Goal: Transaction & Acquisition: Download file/media

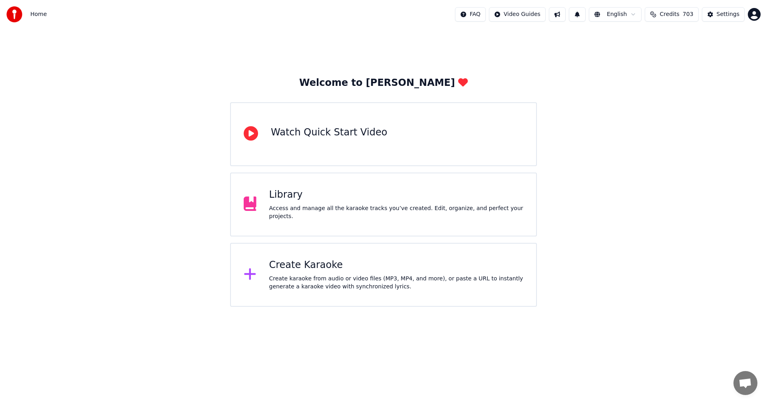
click at [295, 268] on div "Create Karaoke" at bounding box center [396, 265] width 255 height 13
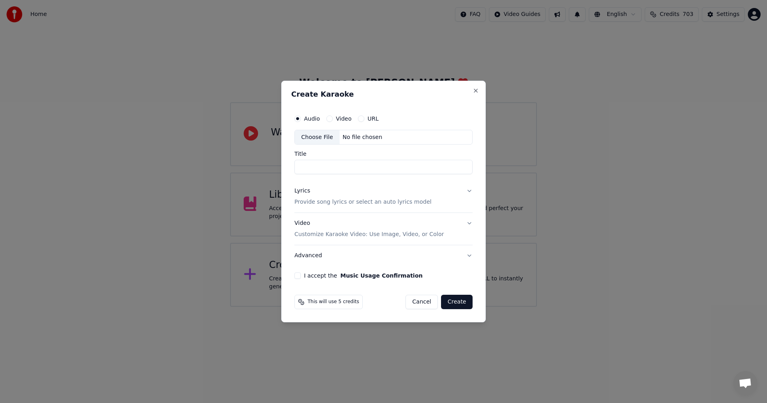
click at [325, 137] on div "Choose File" at bounding box center [317, 137] width 45 height 14
type input "**********"
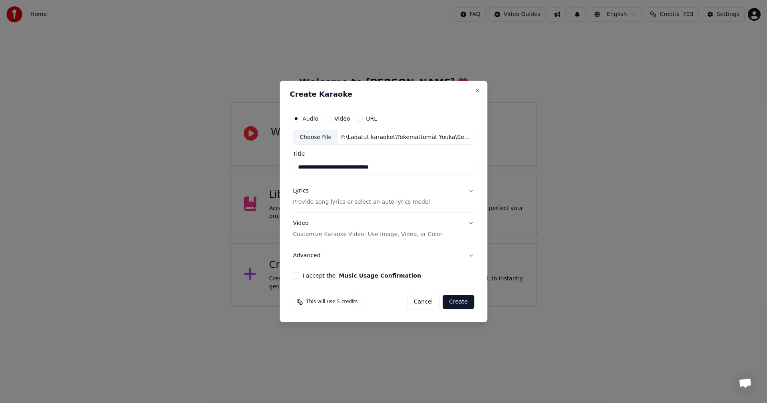
click at [307, 193] on div "Lyrics" at bounding box center [301, 191] width 16 height 8
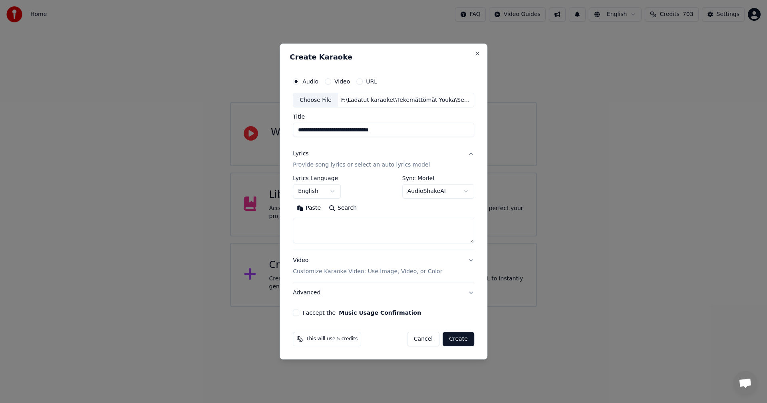
click at [315, 210] on button "Paste" at bounding box center [309, 208] width 32 height 13
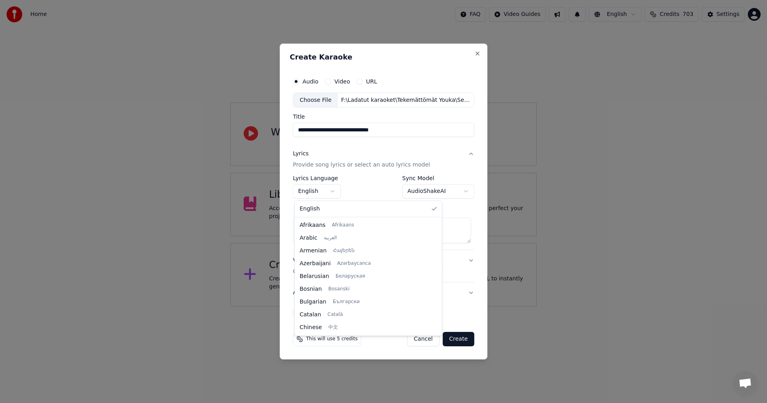
click at [331, 192] on body "**********" at bounding box center [383, 153] width 767 height 307
type textarea "**********"
select select "**"
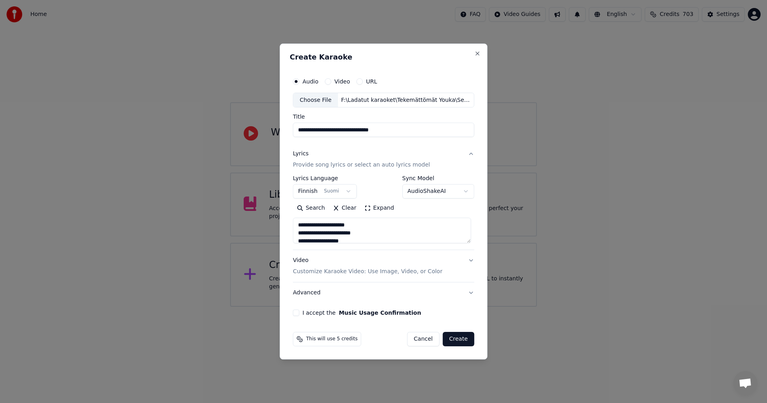
click at [299, 312] on button "I accept the Music Usage Confirmation" at bounding box center [296, 313] width 6 height 6
click at [460, 341] on button "Create" at bounding box center [459, 339] width 32 height 14
type textarea "**********"
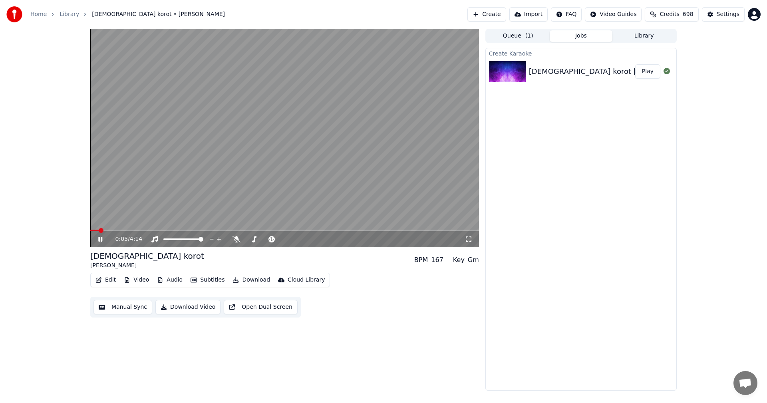
click at [103, 240] on icon at bounding box center [106, 239] width 19 height 6
click at [135, 281] on button "Video" at bounding box center [137, 280] width 32 height 11
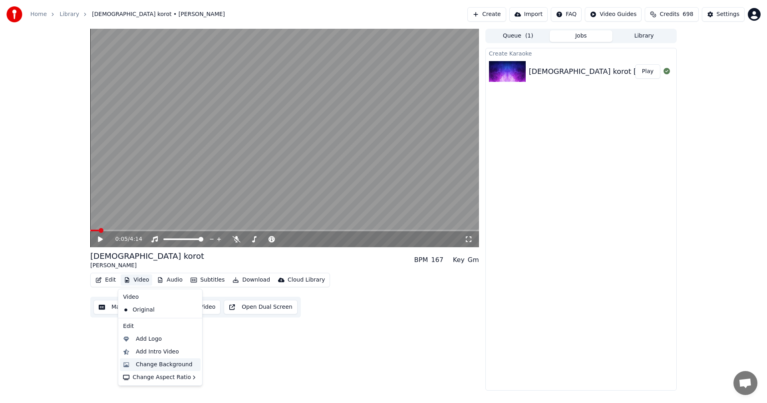
click at [164, 363] on div "Change Background" at bounding box center [164, 365] width 57 height 8
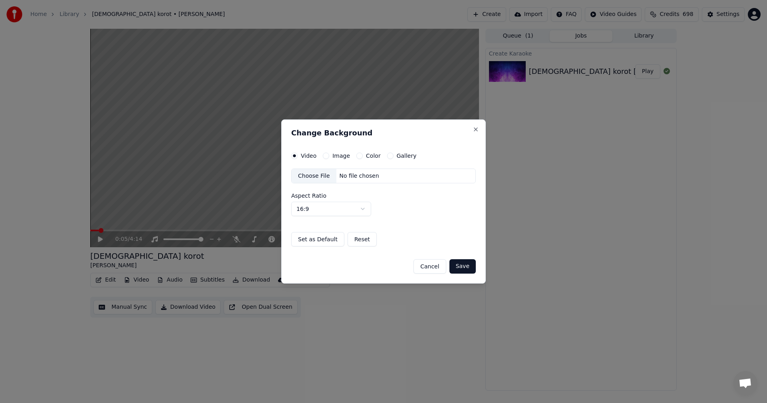
click at [327, 154] on button "Image" at bounding box center [326, 156] width 6 height 6
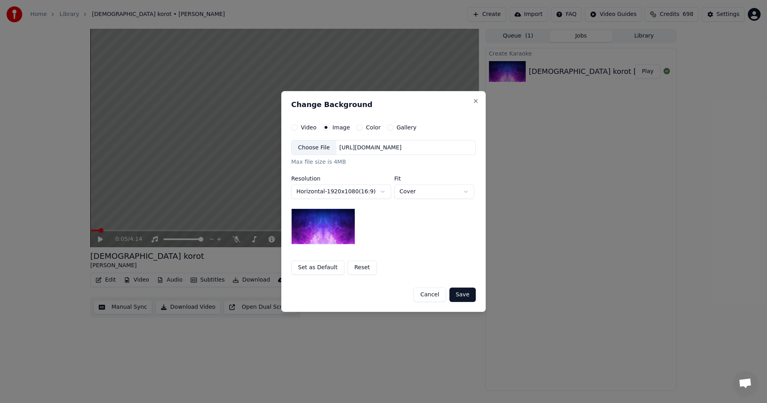
click at [323, 148] on div "Choose File" at bounding box center [314, 148] width 45 height 14
click at [471, 296] on button "Save" at bounding box center [463, 295] width 26 height 14
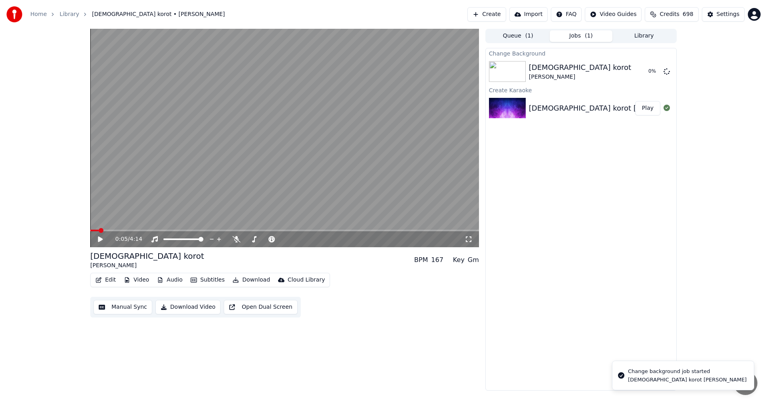
click at [113, 281] on button "Edit" at bounding box center [105, 280] width 27 height 11
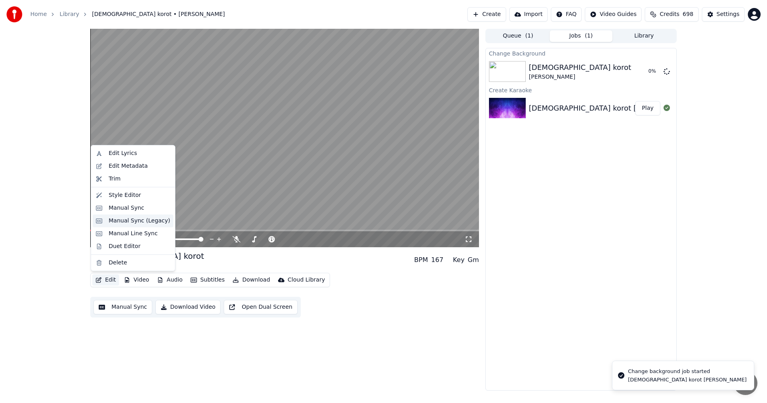
click at [143, 224] on div "Manual Sync (Legacy)" at bounding box center [140, 221] width 62 height 8
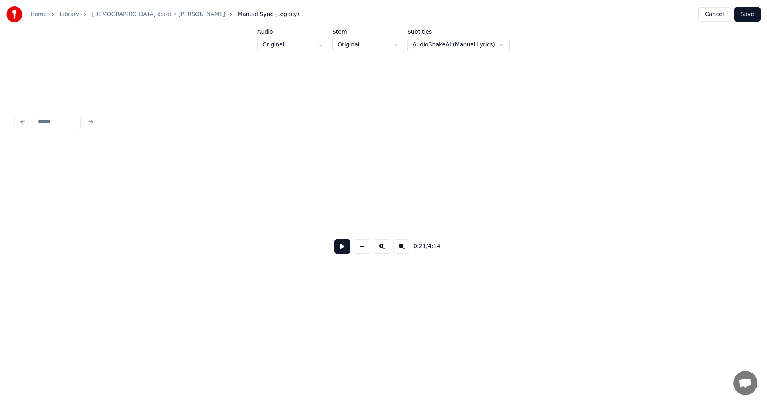
scroll to position [0, 2111]
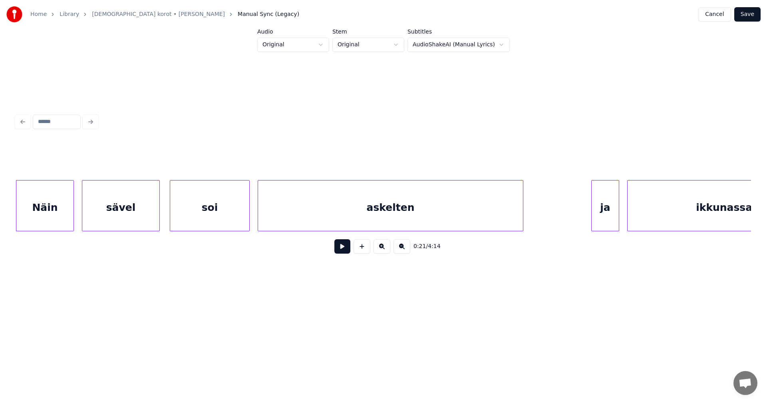
click at [341, 254] on button at bounding box center [343, 246] width 16 height 14
click at [342, 253] on button at bounding box center [343, 246] width 16 height 14
click at [598, 219] on div "ja" at bounding box center [600, 208] width 27 height 54
click at [569, 219] on div at bounding box center [569, 206] width 2 height 50
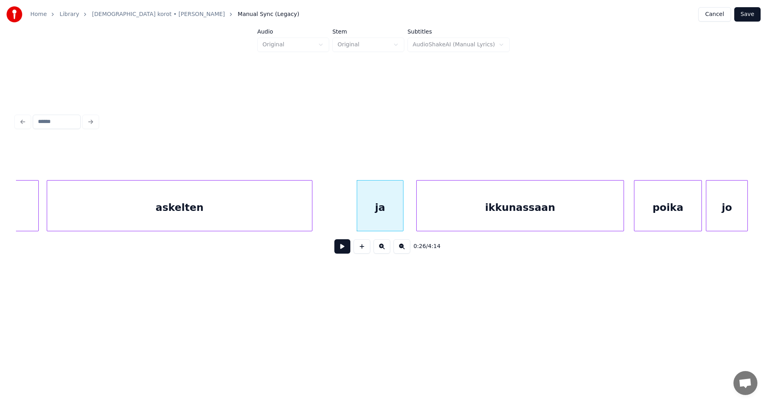
scroll to position [0, 2334]
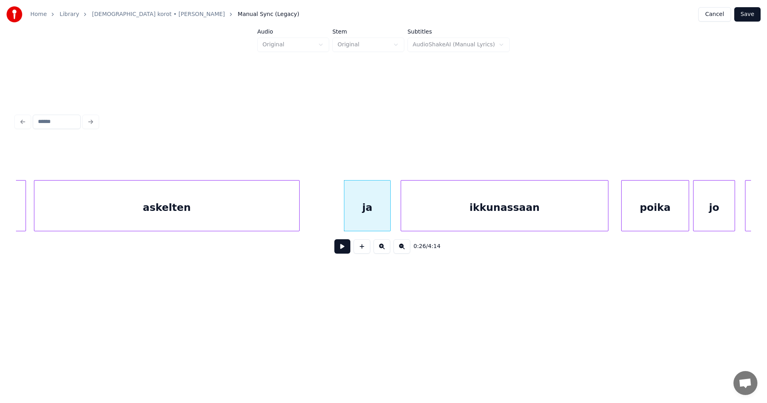
click at [577, 216] on div "ikkunassaan" at bounding box center [504, 208] width 207 height 54
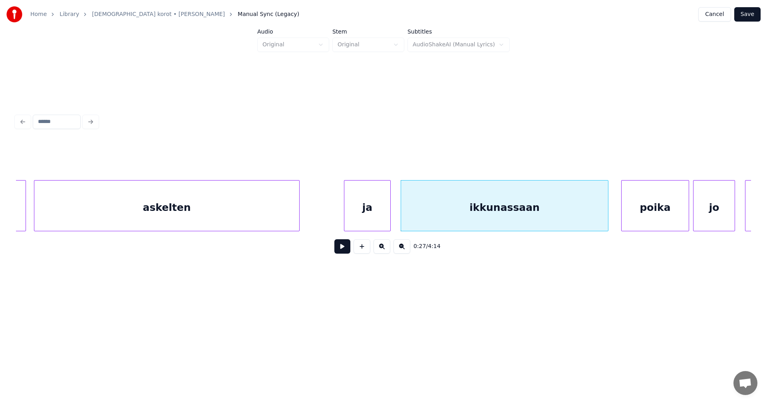
click at [368, 225] on div "ja" at bounding box center [368, 208] width 46 height 54
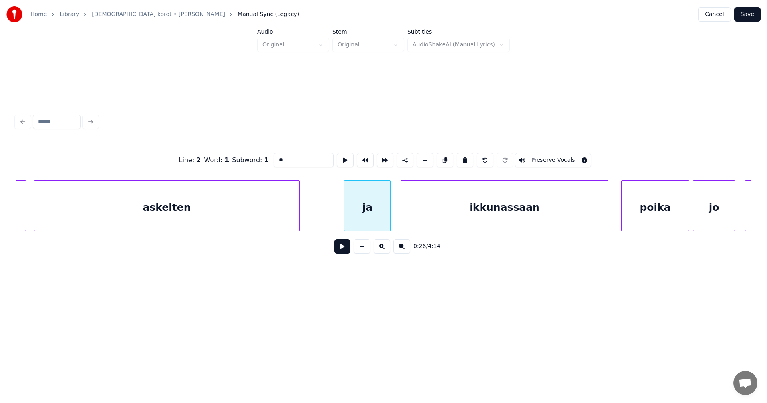
click at [346, 251] on button at bounding box center [343, 246] width 16 height 14
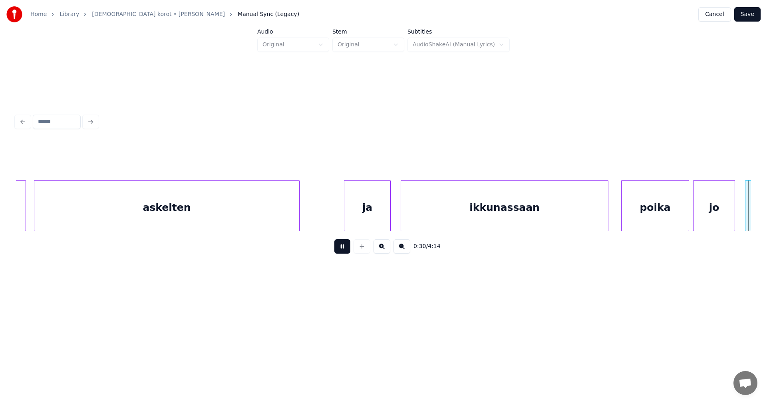
scroll to position [0, 3070]
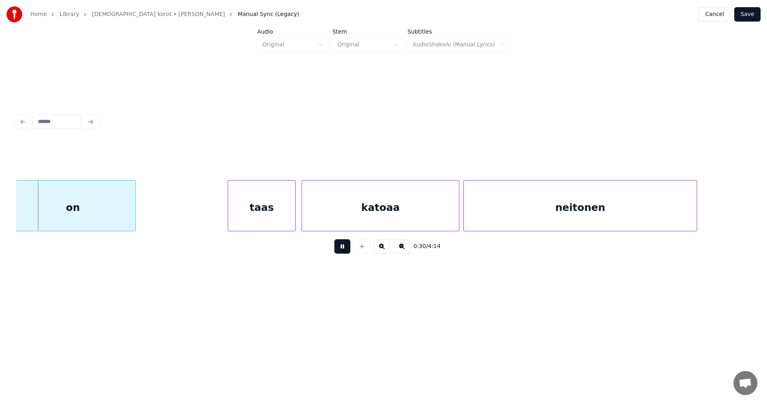
click at [346, 251] on button at bounding box center [343, 246] width 16 height 14
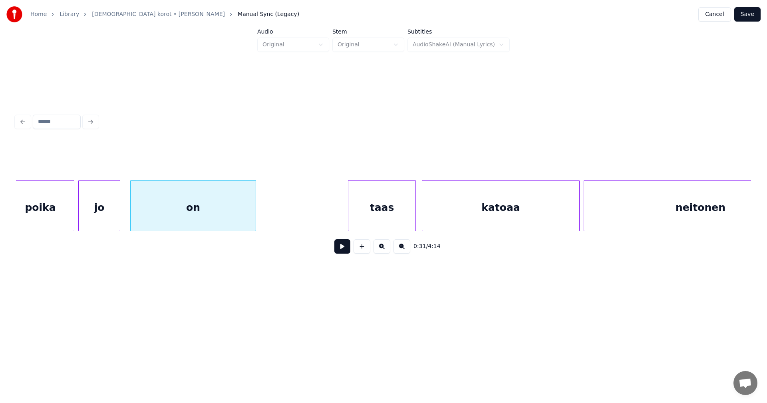
scroll to position [0, 2942]
click at [124, 226] on div at bounding box center [124, 206] width 2 height 50
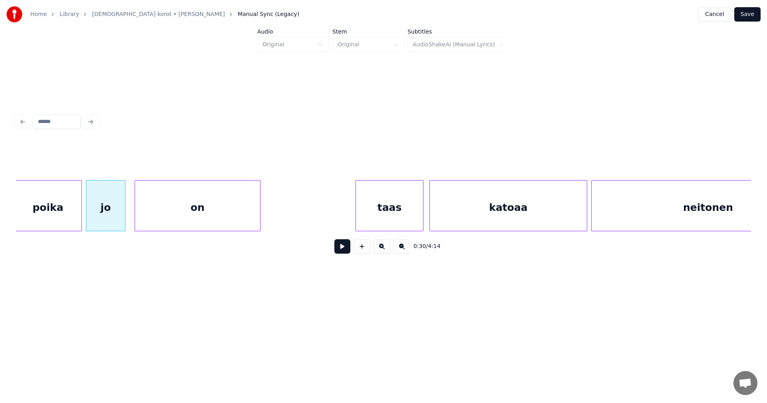
click at [179, 225] on div "on" at bounding box center [197, 208] width 125 height 54
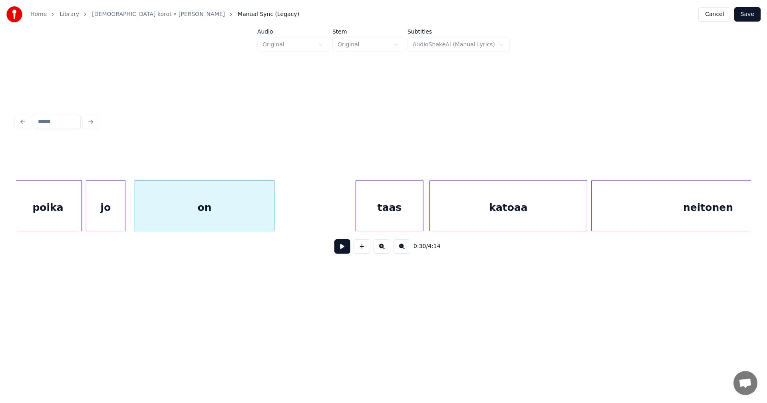
click at [273, 222] on div at bounding box center [273, 206] width 2 height 50
click at [342, 250] on button at bounding box center [343, 246] width 16 height 14
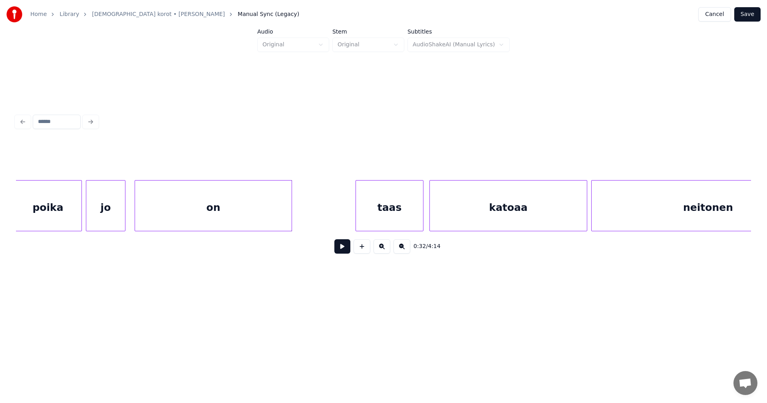
click at [291, 216] on div at bounding box center [290, 206] width 2 height 50
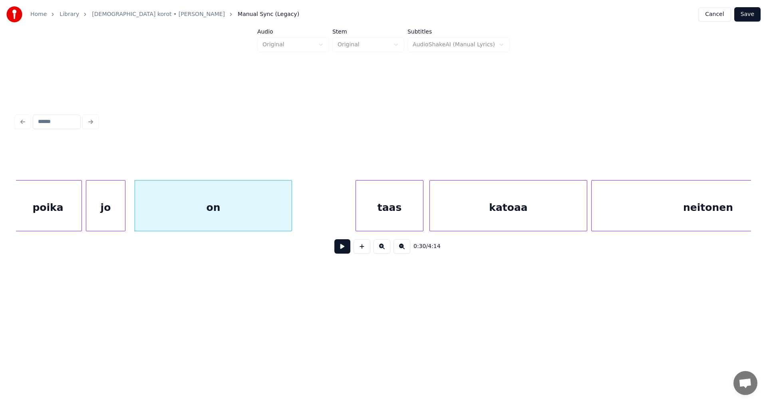
click at [744, 16] on button "Save" at bounding box center [748, 14] width 26 height 14
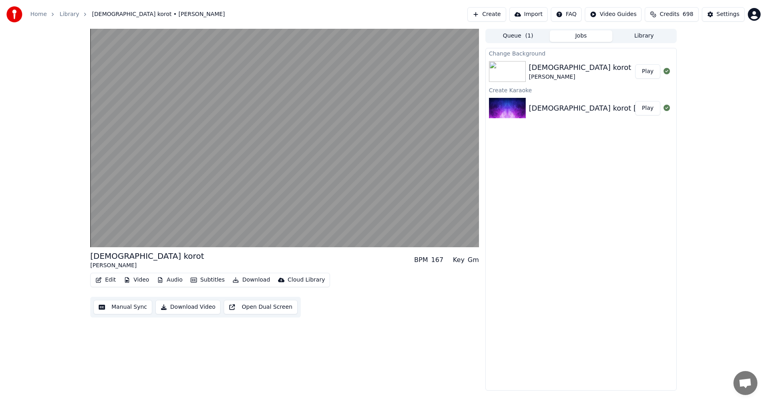
click at [653, 70] on button "Play" at bounding box center [648, 71] width 25 height 14
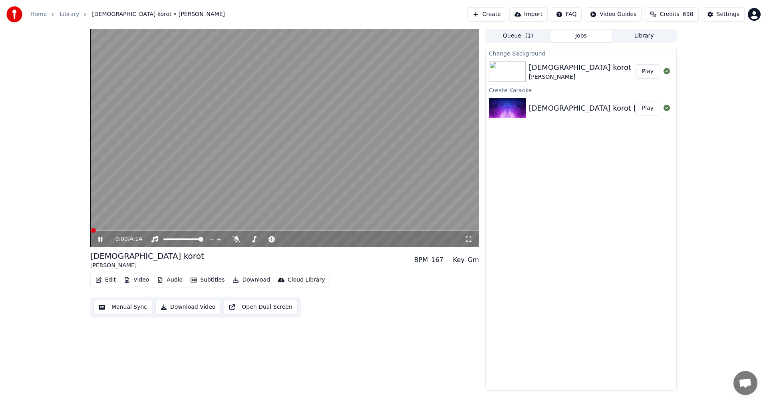
click at [468, 241] on icon at bounding box center [469, 239] width 8 height 6
click at [108, 280] on button "Edit" at bounding box center [105, 280] width 27 height 11
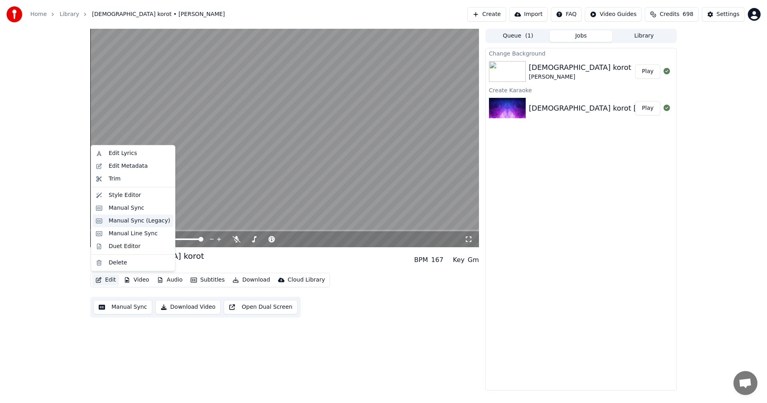
click at [127, 222] on div "Manual Sync (Legacy)" at bounding box center [140, 221] width 62 height 8
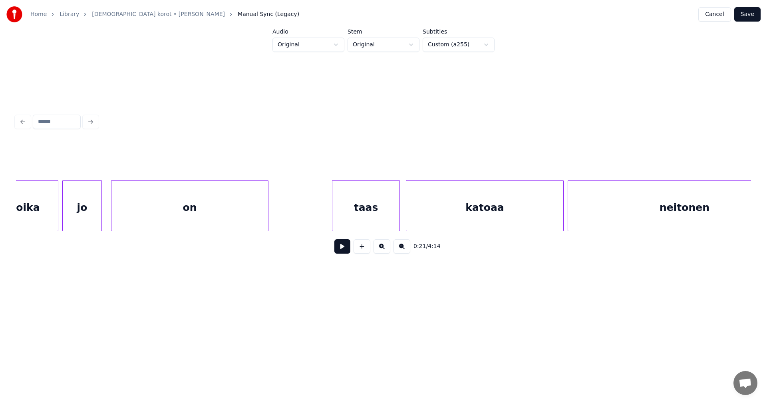
scroll to position [0, 2994]
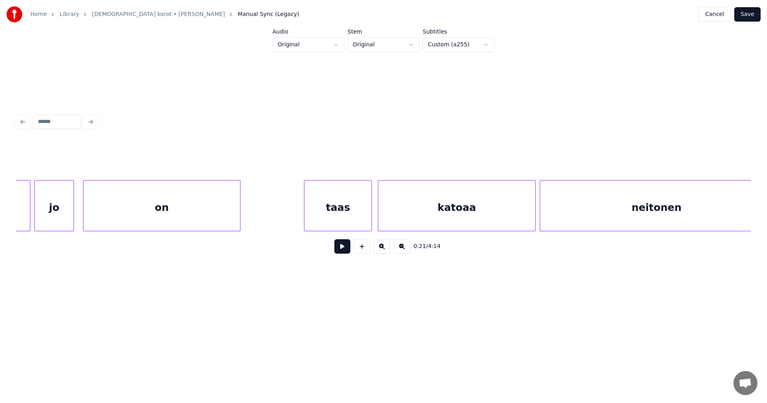
click at [335, 220] on div "taas" at bounding box center [338, 208] width 67 height 54
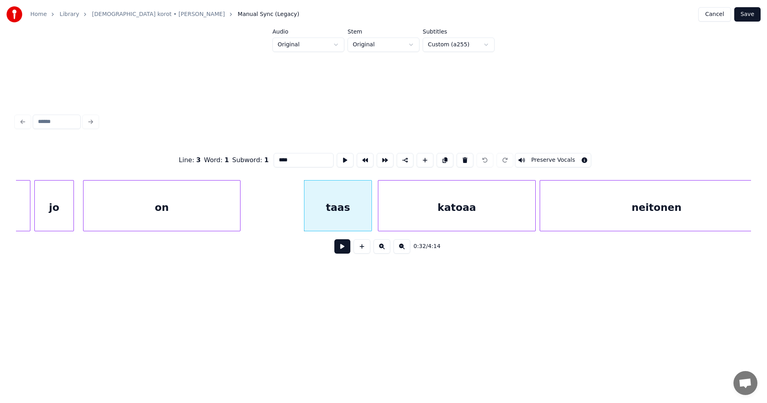
click at [343, 251] on button at bounding box center [343, 246] width 16 height 14
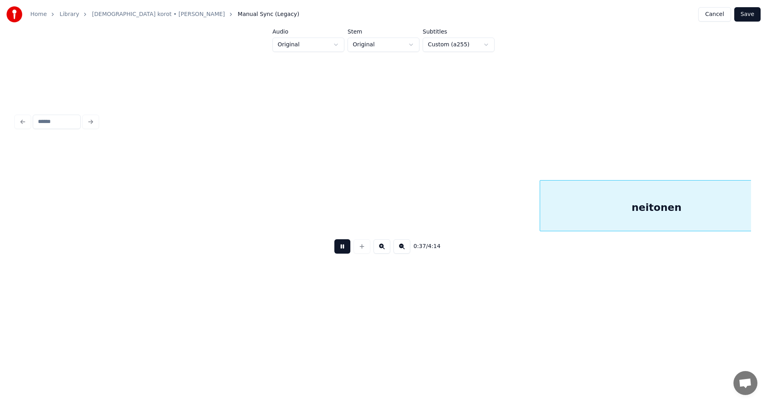
scroll to position [0, 3730]
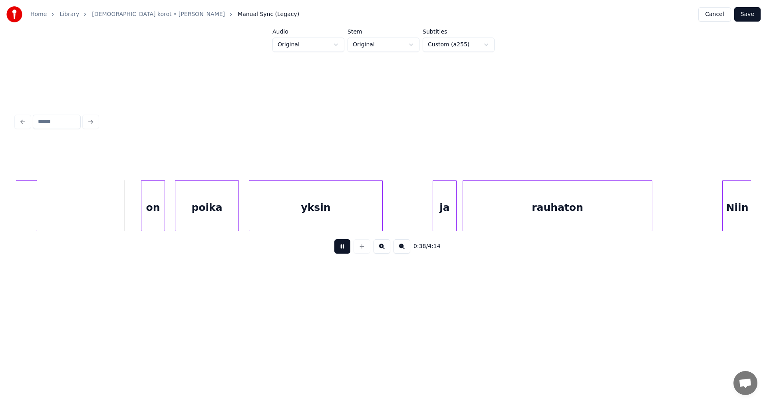
click at [345, 249] on button at bounding box center [343, 246] width 16 height 14
click at [152, 206] on div "on" at bounding box center [150, 208] width 23 height 54
click at [163, 213] on div at bounding box center [163, 206] width 2 height 50
click at [343, 254] on button at bounding box center [343, 246] width 16 height 14
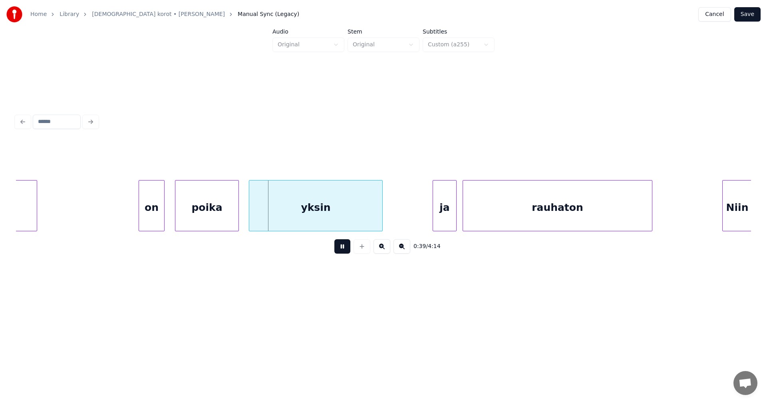
drag, startPoint x: 343, startPoint y: 254, endPoint x: 327, endPoint y: 240, distance: 21.3
click at [342, 252] on button at bounding box center [343, 246] width 16 height 14
click at [324, 227] on div "yksin" at bounding box center [313, 208] width 133 height 54
click at [382, 225] on div at bounding box center [381, 206] width 2 height 50
click at [441, 224] on div "ja" at bounding box center [442, 208] width 23 height 54
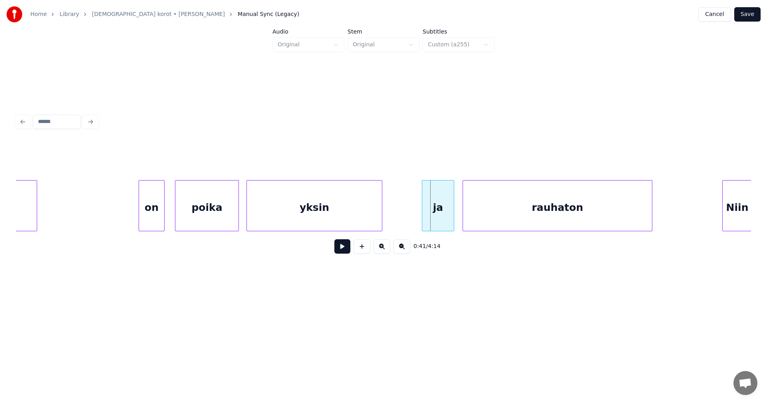
click at [423, 221] on div at bounding box center [424, 206] width 2 height 50
click at [371, 212] on div "yksin" at bounding box center [314, 208] width 135 height 54
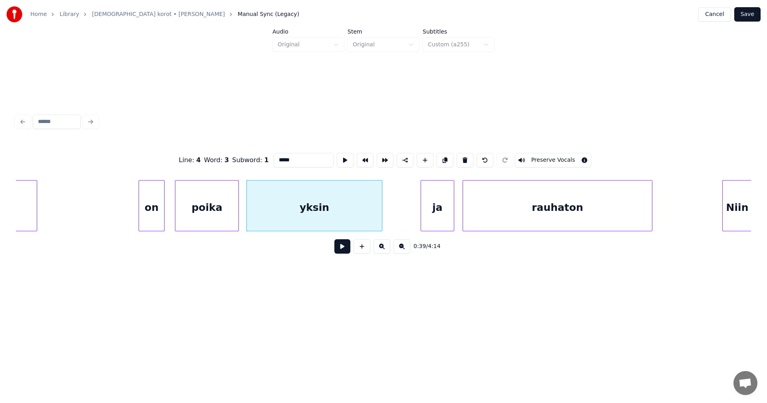
click at [343, 253] on button at bounding box center [343, 246] width 16 height 14
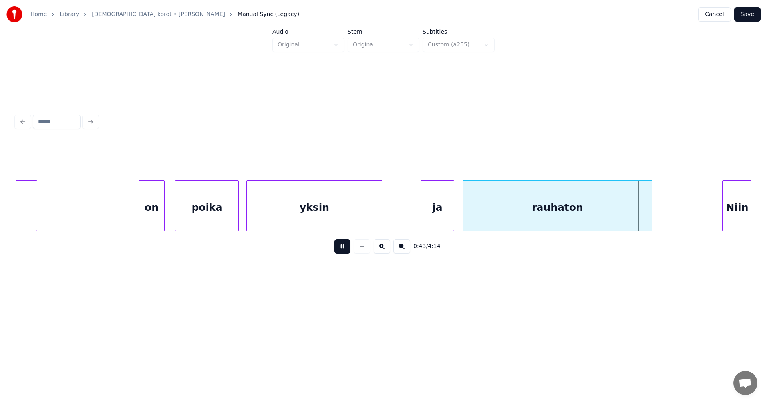
click at [344, 252] on button at bounding box center [343, 246] width 16 height 14
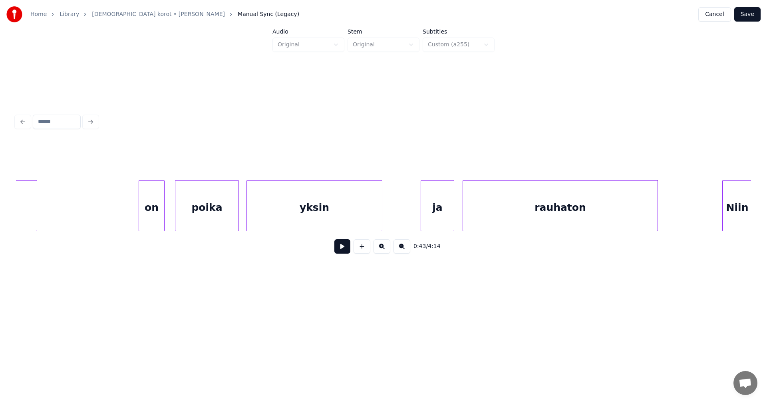
click at [658, 223] on div at bounding box center [657, 206] width 2 height 50
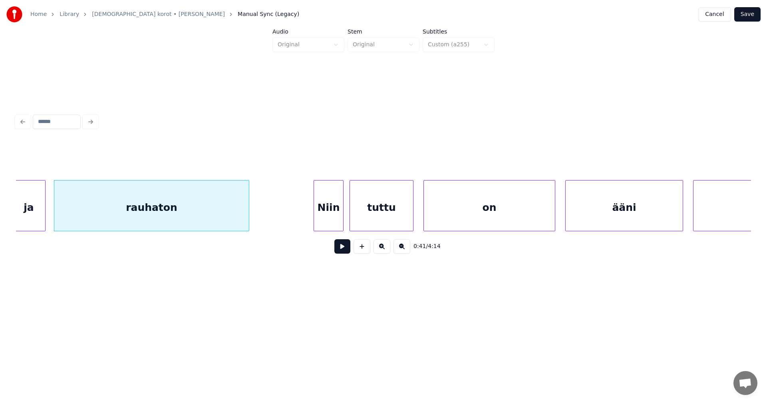
scroll to position [0, 4146]
click at [322, 211] on div "Niin" at bounding box center [319, 208] width 29 height 54
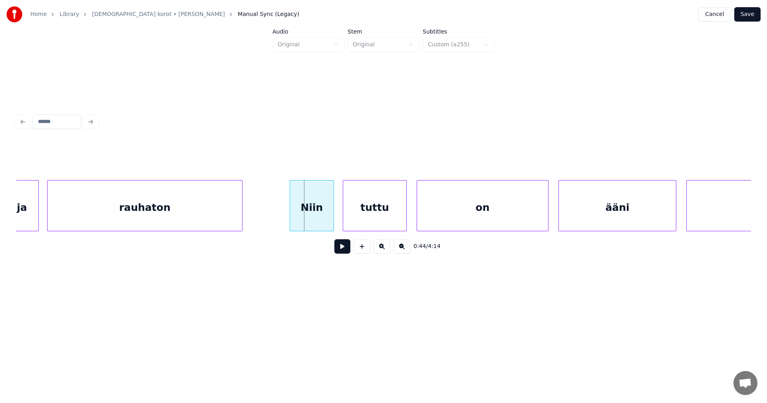
click at [292, 212] on div at bounding box center [291, 206] width 2 height 50
click at [339, 252] on button at bounding box center [343, 246] width 16 height 14
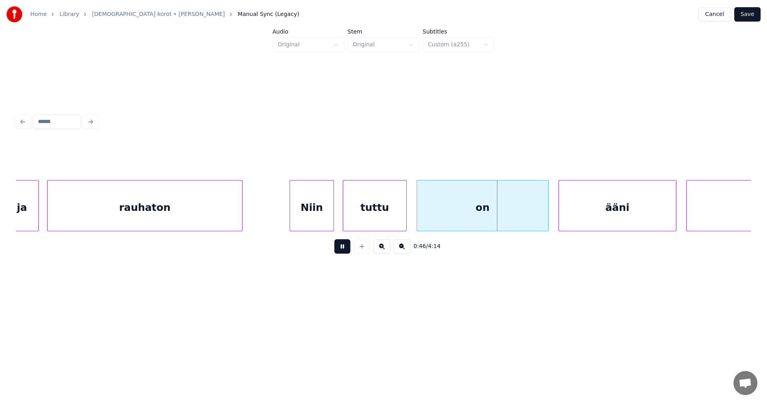
click at [340, 251] on button at bounding box center [343, 246] width 16 height 14
click at [355, 210] on div "tuttu" at bounding box center [374, 208] width 63 height 54
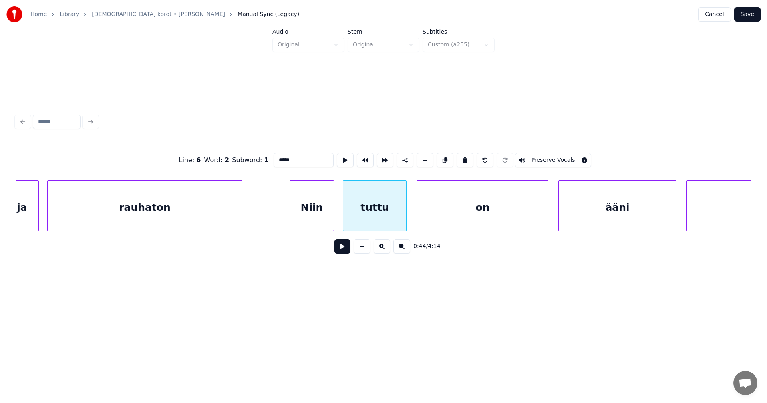
click at [341, 251] on button at bounding box center [343, 246] width 16 height 14
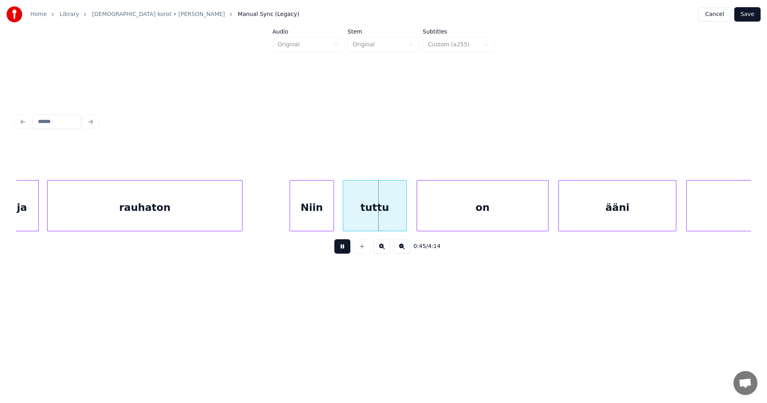
click at [343, 249] on button at bounding box center [343, 246] width 16 height 14
click at [404, 217] on div at bounding box center [404, 206] width 2 height 50
click at [431, 219] on div "on" at bounding box center [480, 208] width 131 height 54
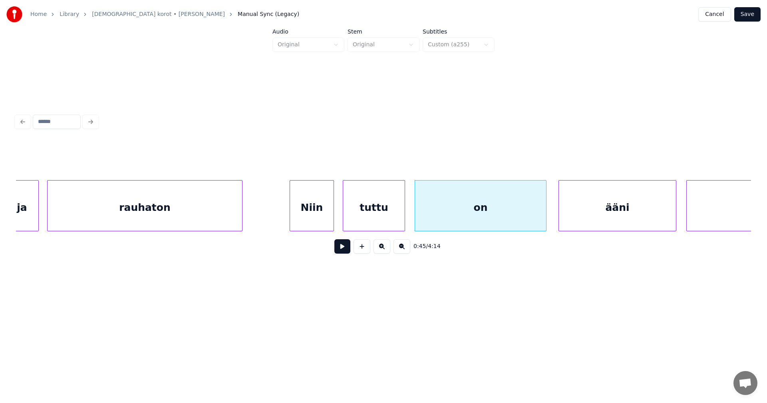
click at [342, 248] on button at bounding box center [343, 246] width 16 height 14
click at [591, 218] on div "ääni" at bounding box center [614, 208] width 117 height 54
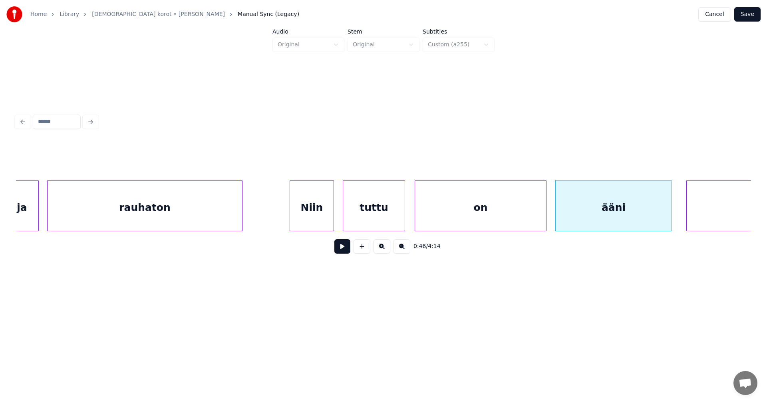
click at [670, 220] on div at bounding box center [671, 206] width 2 height 50
click at [347, 247] on button at bounding box center [343, 246] width 16 height 14
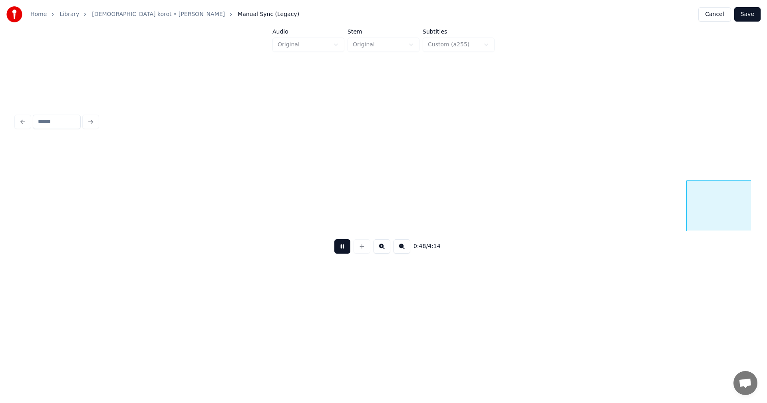
scroll to position [0, 4882]
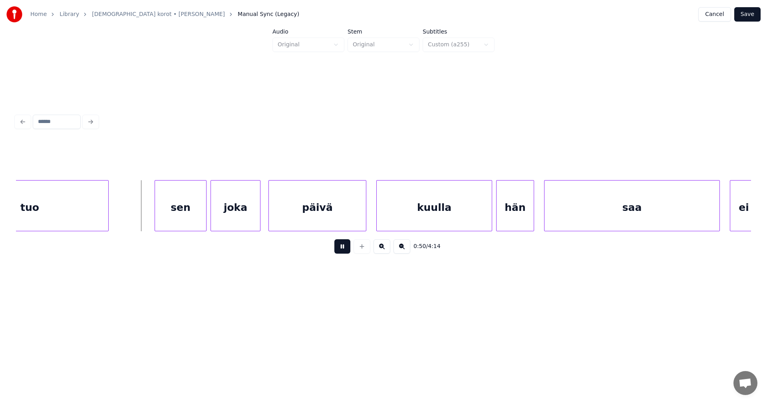
drag, startPoint x: 346, startPoint y: 247, endPoint x: 239, endPoint y: 228, distance: 109.2
click at [345, 247] on button at bounding box center [343, 246] width 16 height 14
click at [348, 249] on button at bounding box center [343, 246] width 16 height 14
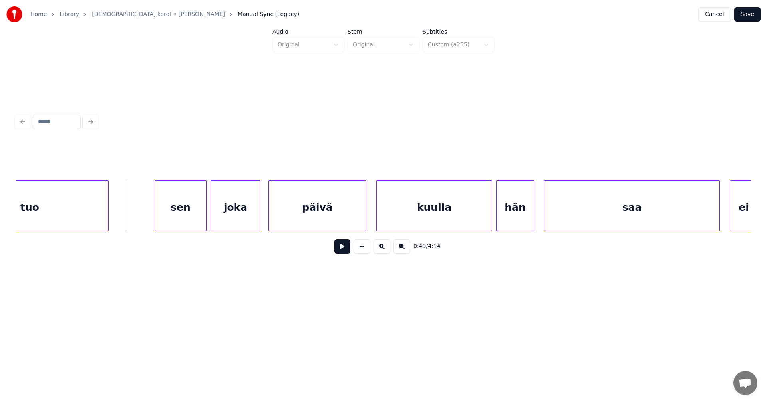
click at [343, 252] on button at bounding box center [343, 246] width 16 height 14
drag, startPoint x: 343, startPoint y: 252, endPoint x: 276, endPoint y: 233, distance: 70.1
click at [341, 251] on button at bounding box center [343, 246] width 16 height 14
click at [203, 222] on div at bounding box center [203, 206] width 2 height 50
click at [339, 253] on button at bounding box center [343, 246] width 16 height 14
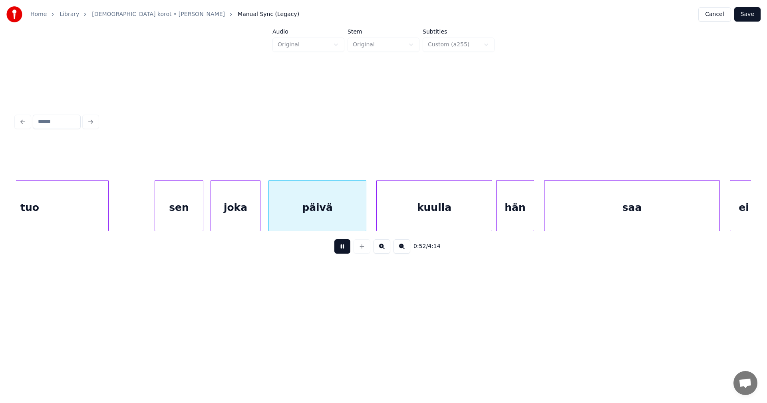
click at [342, 252] on button at bounding box center [343, 246] width 16 height 14
click at [345, 225] on div "päivä" at bounding box center [313, 208] width 97 height 54
click at [343, 249] on button at bounding box center [343, 246] width 16 height 14
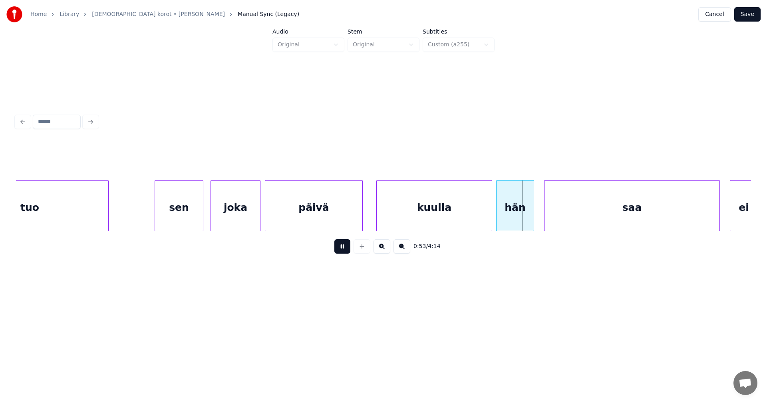
click at [344, 249] on button at bounding box center [343, 246] width 16 height 14
click at [543, 221] on div at bounding box center [543, 206] width 2 height 50
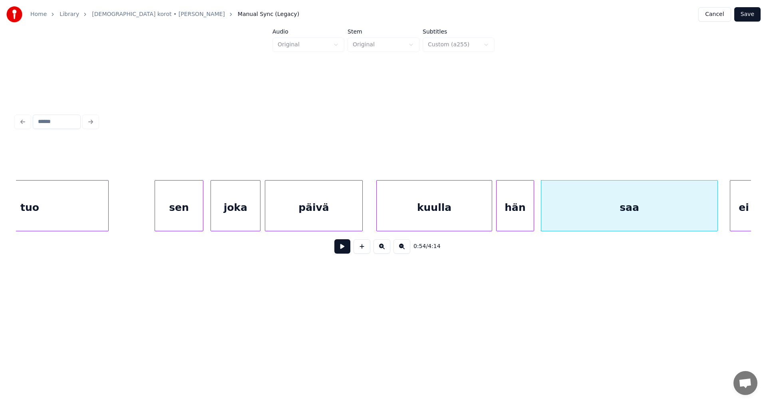
click at [717, 219] on div at bounding box center [717, 206] width 2 height 50
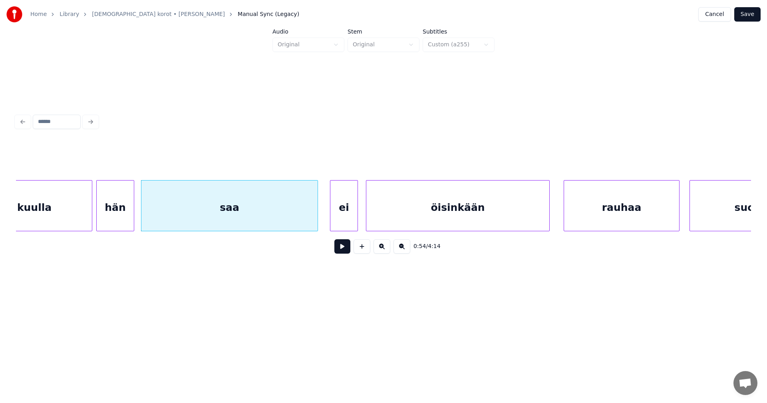
scroll to position [0, 5298]
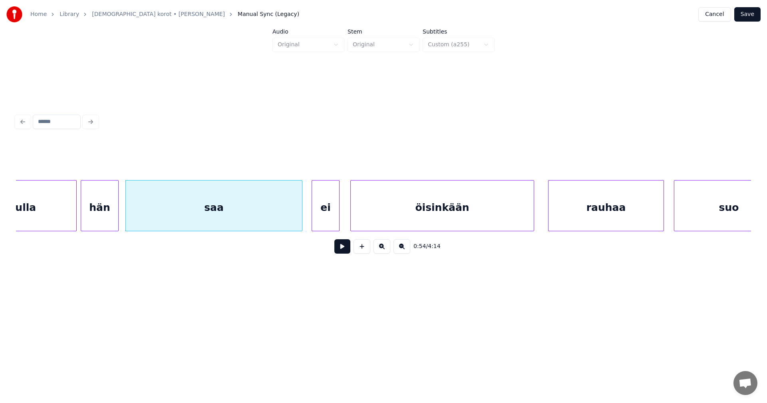
click at [335, 215] on div "ei" at bounding box center [325, 208] width 27 height 54
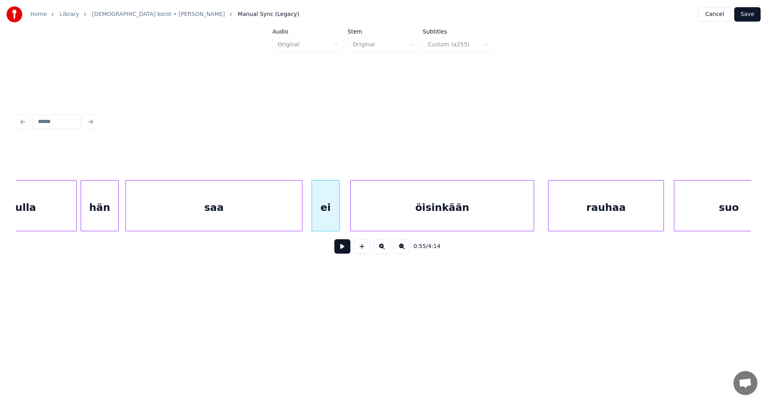
click at [290, 215] on div "saa" at bounding box center [214, 208] width 176 height 54
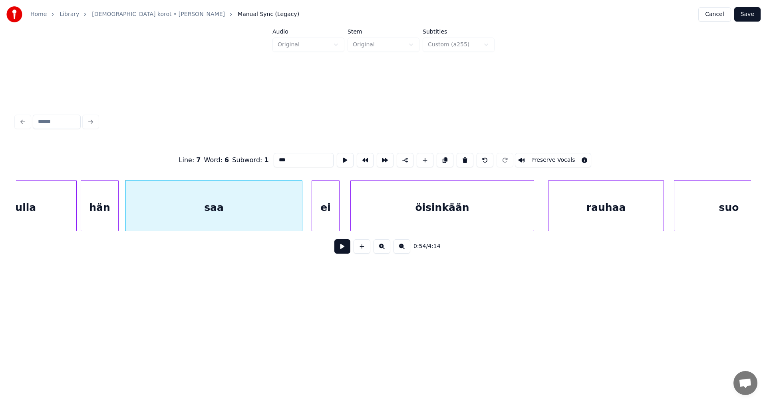
click at [344, 253] on button at bounding box center [343, 246] width 16 height 14
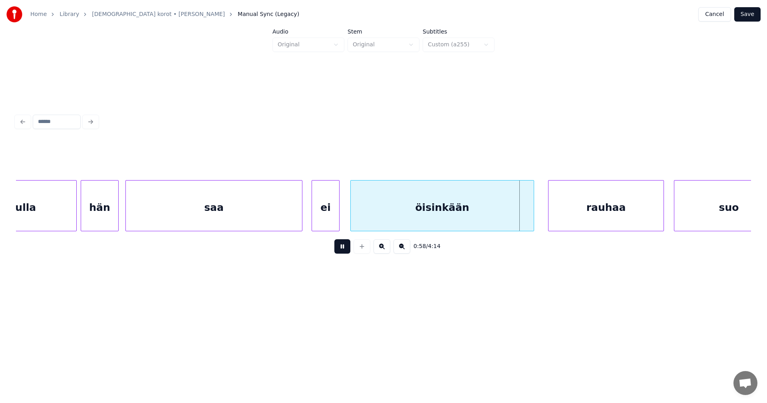
click at [346, 253] on button at bounding box center [343, 246] width 16 height 14
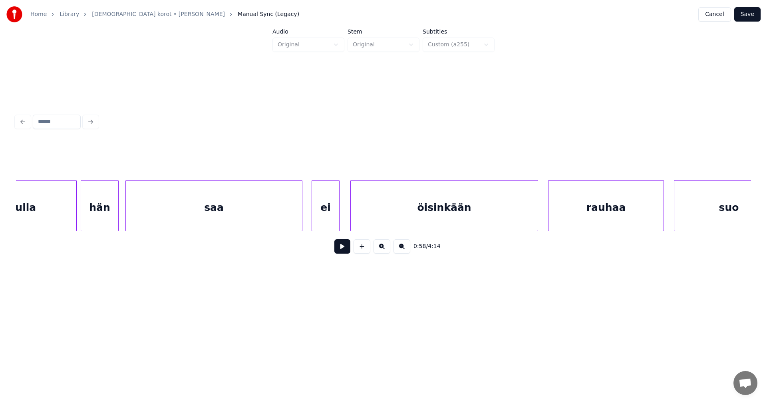
click at [538, 221] on div at bounding box center [537, 206] width 2 height 50
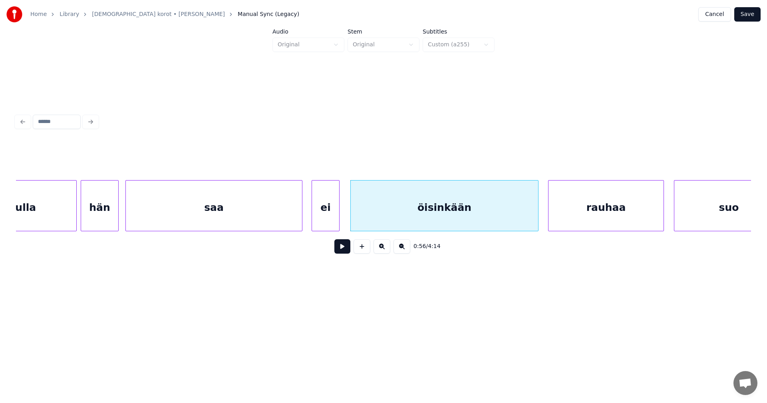
click at [349, 251] on button at bounding box center [343, 246] width 16 height 14
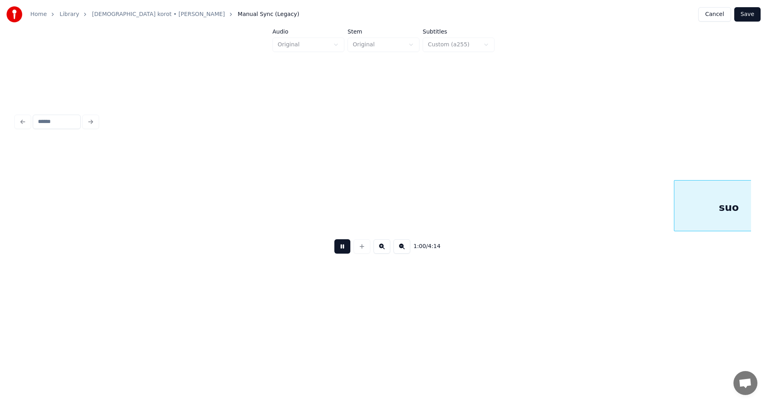
scroll to position [0, 6035]
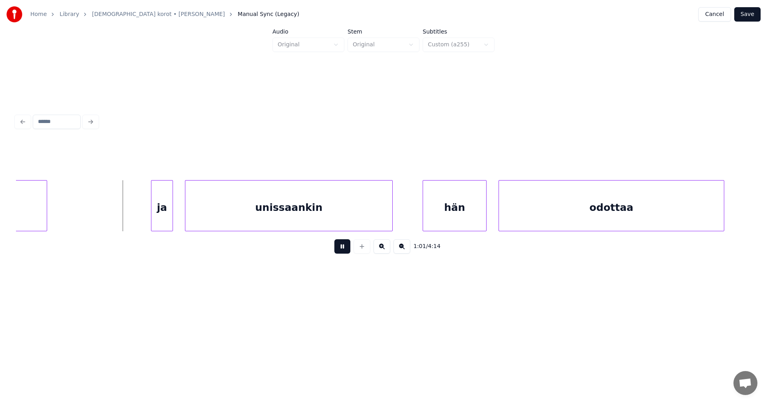
click at [349, 251] on button at bounding box center [343, 246] width 16 height 14
click at [166, 215] on div "ja" at bounding box center [160, 208] width 21 height 54
click at [137, 217] on div at bounding box center [137, 206] width 2 height 50
click at [343, 252] on button at bounding box center [343, 246] width 16 height 14
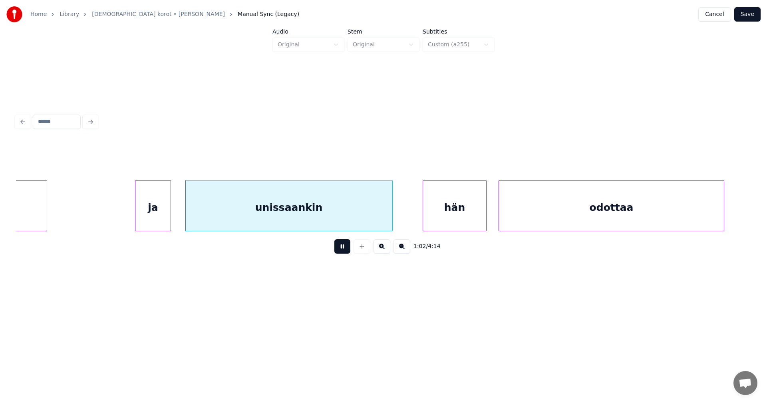
drag, startPoint x: 343, startPoint y: 252, endPoint x: 320, endPoint y: 229, distance: 31.9
click at [343, 251] on button at bounding box center [343, 246] width 16 height 14
click at [319, 225] on div "unissaankin" at bounding box center [285, 208] width 207 height 54
click at [341, 253] on button at bounding box center [343, 246] width 16 height 14
click at [342, 252] on button at bounding box center [343, 246] width 16 height 14
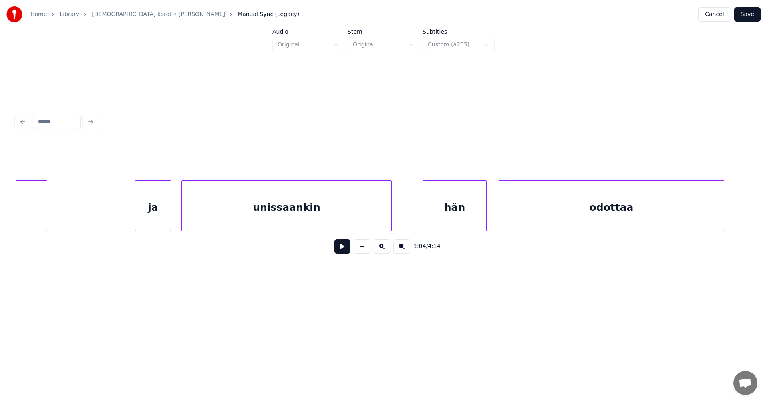
click at [391, 222] on div at bounding box center [390, 206] width 2 height 50
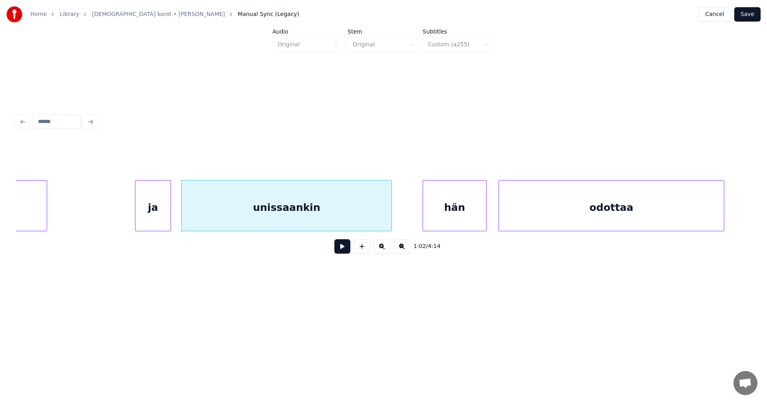
click at [347, 251] on button at bounding box center [343, 246] width 16 height 14
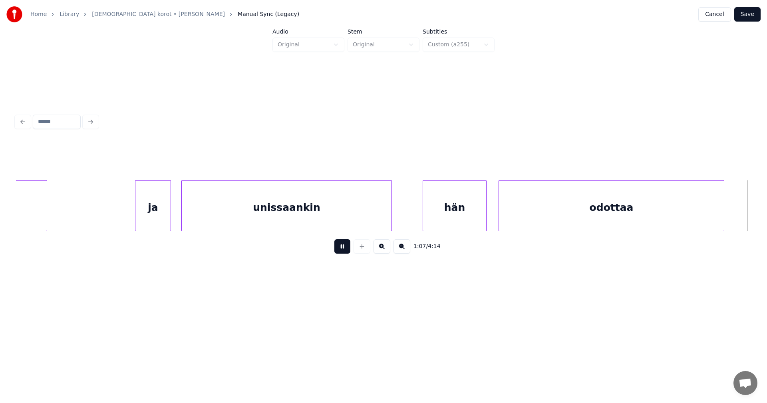
scroll to position [0, 6771]
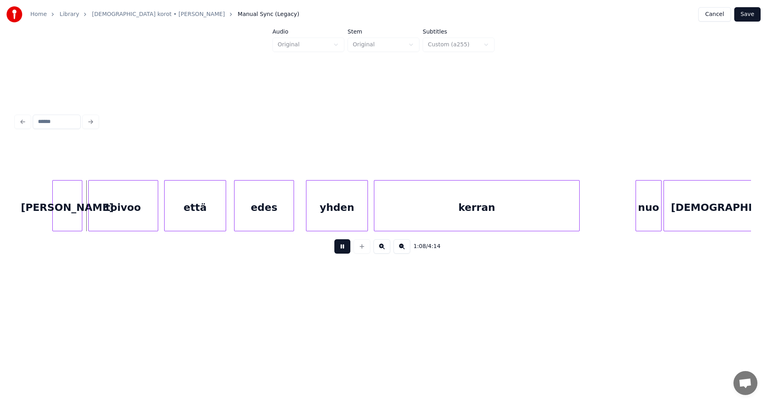
click at [348, 251] on button at bounding box center [343, 246] width 16 height 14
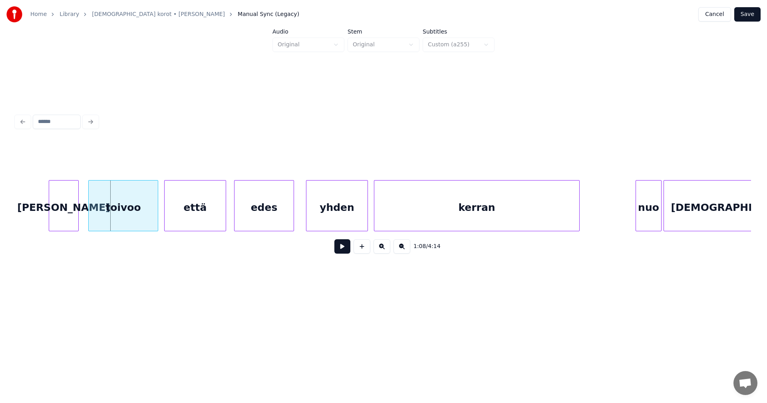
click at [70, 222] on div "[PERSON_NAME]" at bounding box center [63, 208] width 29 height 54
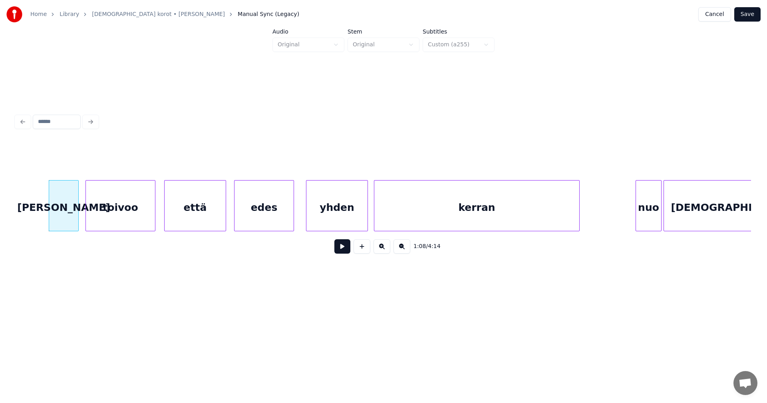
click at [125, 225] on div "toivoo" at bounding box center [120, 208] width 69 height 54
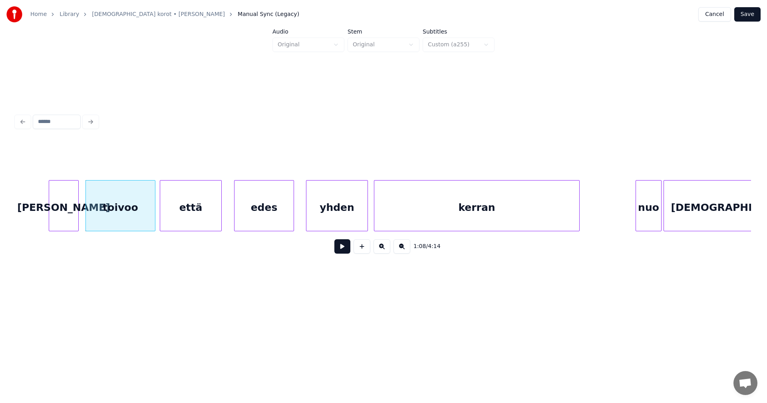
click at [205, 226] on div "että" at bounding box center [190, 208] width 61 height 54
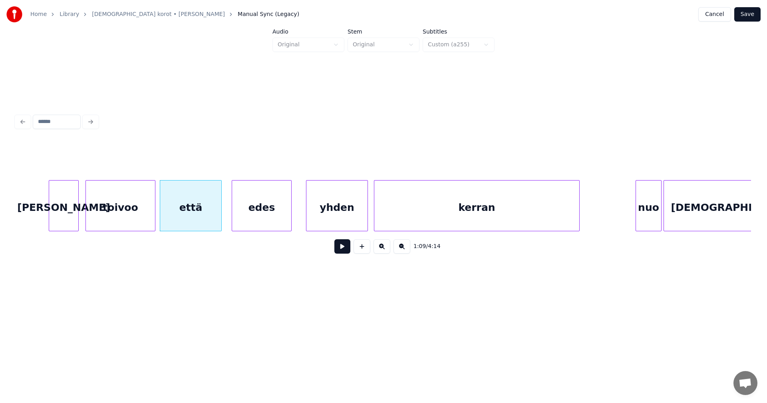
click at [256, 225] on div "edes" at bounding box center [261, 208] width 59 height 54
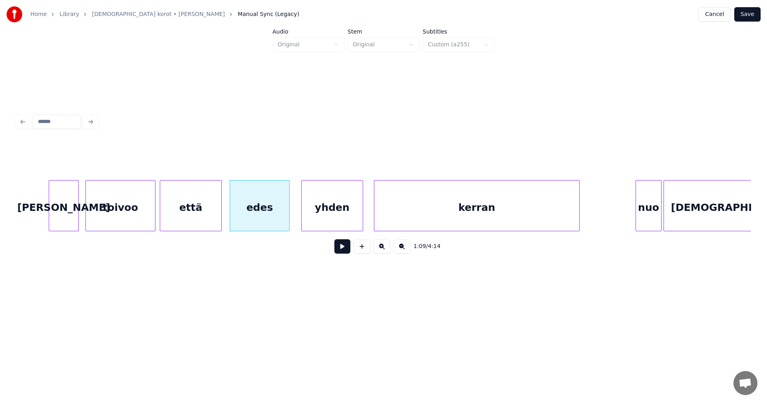
click at [310, 224] on div "yhden" at bounding box center [332, 208] width 61 height 54
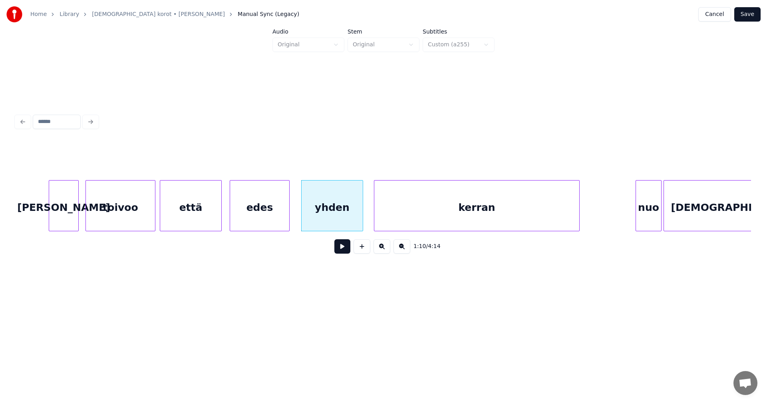
click at [73, 221] on div "[PERSON_NAME]" at bounding box center [63, 208] width 29 height 54
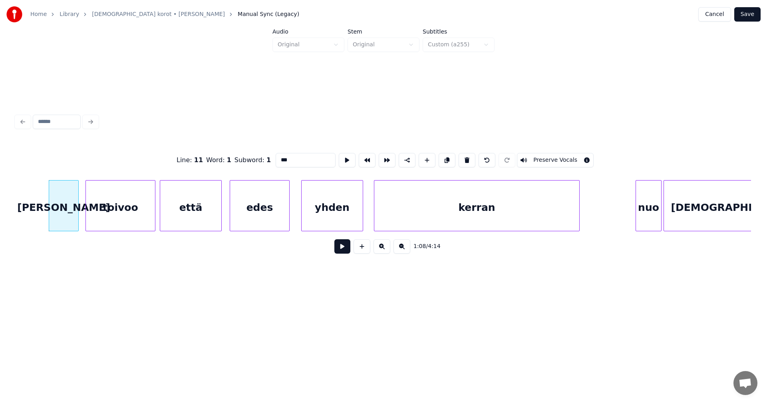
click at [341, 249] on button at bounding box center [343, 246] width 16 height 14
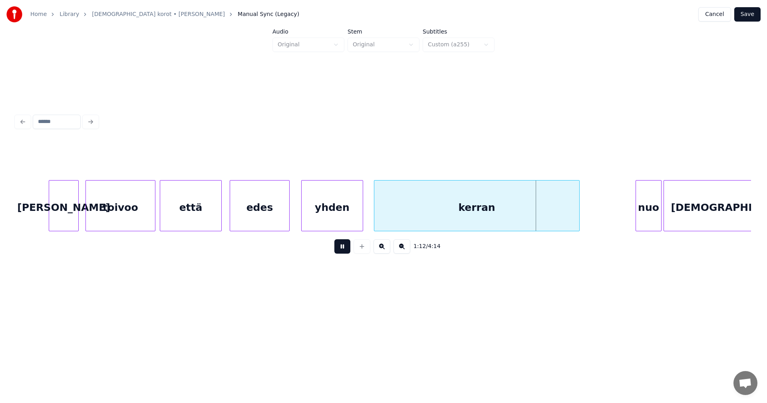
click at [340, 250] on button at bounding box center [343, 246] width 16 height 14
click at [640, 223] on div "nuo" at bounding box center [634, 208] width 25 height 54
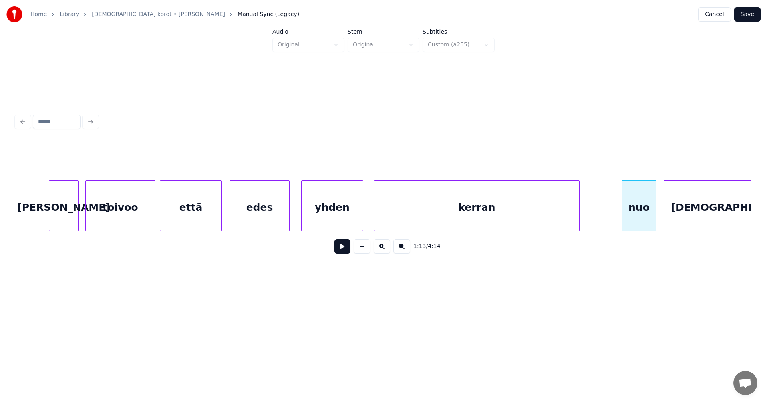
click at [654, 221] on div at bounding box center [655, 206] width 2 height 50
click at [341, 253] on button at bounding box center [343, 246] width 16 height 14
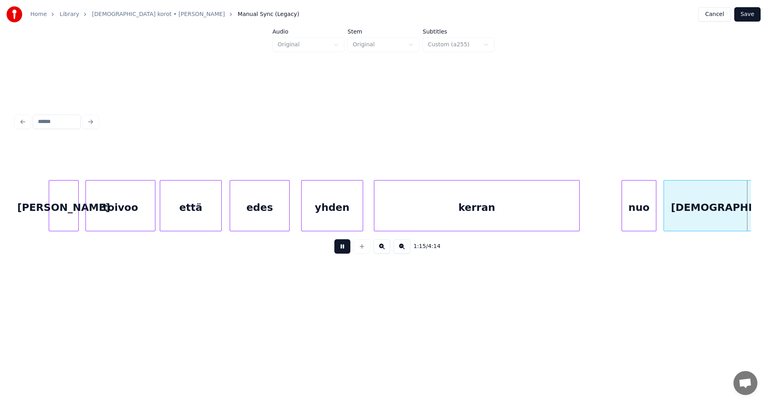
scroll to position [0, 7507]
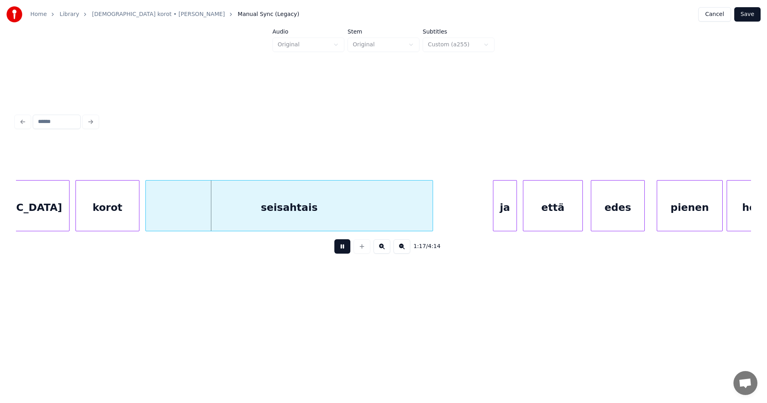
drag, startPoint x: 345, startPoint y: 252, endPoint x: 128, endPoint y: 247, distance: 217.5
click at [341, 252] on button at bounding box center [343, 246] width 16 height 14
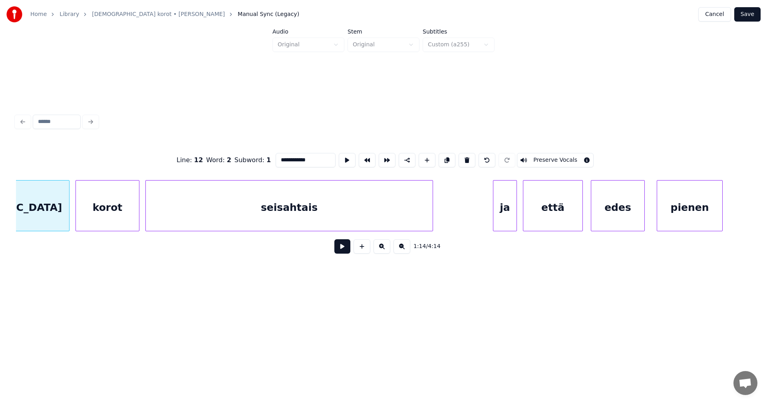
scroll to position [0, 7419]
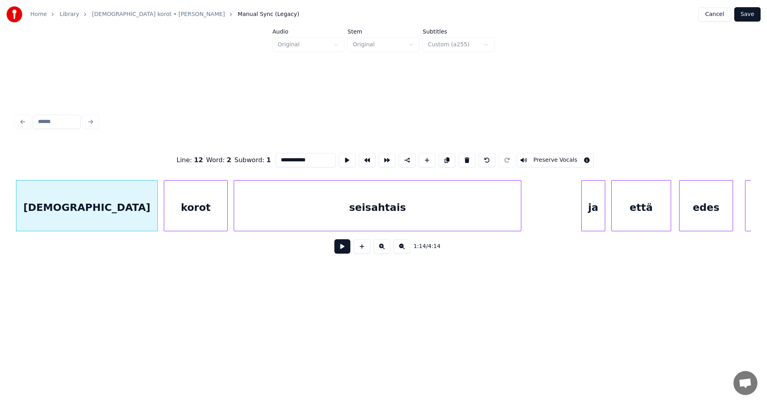
click at [339, 252] on button at bounding box center [343, 246] width 16 height 14
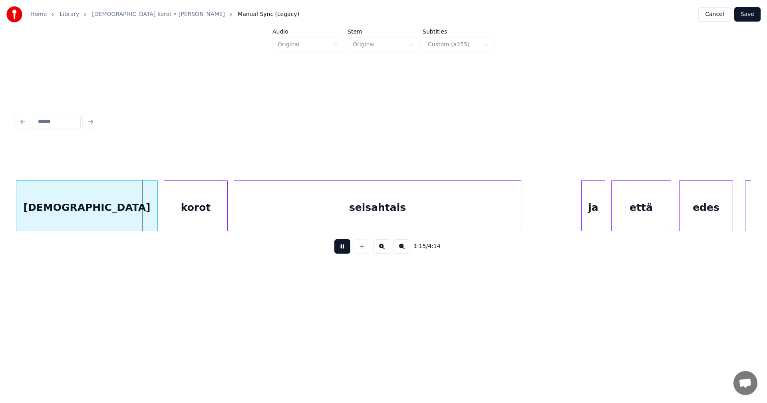
click at [341, 251] on button at bounding box center [343, 246] width 16 height 14
click at [179, 219] on div "korot" at bounding box center [193, 208] width 63 height 54
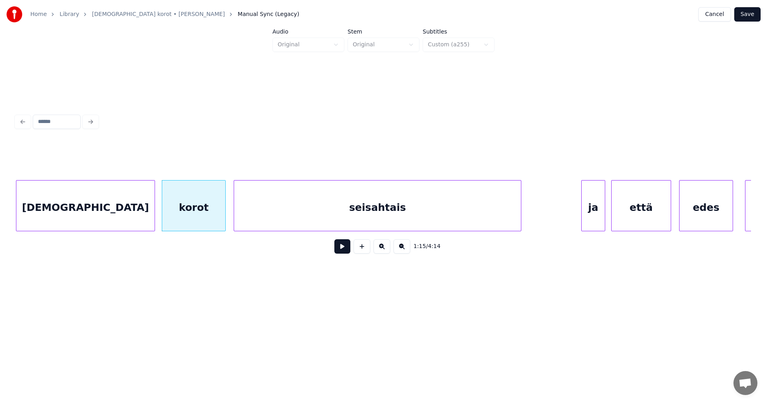
click at [153, 215] on div at bounding box center [153, 206] width 2 height 50
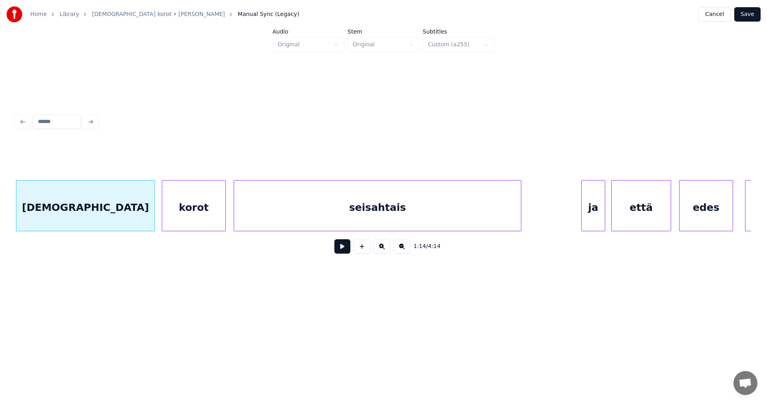
click at [211, 215] on div "korot" at bounding box center [193, 208] width 63 height 54
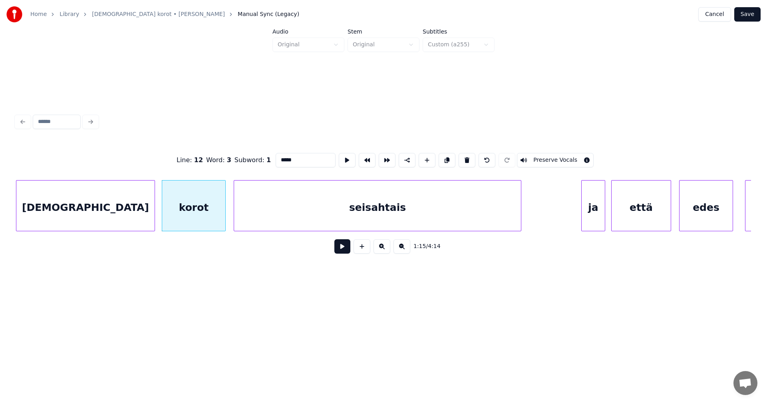
click at [341, 250] on button at bounding box center [343, 246] width 16 height 14
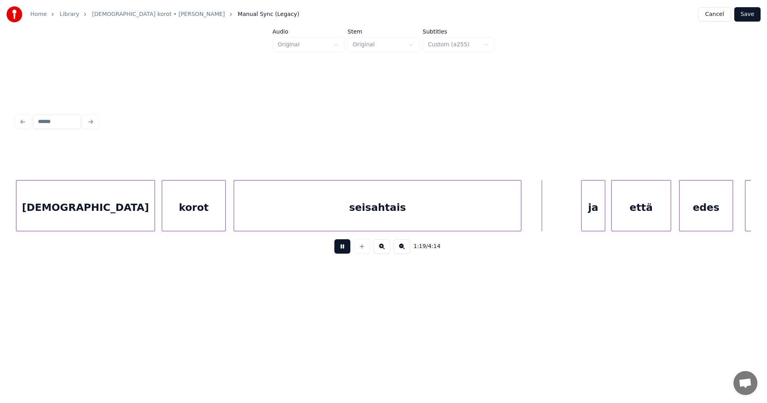
drag, startPoint x: 343, startPoint y: 250, endPoint x: 383, endPoint y: 251, distance: 40.0
click at [344, 250] on button at bounding box center [343, 246] width 16 height 14
click at [588, 220] on div "ja" at bounding box center [589, 208] width 23 height 54
click at [572, 217] on div at bounding box center [572, 206] width 2 height 50
click at [618, 219] on div "että" at bounding box center [639, 208] width 59 height 54
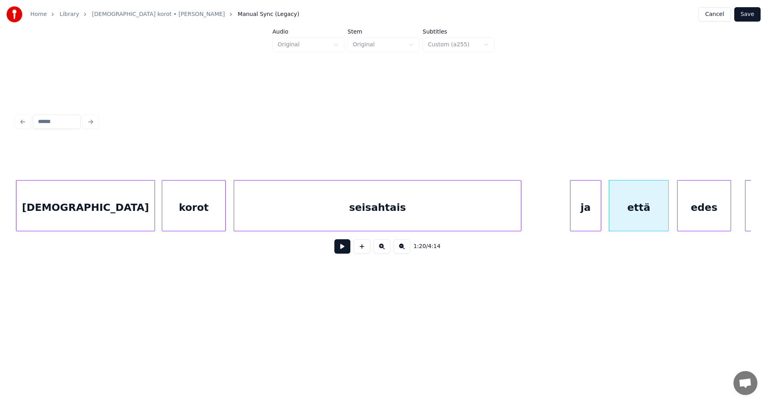
click at [688, 217] on div "edes" at bounding box center [704, 208] width 53 height 54
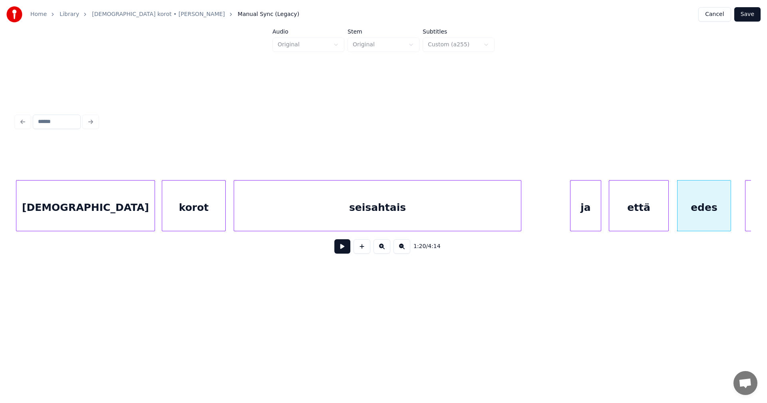
click at [588, 217] on div "ja" at bounding box center [586, 208] width 30 height 54
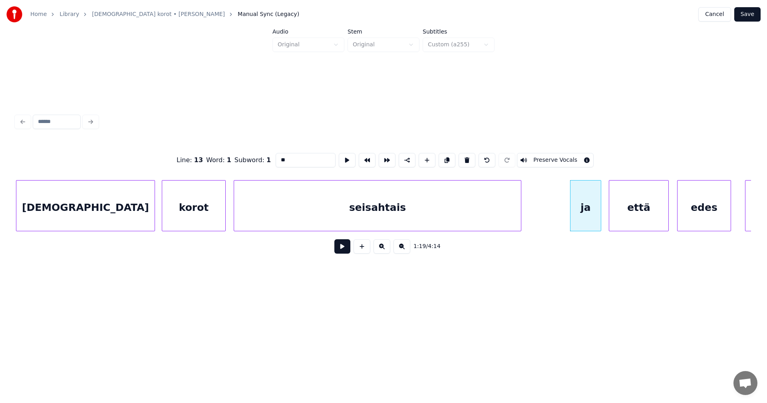
click at [347, 251] on button at bounding box center [343, 246] width 16 height 14
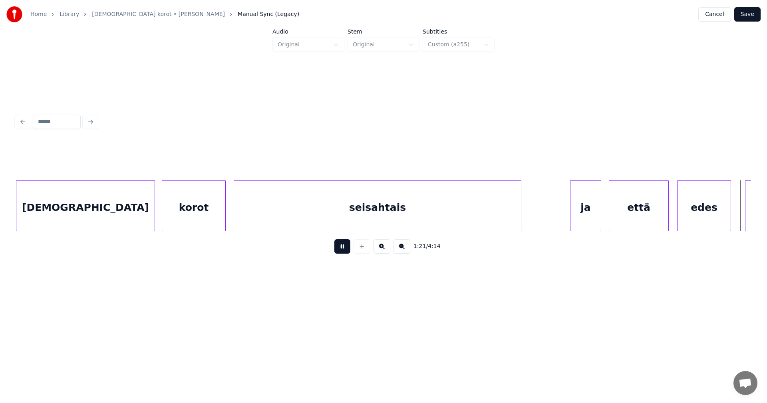
scroll to position [0, 8155]
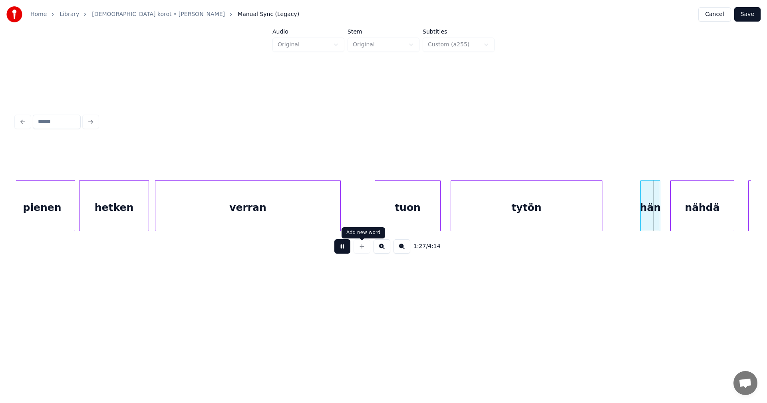
click at [352, 251] on div at bounding box center [362, 246] width 20 height 14
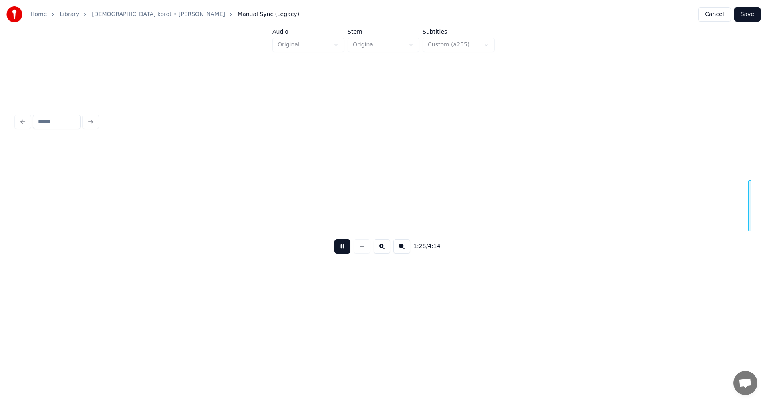
scroll to position [0, 8892]
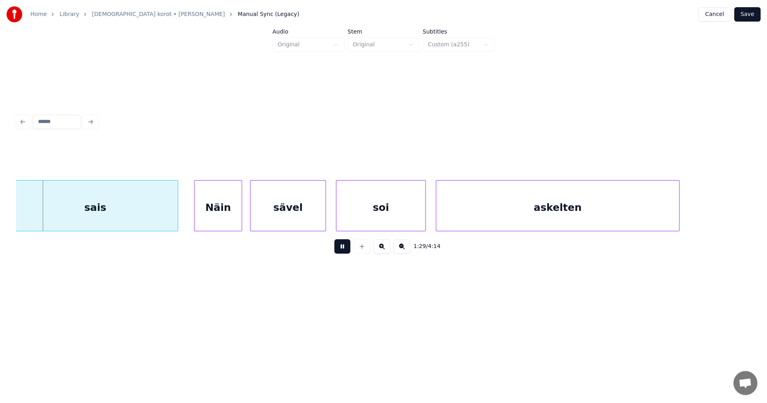
click at [346, 250] on button at bounding box center [343, 246] width 16 height 14
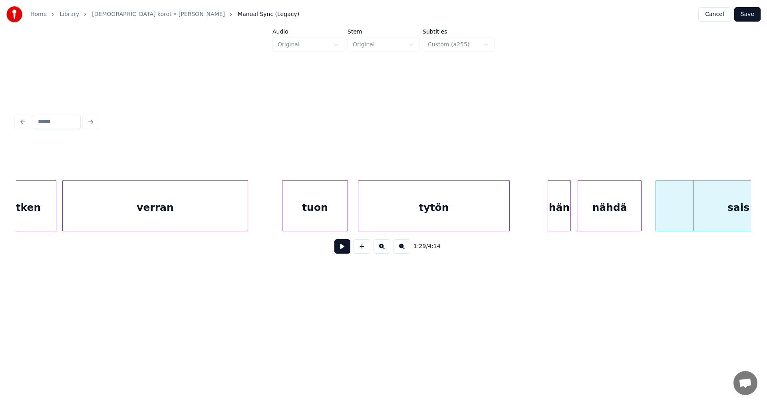
click at [569, 221] on div at bounding box center [569, 206] width 2 height 50
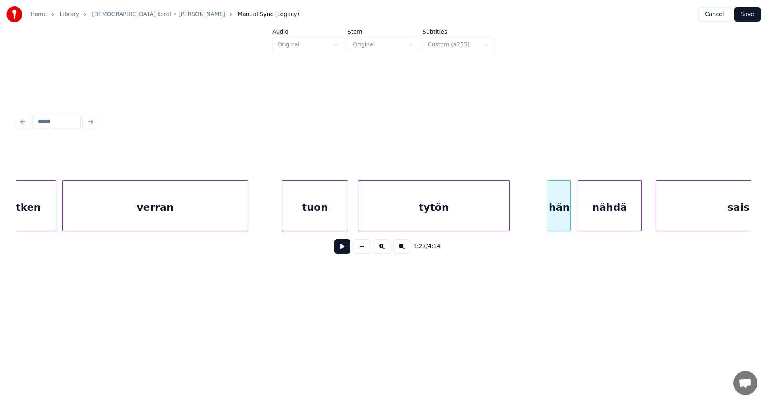
click at [347, 252] on button at bounding box center [343, 246] width 16 height 14
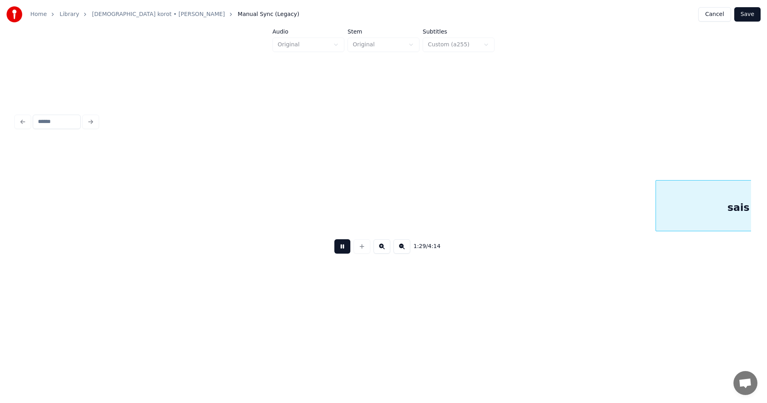
click at [348, 252] on button at bounding box center [343, 246] width 16 height 14
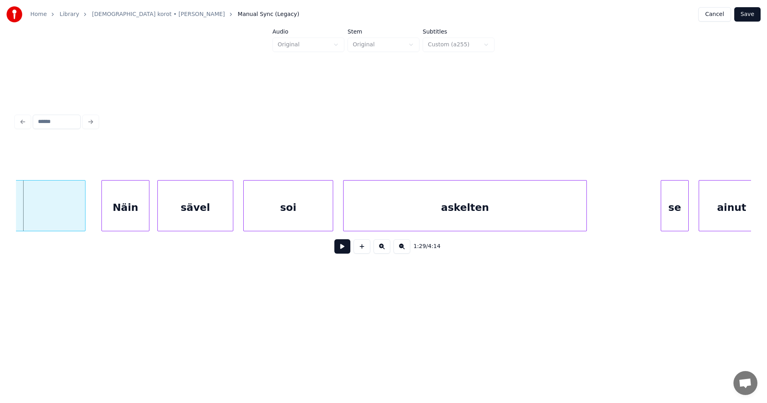
scroll to position [0, 8341]
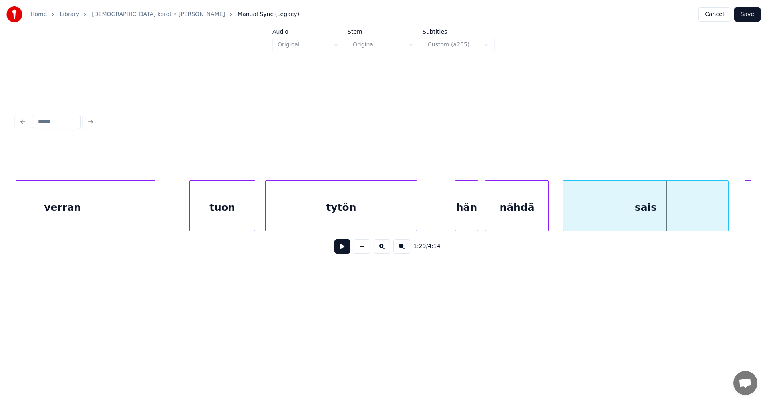
click at [511, 222] on div "nähdä" at bounding box center [517, 208] width 63 height 54
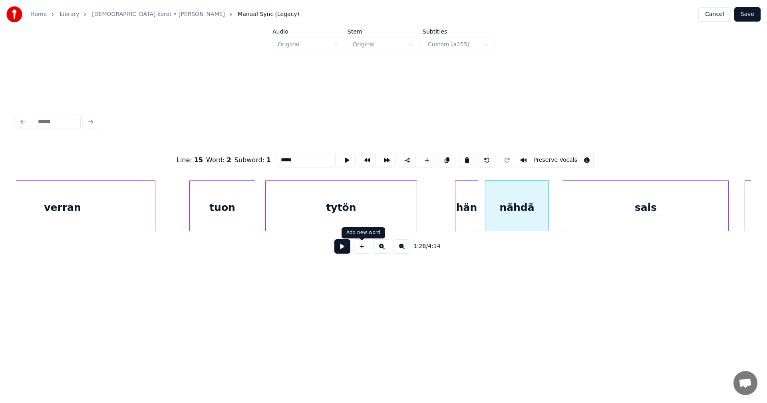
click at [348, 249] on button at bounding box center [343, 246] width 16 height 14
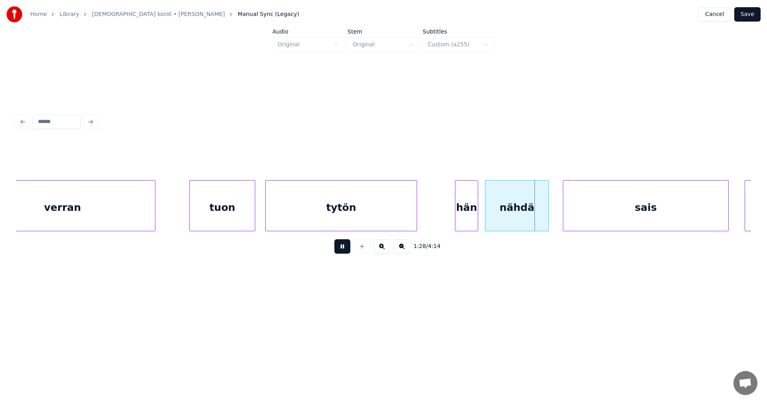
click at [348, 249] on button at bounding box center [343, 246] width 16 height 14
click at [561, 214] on div at bounding box center [561, 206] width 2 height 50
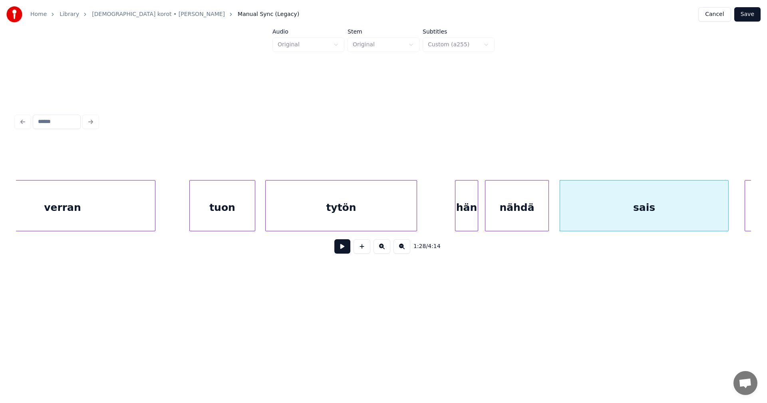
click at [341, 251] on button at bounding box center [343, 246] width 16 height 14
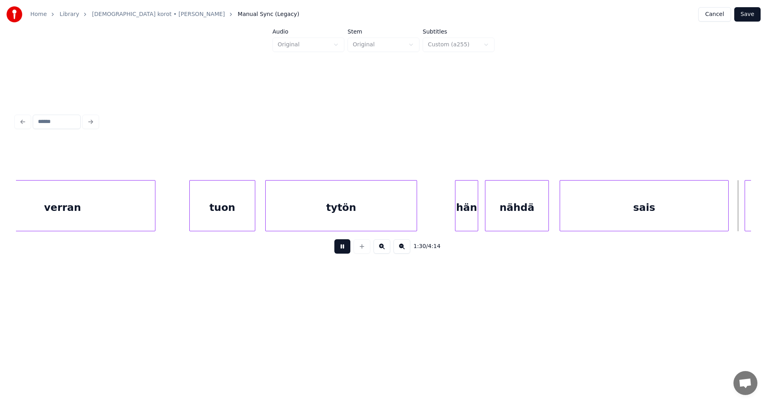
scroll to position [0, 9076]
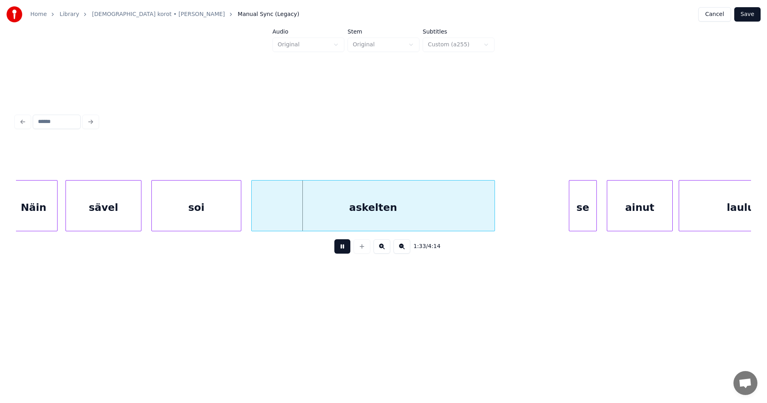
click at [344, 251] on button at bounding box center [343, 246] width 16 height 14
click at [126, 217] on div "sävel" at bounding box center [104, 208] width 75 height 54
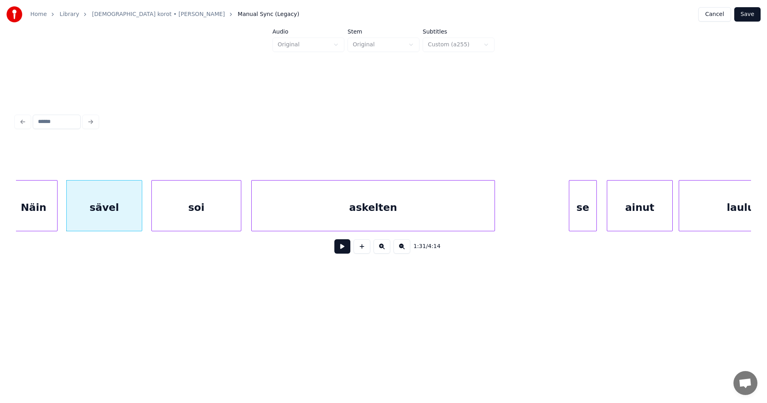
click at [329, 220] on div "askelten" at bounding box center [373, 208] width 243 height 54
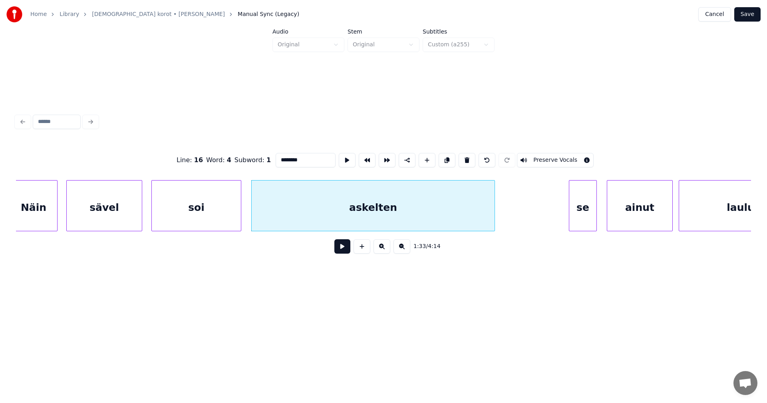
click at [339, 253] on button at bounding box center [343, 246] width 16 height 14
drag, startPoint x: 340, startPoint y: 253, endPoint x: 343, endPoint y: 245, distance: 8.8
click at [341, 253] on button at bounding box center [343, 246] width 16 height 14
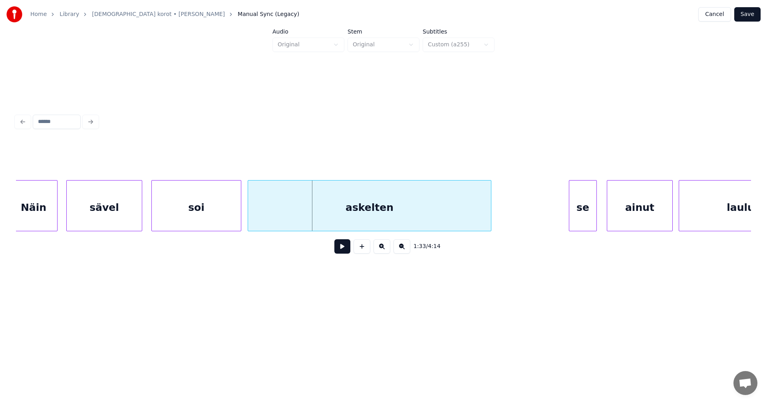
click at [355, 219] on div "askelten" at bounding box center [369, 208] width 243 height 54
click at [343, 250] on button at bounding box center [343, 246] width 16 height 14
click at [344, 251] on button at bounding box center [343, 246] width 16 height 14
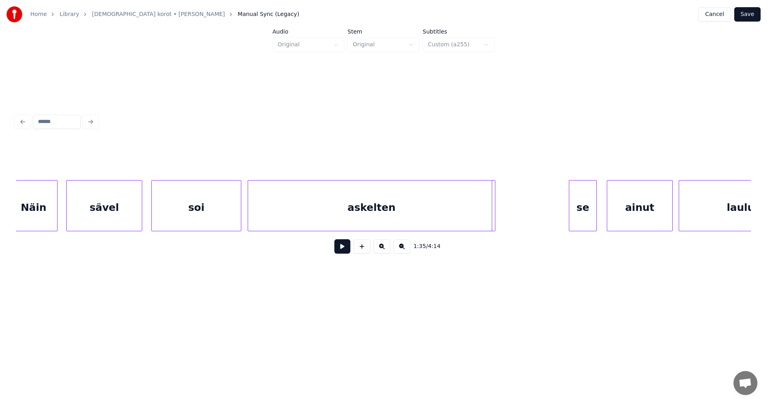
click at [494, 217] on div at bounding box center [494, 206] width 2 height 50
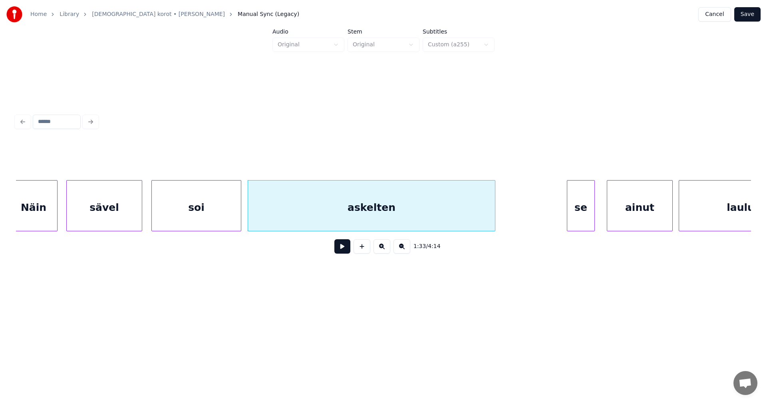
click at [575, 220] on div "se" at bounding box center [581, 208] width 27 height 54
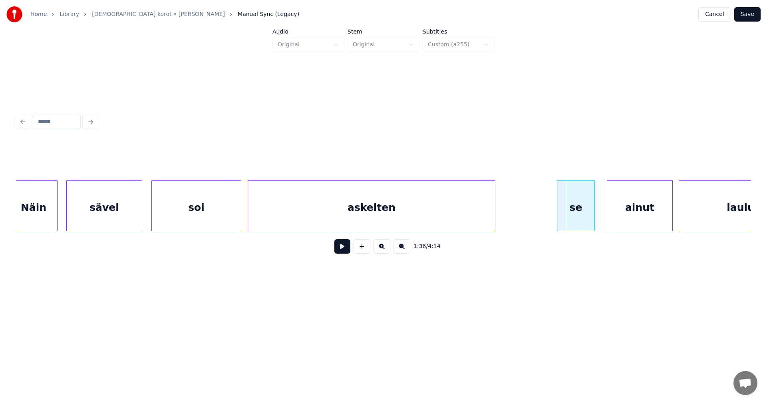
click at [558, 219] on div at bounding box center [559, 206] width 2 height 50
click at [348, 249] on button at bounding box center [343, 246] width 16 height 14
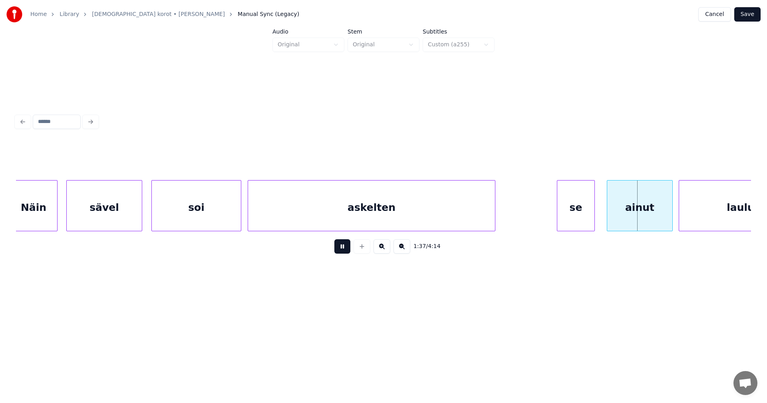
drag, startPoint x: 348, startPoint y: 249, endPoint x: 502, endPoint y: 217, distance: 157.5
click at [349, 249] on button at bounding box center [343, 246] width 16 height 14
click at [573, 209] on div "se" at bounding box center [576, 208] width 37 height 54
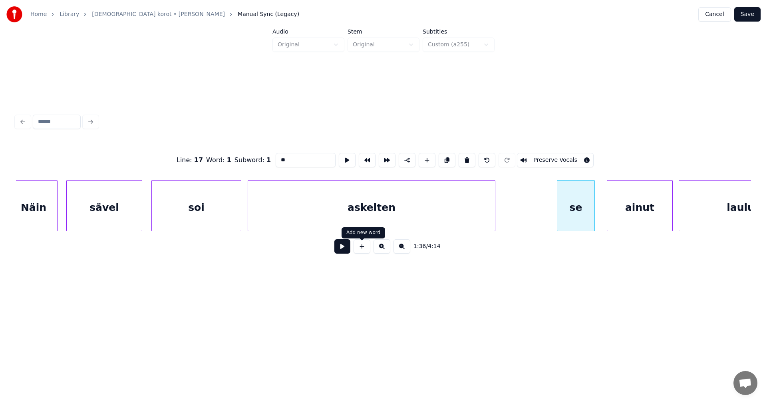
click at [345, 249] on button at bounding box center [343, 246] width 16 height 14
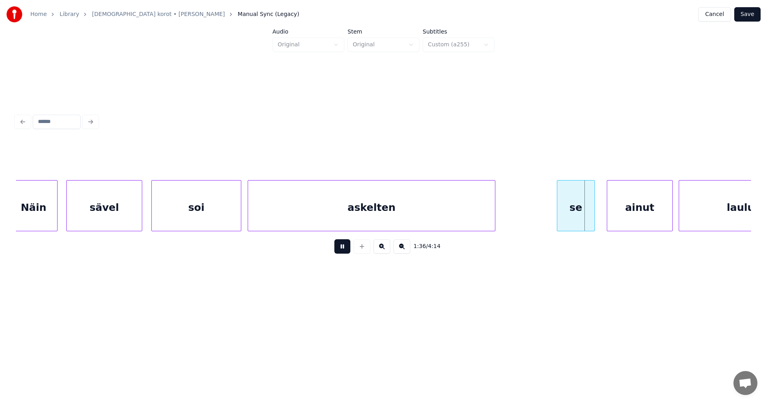
click at [345, 249] on button at bounding box center [343, 246] width 16 height 14
click at [567, 218] on div at bounding box center [568, 206] width 2 height 50
click at [470, 217] on div "askelten" at bounding box center [371, 208] width 247 height 54
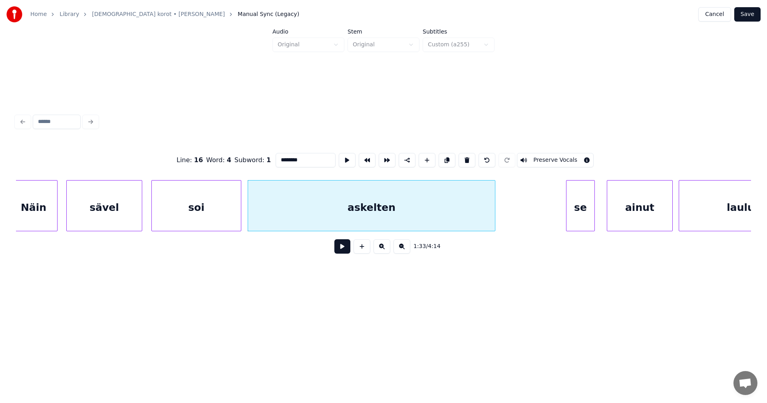
click at [341, 254] on button at bounding box center [343, 246] width 16 height 14
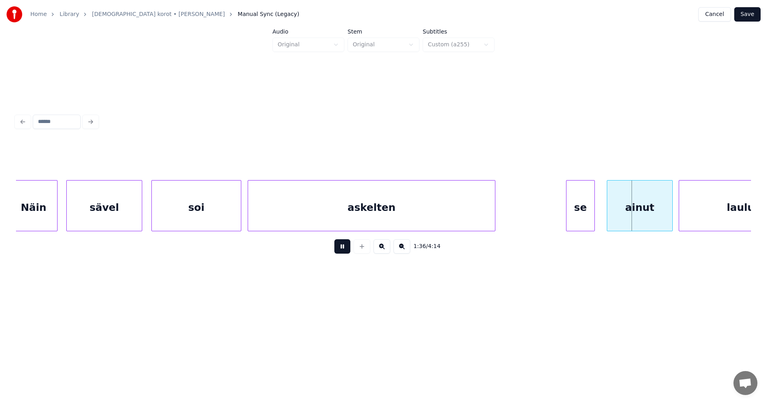
click at [341, 253] on button at bounding box center [343, 246] width 16 height 14
click at [627, 220] on div "ainut" at bounding box center [636, 208] width 65 height 54
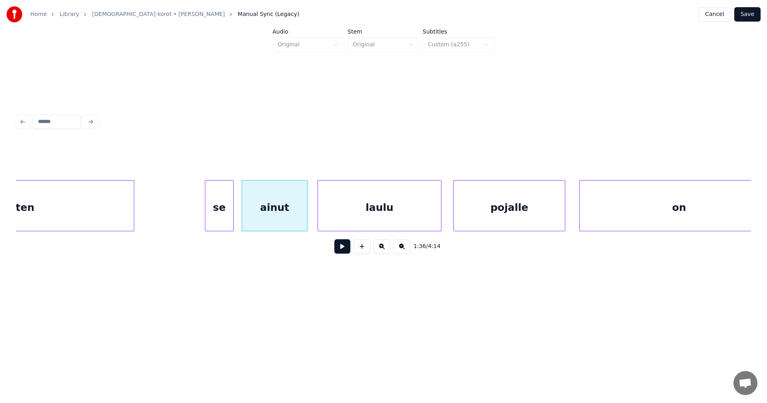
scroll to position [0, 9444]
click at [287, 217] on div "ainut" at bounding box center [268, 208] width 65 height 54
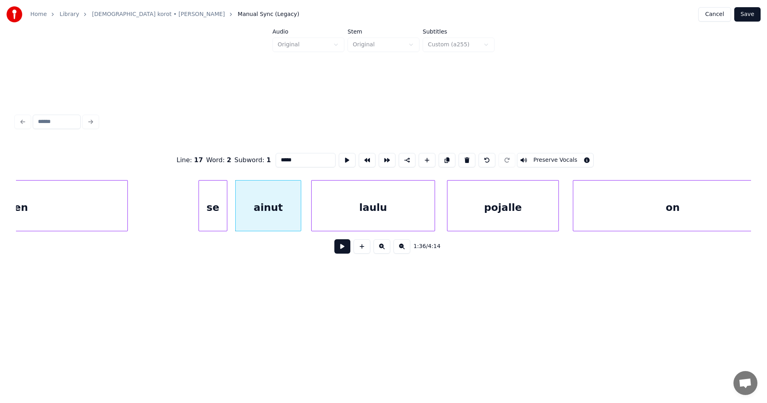
click at [342, 247] on button at bounding box center [343, 246] width 16 height 14
click at [341, 248] on button at bounding box center [343, 246] width 16 height 14
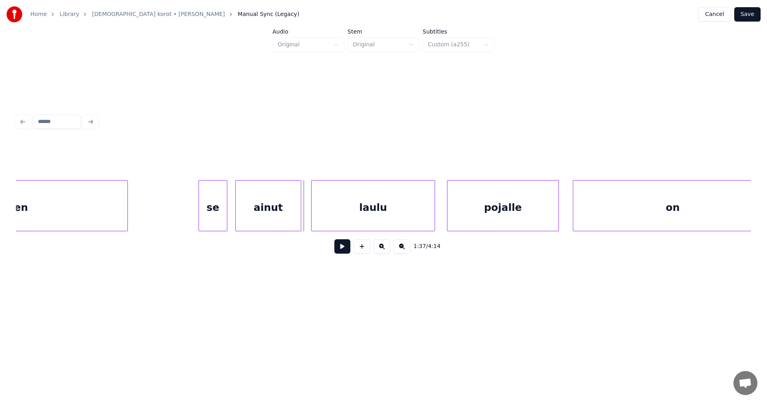
click at [341, 248] on button at bounding box center [343, 246] width 16 height 14
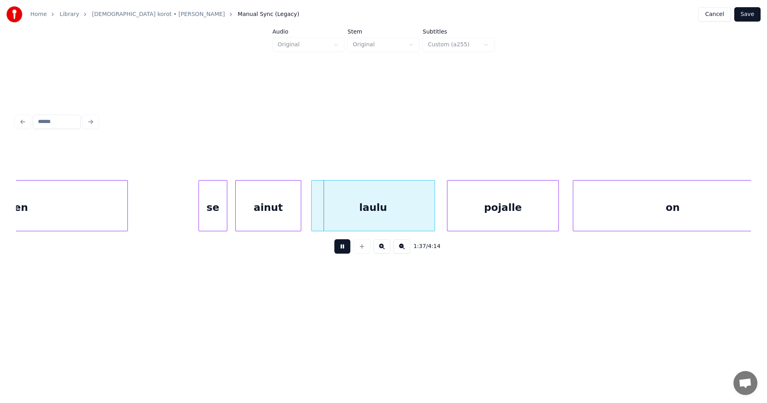
click at [341, 248] on button at bounding box center [343, 246] width 16 height 14
click at [358, 218] on div "laulu" at bounding box center [369, 208] width 123 height 54
click at [342, 250] on button at bounding box center [343, 246] width 16 height 14
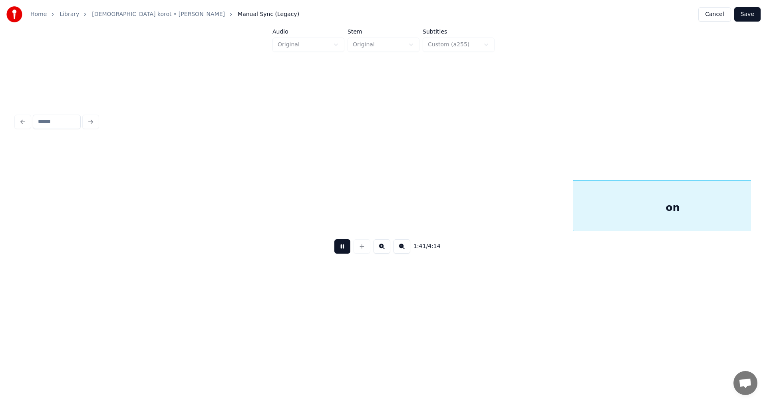
scroll to position [0, 10180]
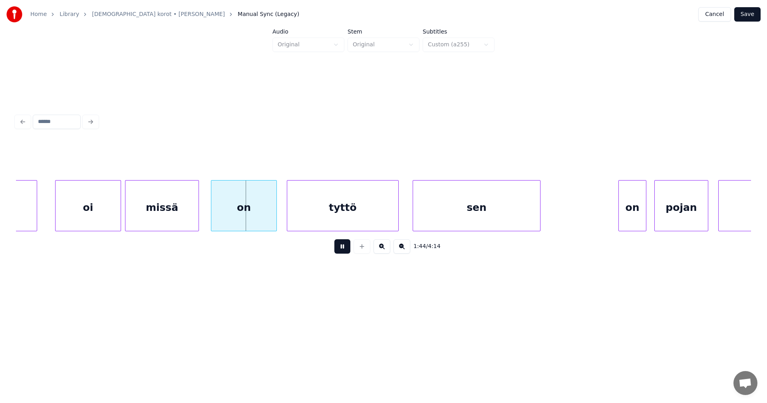
drag, startPoint x: 343, startPoint y: 250, endPoint x: 296, endPoint y: 234, distance: 49.4
click at [341, 250] on button at bounding box center [343, 246] width 16 height 14
click at [264, 221] on div "on" at bounding box center [241, 208] width 65 height 54
click at [340, 249] on button at bounding box center [343, 246] width 16 height 14
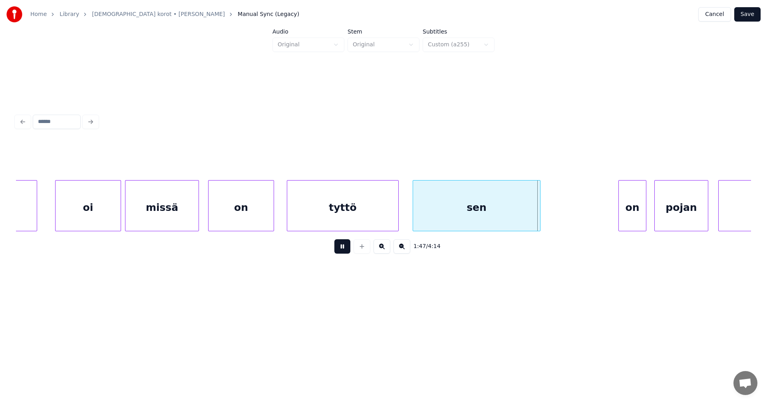
click at [340, 249] on button at bounding box center [343, 246] width 16 height 14
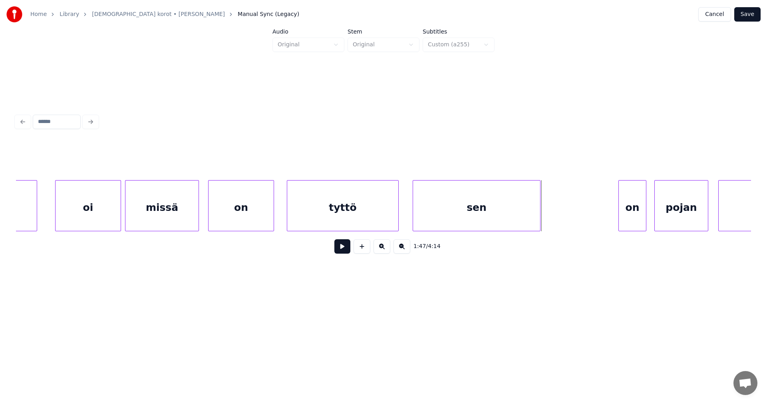
click at [352, 226] on div "tyttö" at bounding box center [342, 208] width 111 height 54
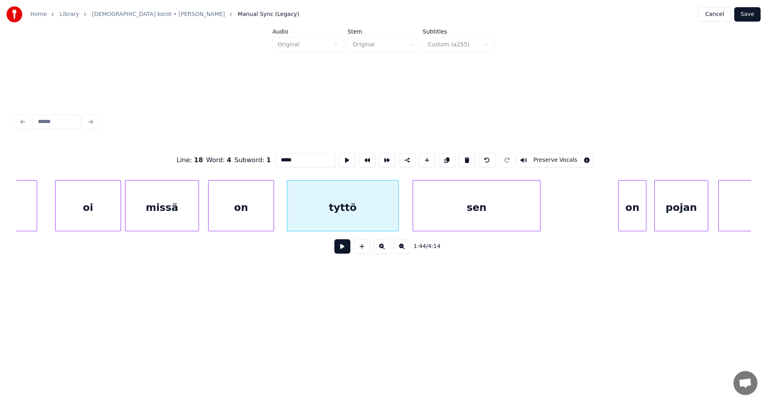
click at [341, 253] on button at bounding box center [343, 246] width 16 height 14
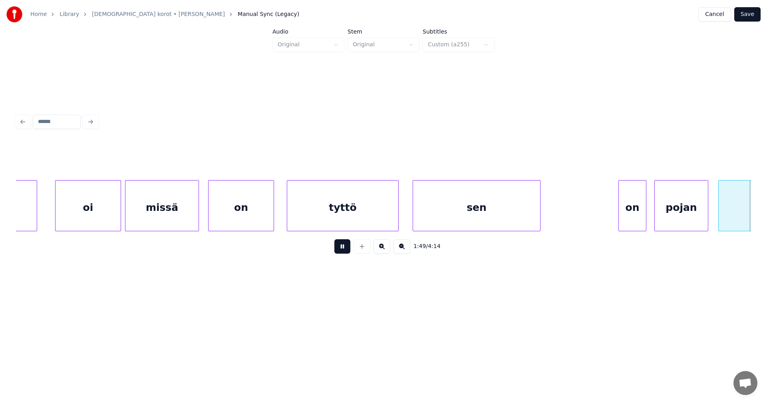
scroll to position [0, 10916]
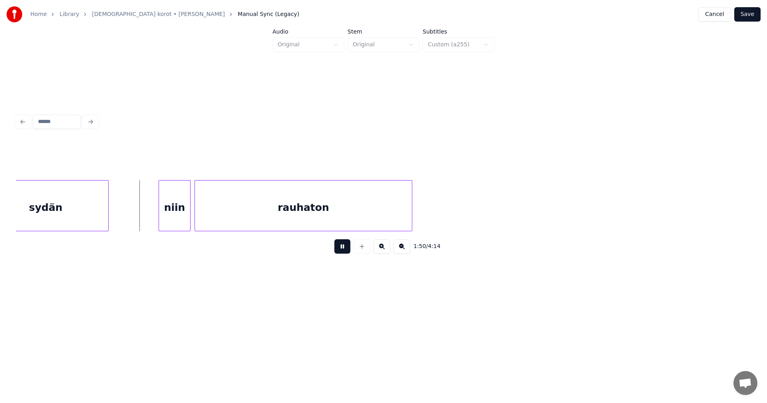
click at [342, 253] on button at bounding box center [343, 246] width 16 height 14
click at [180, 220] on div "niin" at bounding box center [170, 208] width 31 height 54
click at [155, 221] on div at bounding box center [154, 206] width 2 height 50
click at [340, 247] on button at bounding box center [343, 246] width 16 height 14
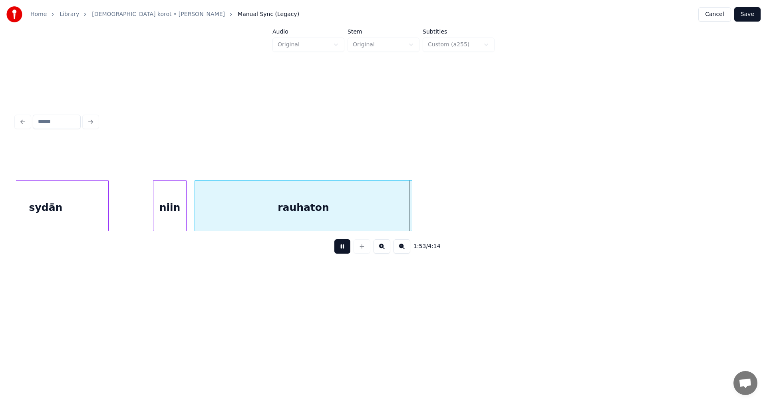
click at [341, 247] on button at bounding box center [343, 246] width 16 height 14
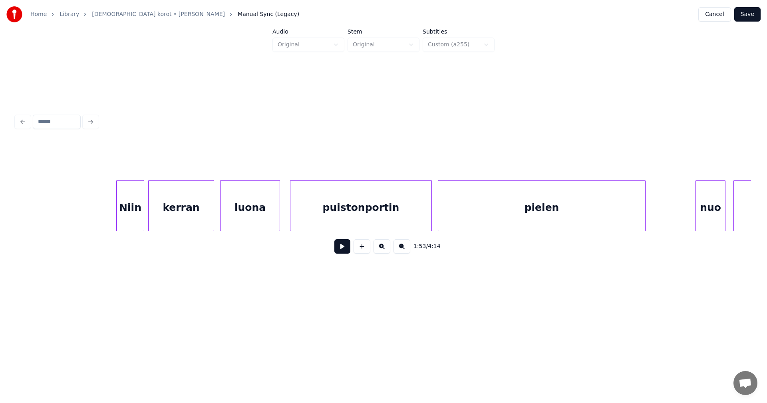
scroll to position [0, 15897]
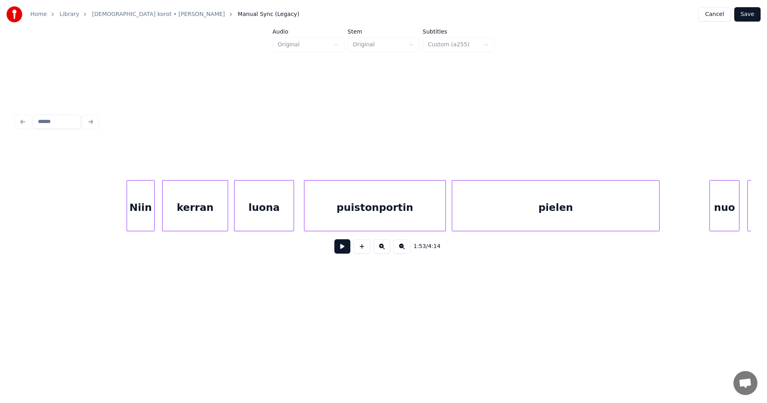
click at [146, 220] on div "Niin" at bounding box center [140, 208] width 27 height 54
click at [124, 219] on div at bounding box center [124, 206] width 2 height 50
click at [339, 249] on button at bounding box center [343, 246] width 16 height 14
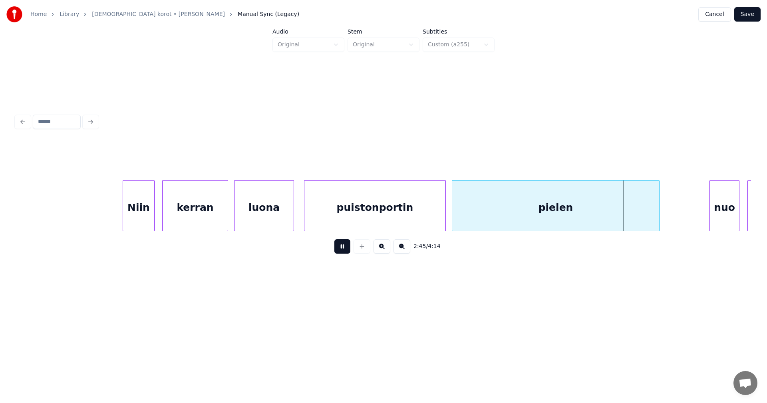
click at [345, 251] on button at bounding box center [343, 246] width 16 height 14
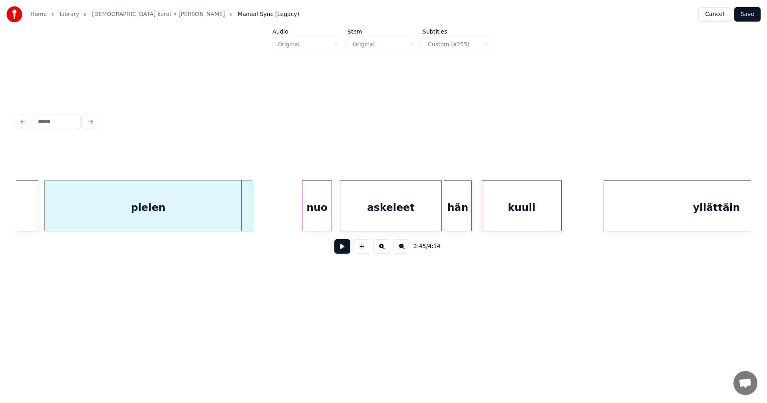
scroll to position [0, 16313]
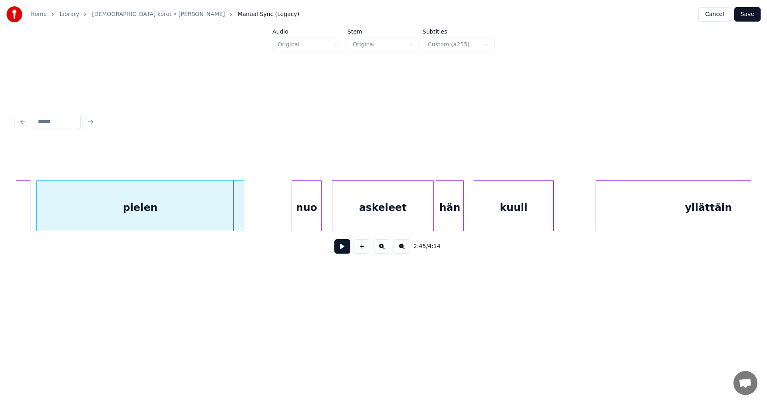
click at [311, 210] on div "nuo" at bounding box center [306, 208] width 29 height 54
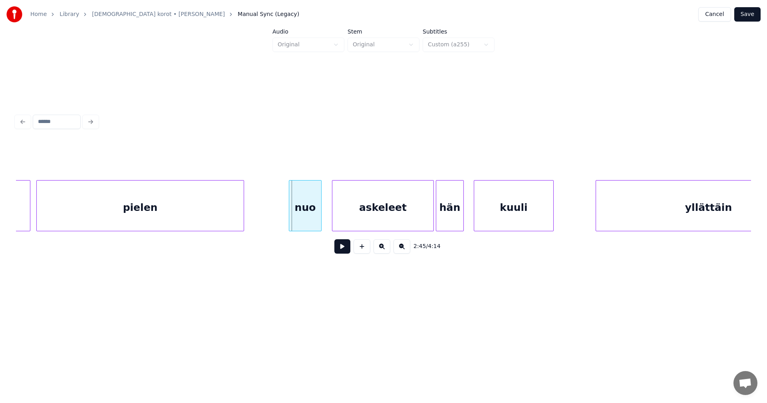
click at [289, 214] on div at bounding box center [290, 206] width 2 height 50
click at [289, 214] on div "nuo" at bounding box center [305, 205] width 33 height 51
click at [341, 253] on button at bounding box center [343, 246] width 16 height 14
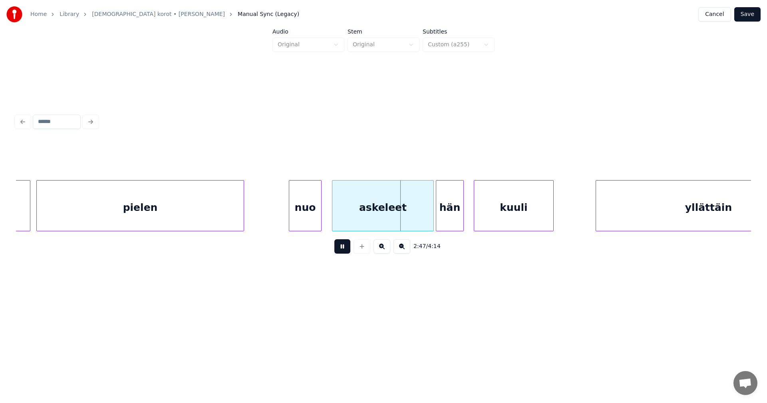
click at [343, 251] on button at bounding box center [343, 246] width 16 height 14
click at [426, 213] on div at bounding box center [425, 206] width 2 height 50
click at [439, 214] on div "hän" at bounding box center [447, 208] width 27 height 54
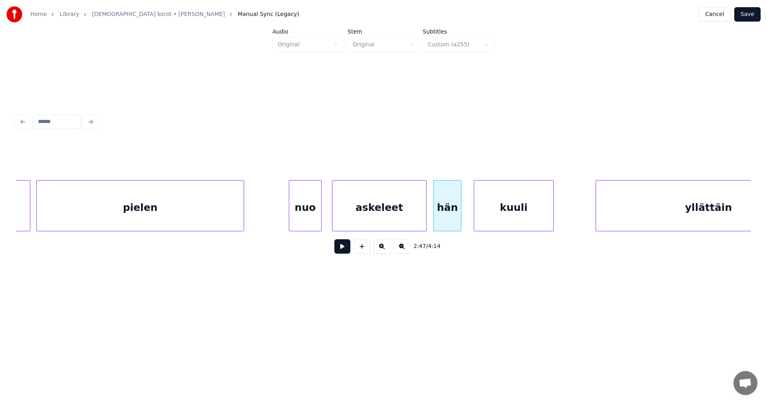
click at [347, 251] on button at bounding box center [343, 246] width 16 height 14
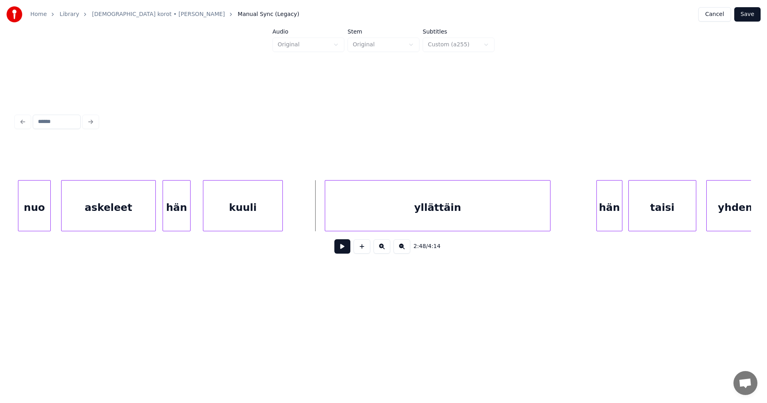
scroll to position [0, 16585]
click at [320, 215] on div at bounding box center [321, 206] width 2 height 50
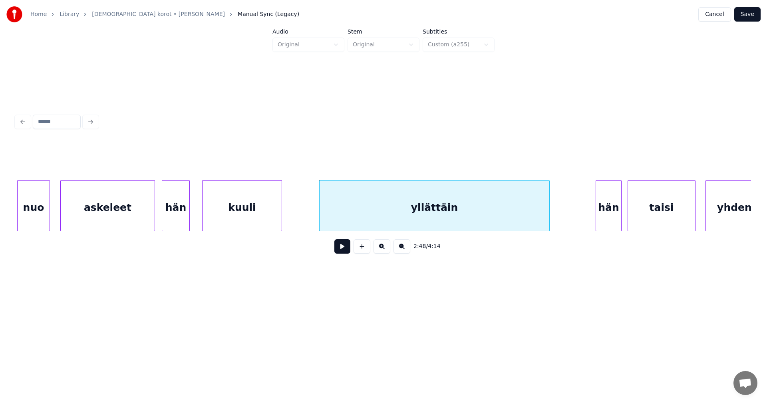
click at [340, 247] on button at bounding box center [343, 246] width 16 height 14
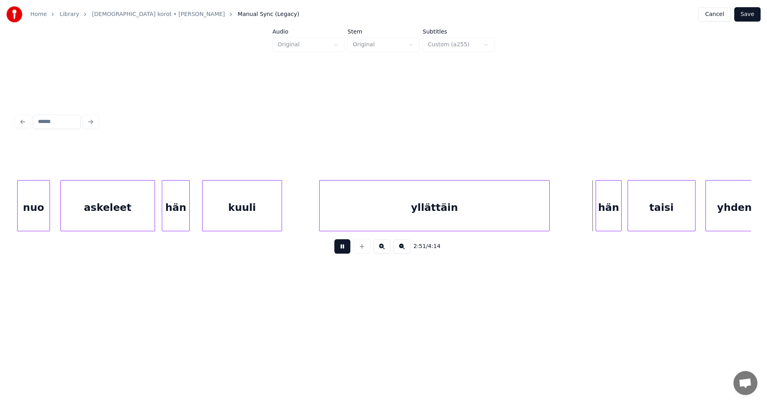
click at [340, 247] on button at bounding box center [343, 246] width 16 height 14
click at [610, 216] on div "hän" at bounding box center [606, 208] width 25 height 54
click at [594, 216] on div at bounding box center [594, 206] width 2 height 50
click at [346, 250] on button at bounding box center [343, 246] width 16 height 14
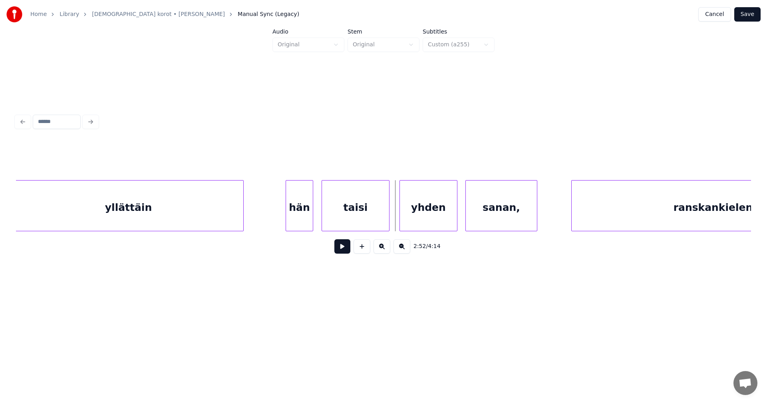
scroll to position [0, 16904]
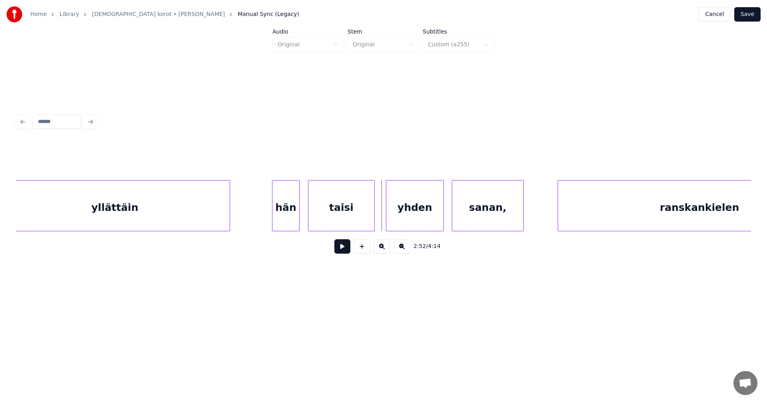
click at [374, 214] on div at bounding box center [373, 206] width 2 height 50
click at [404, 216] on div "yhden" at bounding box center [410, 208] width 57 height 54
click at [347, 252] on button at bounding box center [343, 246] width 16 height 14
click at [448, 217] on div at bounding box center [449, 206] width 2 height 50
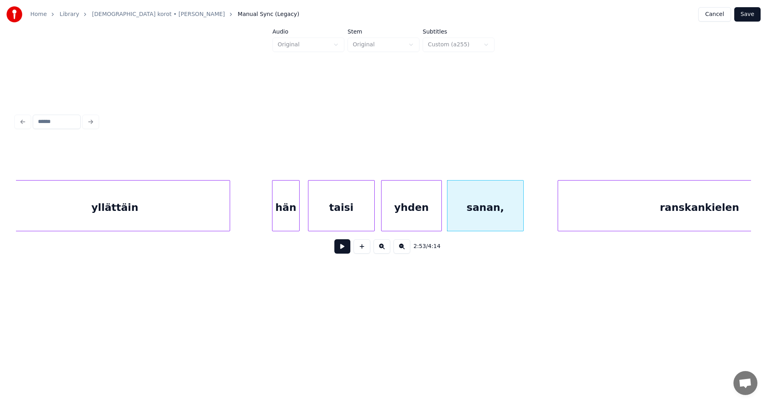
click at [440, 217] on div at bounding box center [440, 206] width 2 height 50
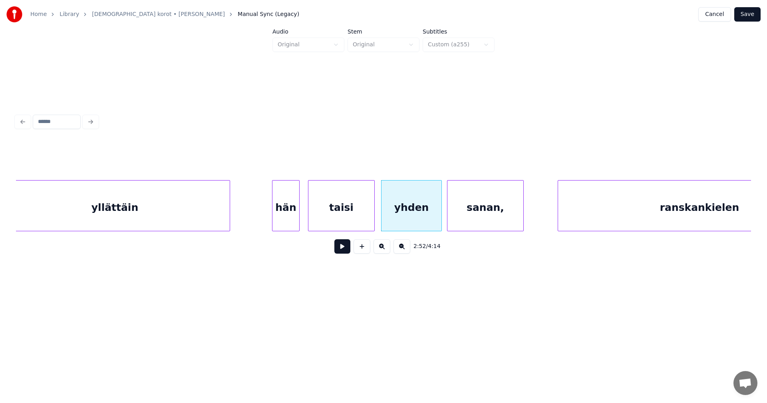
click at [349, 253] on button at bounding box center [343, 246] width 16 height 14
click at [349, 252] on button at bounding box center [343, 246] width 16 height 14
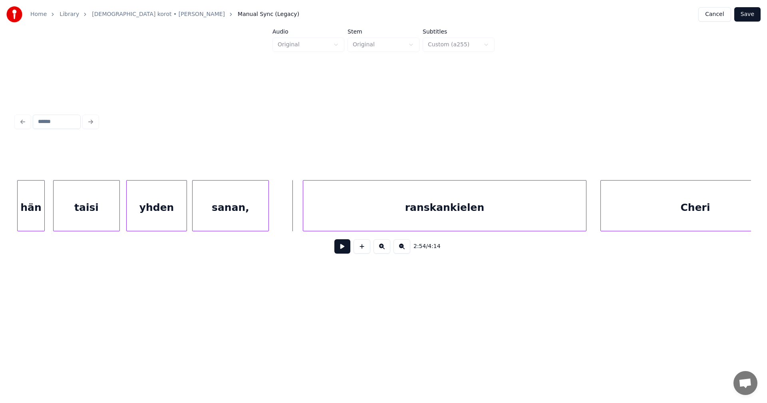
scroll to position [0, 17160]
click at [484, 214] on div "ranskankielen" at bounding box center [434, 208] width 283 height 54
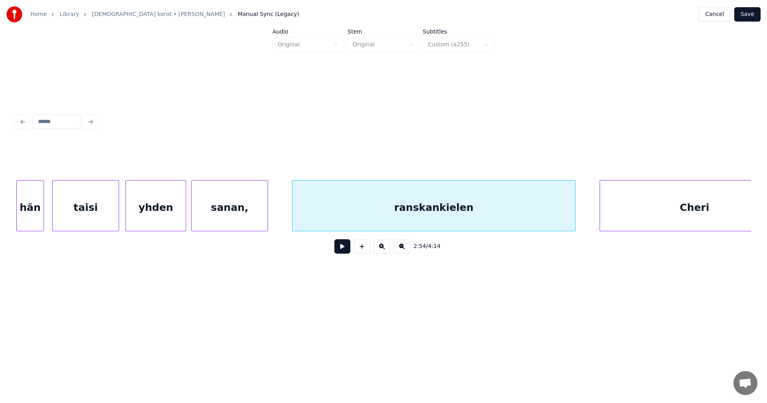
click at [342, 251] on button at bounding box center [343, 246] width 16 height 14
drag, startPoint x: 343, startPoint y: 251, endPoint x: 249, endPoint y: 234, distance: 94.7
click at [342, 251] on button at bounding box center [343, 246] width 16 height 14
click at [241, 219] on div "sanan," at bounding box center [230, 208] width 76 height 54
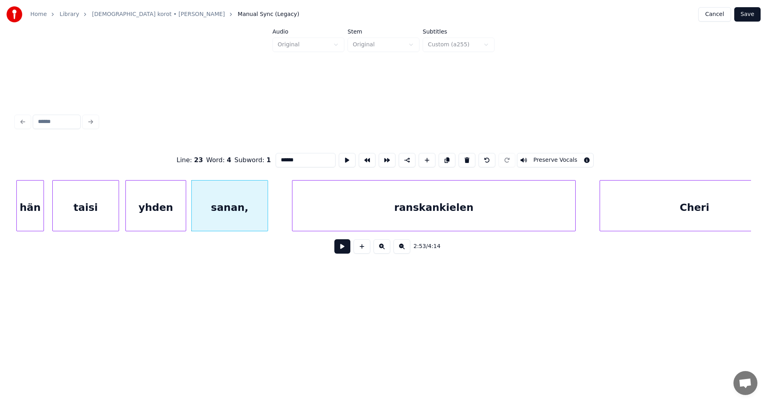
click at [343, 248] on button at bounding box center [343, 246] width 16 height 14
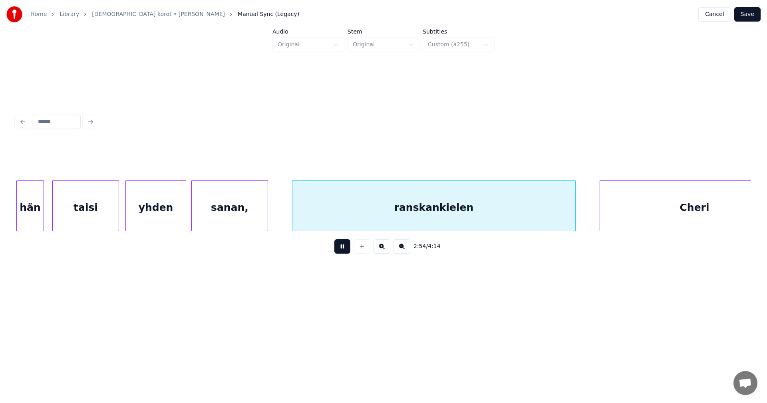
drag, startPoint x: 326, startPoint y: 240, endPoint x: 339, endPoint y: 242, distance: 12.6
click at [328, 240] on div "2:54 / 4:14" at bounding box center [384, 246] width 736 height 30
drag, startPoint x: 341, startPoint y: 249, endPoint x: 307, endPoint y: 226, distance: 40.7
click at [341, 248] on button at bounding box center [343, 246] width 16 height 14
click at [289, 216] on div at bounding box center [290, 206] width 2 height 50
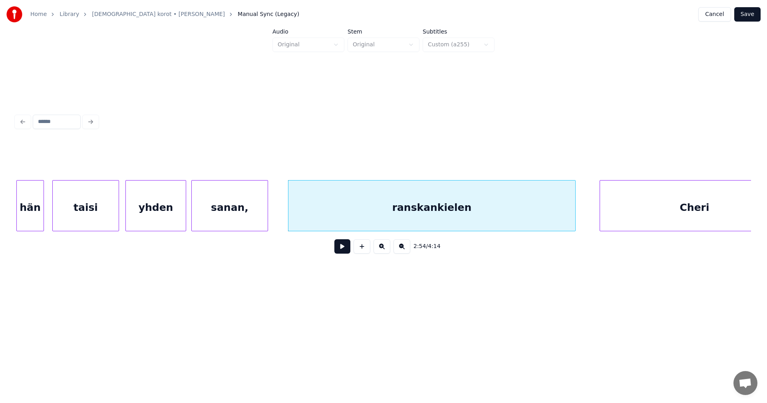
click at [248, 219] on div "sanan," at bounding box center [230, 208] width 76 height 54
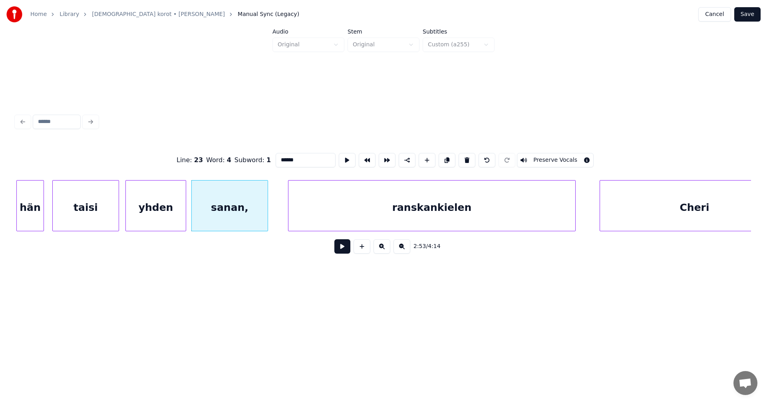
click at [294, 162] on input "******" at bounding box center [306, 160] width 60 height 14
click at [38, 221] on div "hän" at bounding box center [30, 208] width 27 height 54
type input "***"
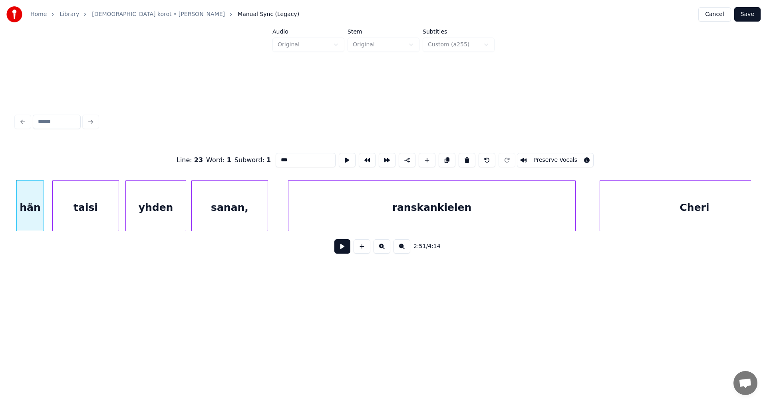
click at [339, 247] on button at bounding box center [343, 246] width 16 height 14
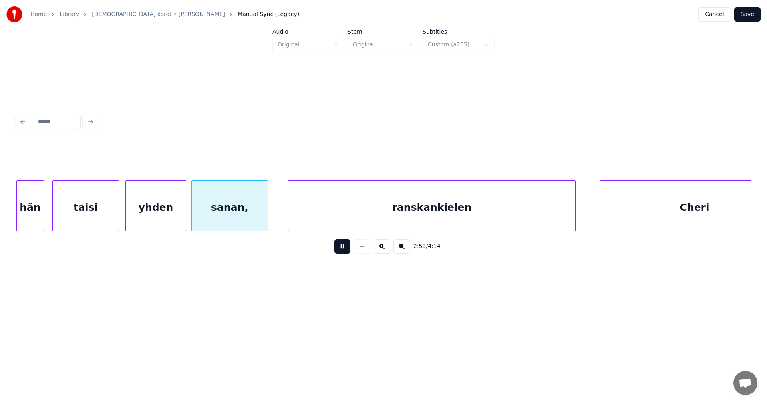
click at [335, 249] on button at bounding box center [343, 246] width 16 height 14
click at [340, 251] on button at bounding box center [343, 246] width 16 height 14
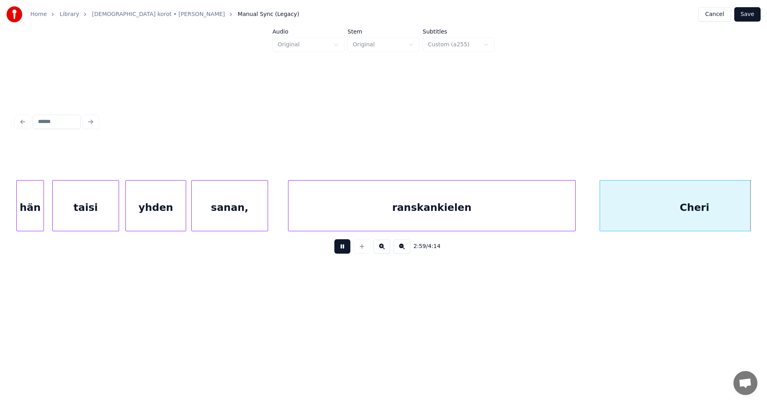
scroll to position [0, 17896]
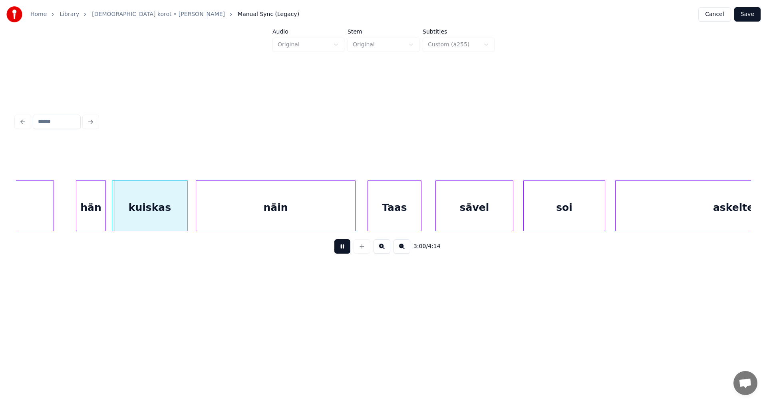
drag, startPoint x: 345, startPoint y: 250, endPoint x: 216, endPoint y: 237, distance: 129.4
click at [343, 249] on button at bounding box center [343, 246] width 16 height 14
click at [92, 210] on div "hän" at bounding box center [87, 208] width 29 height 54
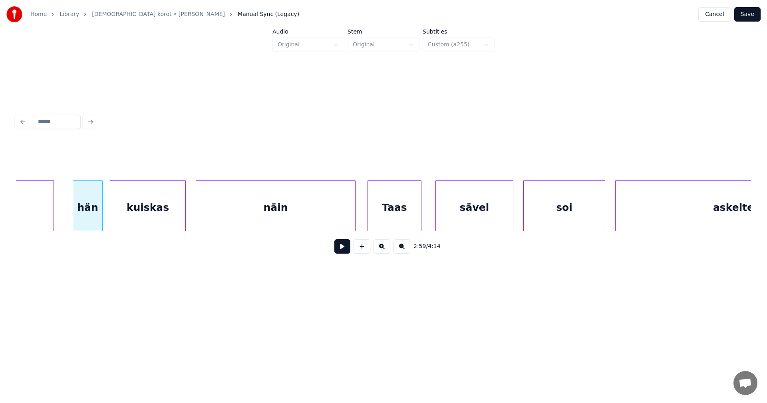
click at [141, 213] on div "kuiskas" at bounding box center [147, 208] width 75 height 54
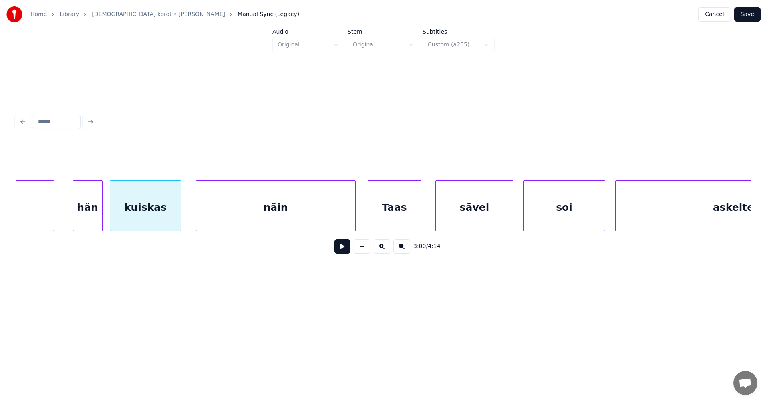
click at [180, 218] on div at bounding box center [179, 206] width 2 height 50
click at [344, 251] on button at bounding box center [343, 246] width 16 height 14
click at [216, 216] on div "näin" at bounding box center [270, 208] width 159 height 54
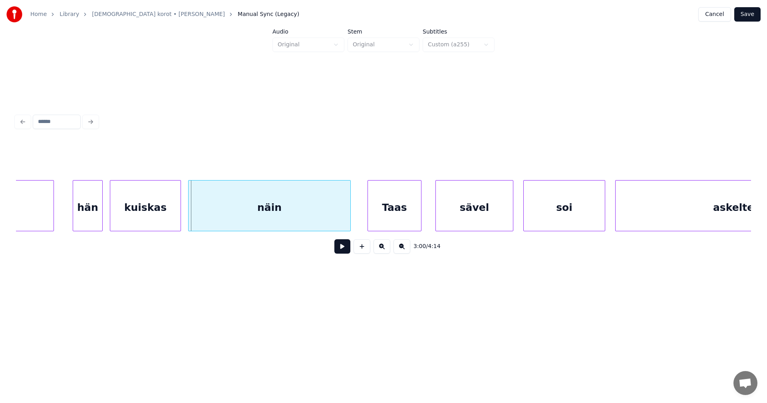
click at [190, 215] on div at bounding box center [190, 206] width 2 height 50
click at [167, 214] on div "kuiskas" at bounding box center [145, 208] width 70 height 54
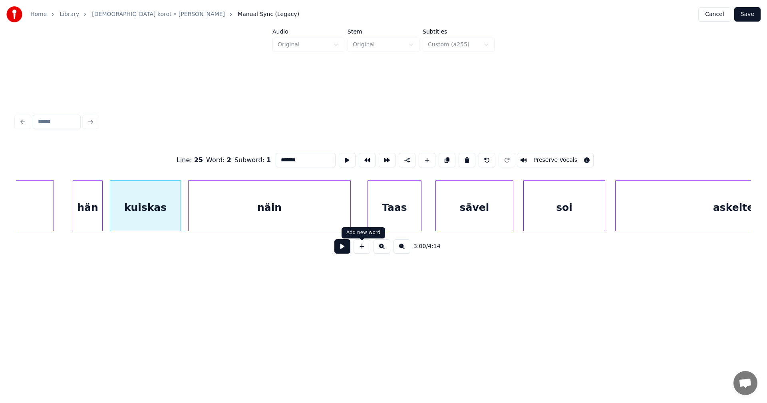
drag, startPoint x: 352, startPoint y: 249, endPoint x: 341, endPoint y: 251, distance: 10.5
click at [347, 250] on div "3:00 / 4:14" at bounding box center [383, 247] width 723 height 18
click at [341, 251] on button at bounding box center [343, 246] width 16 height 14
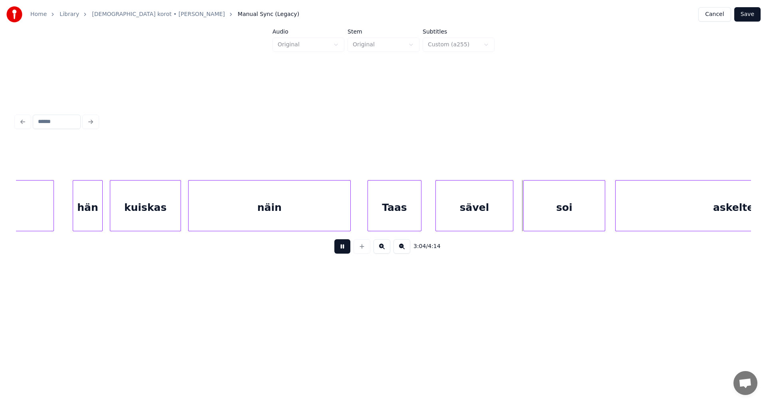
click at [343, 250] on button at bounding box center [343, 246] width 16 height 14
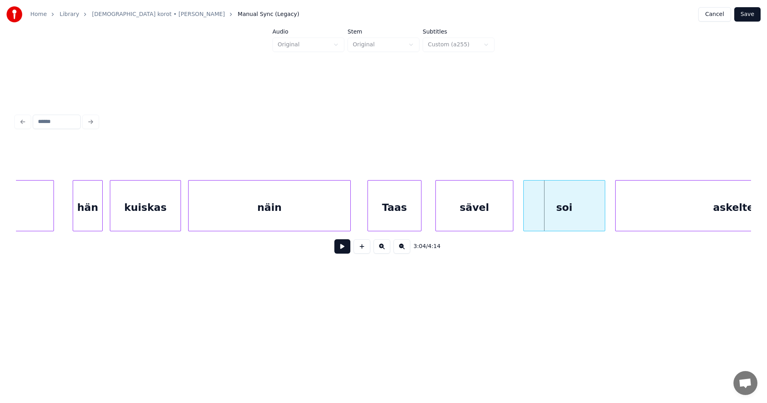
click at [315, 215] on div "näin" at bounding box center [270, 208] width 162 height 54
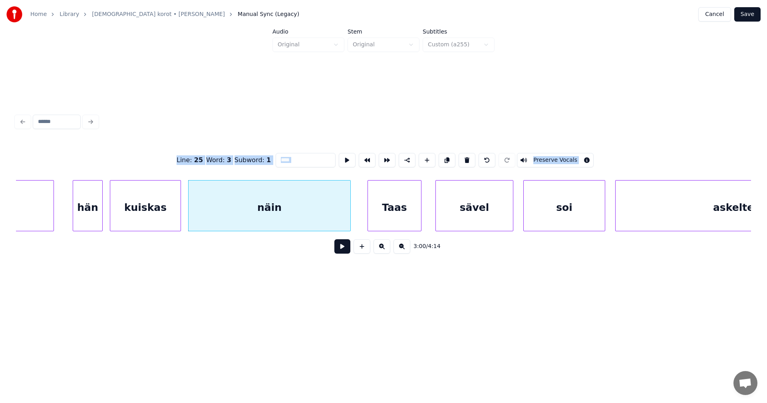
click at [383, 215] on div "Taas" at bounding box center [394, 208] width 53 height 54
type input "****"
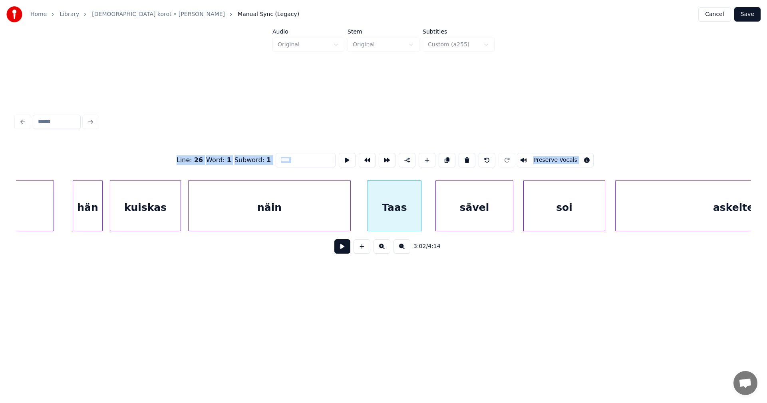
click at [347, 249] on button at bounding box center [343, 246] width 16 height 14
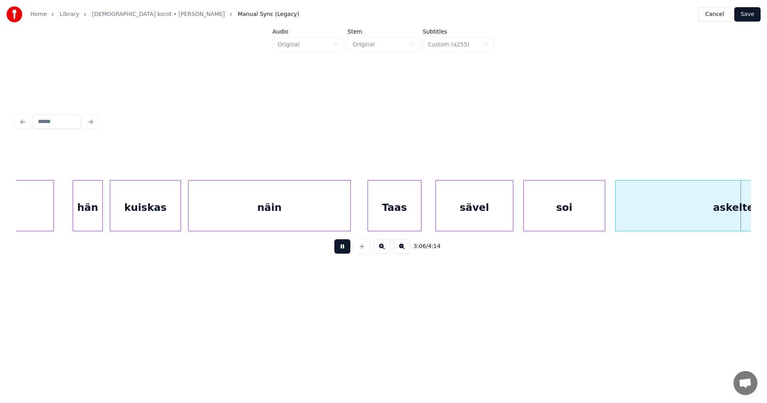
scroll to position [0, 18633]
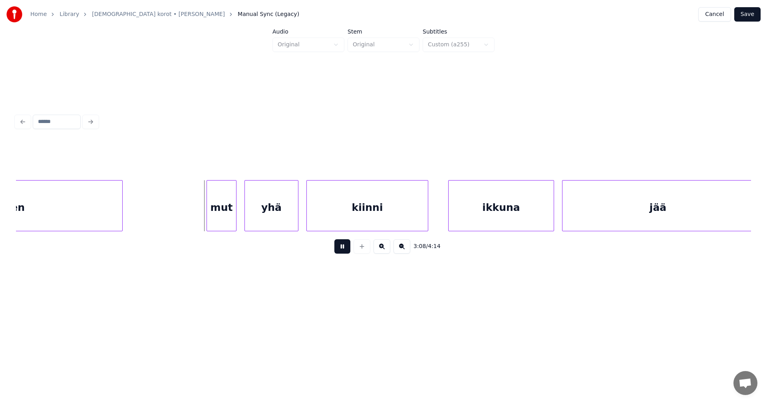
drag, startPoint x: 344, startPoint y: 248, endPoint x: 314, endPoint y: 236, distance: 32.1
click at [344, 248] on button at bounding box center [343, 246] width 16 height 14
click at [211, 217] on div "mut" at bounding box center [209, 208] width 29 height 54
click at [193, 215] on div at bounding box center [192, 206] width 2 height 50
click at [251, 217] on div "yhä" at bounding box center [264, 208] width 53 height 54
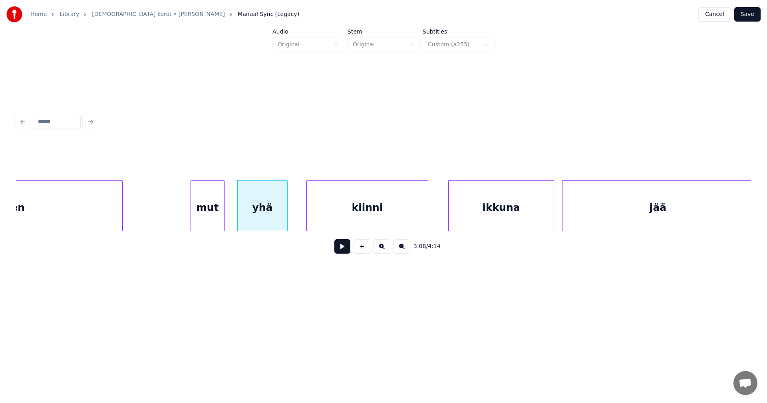
click at [286, 218] on div at bounding box center [286, 206] width 2 height 50
click at [321, 219] on div "kiinni" at bounding box center [363, 208] width 121 height 54
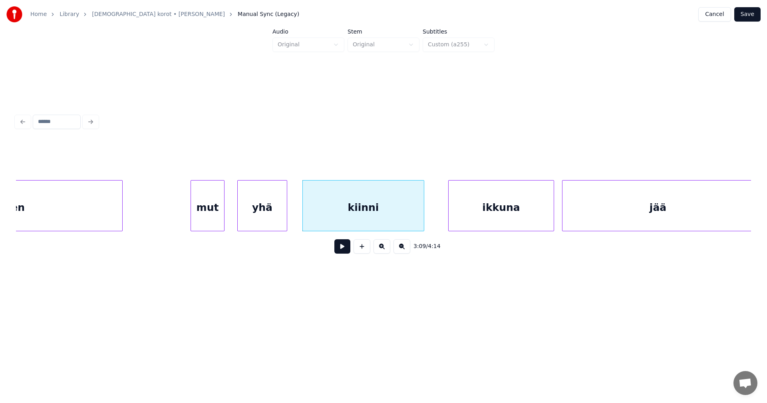
click at [220, 218] on div "mut" at bounding box center [207, 208] width 33 height 54
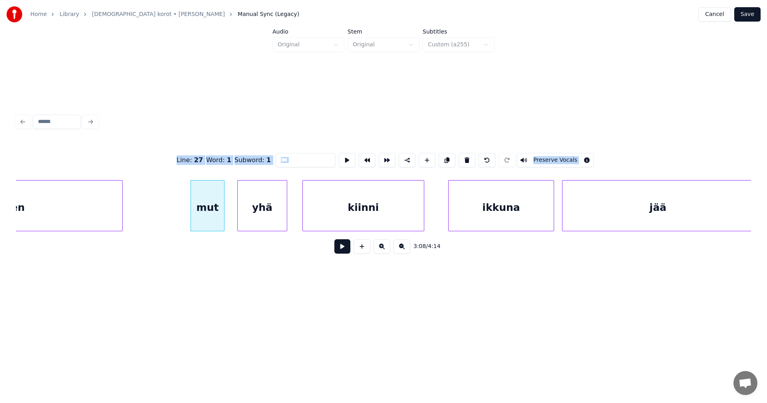
click at [335, 247] on button at bounding box center [343, 246] width 16 height 14
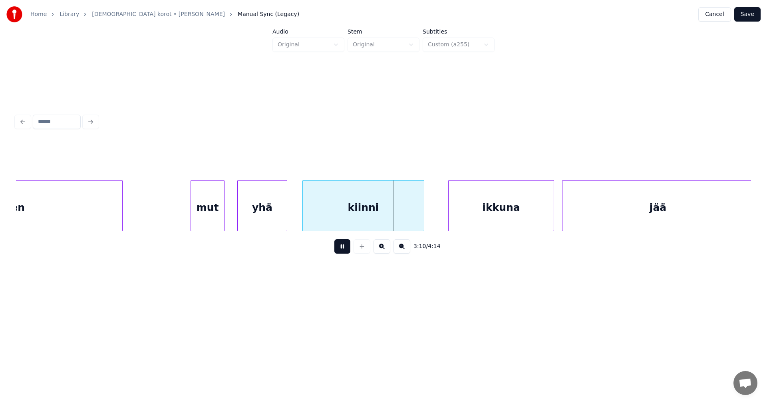
click at [339, 247] on button at bounding box center [343, 246] width 16 height 14
click at [464, 221] on div "ikkuna" at bounding box center [496, 208] width 105 height 54
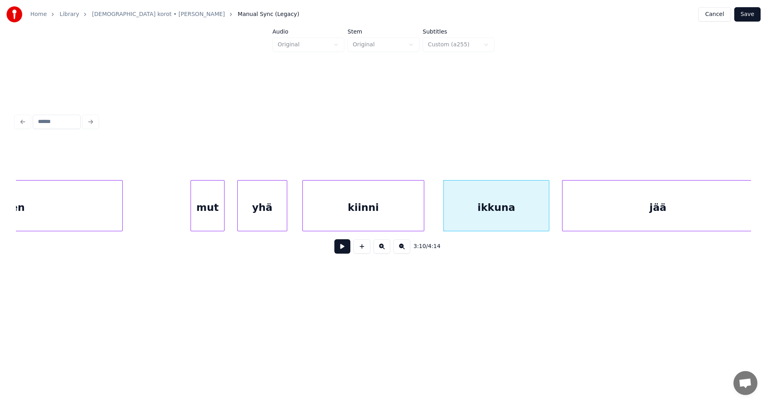
click at [346, 250] on button at bounding box center [343, 246] width 16 height 14
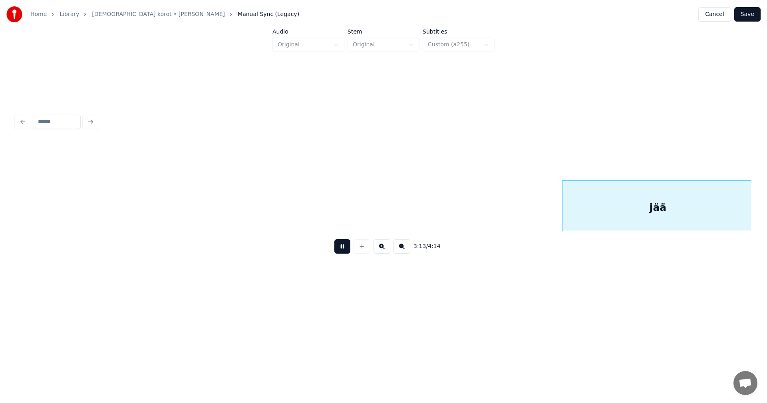
scroll to position [0, 19369]
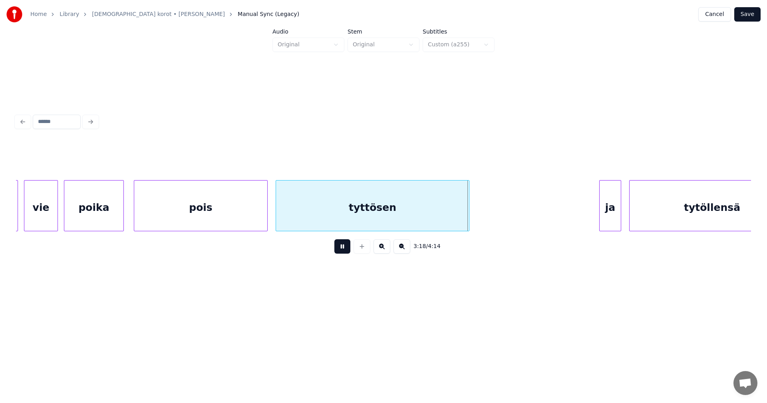
click at [351, 250] on div "3:18 / 4:14" at bounding box center [383, 247] width 723 height 18
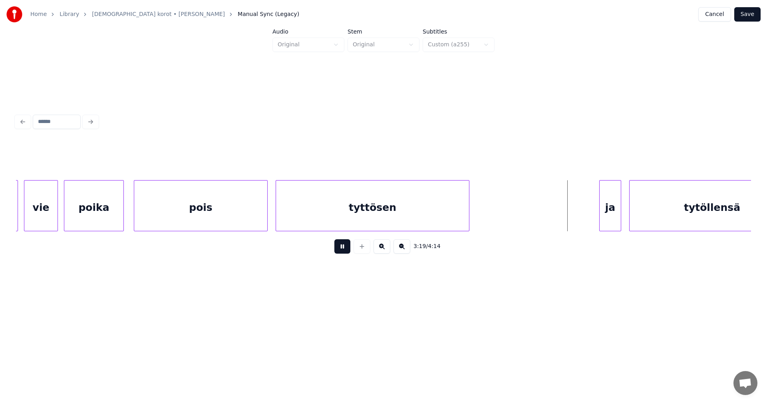
click at [349, 249] on button at bounding box center [343, 246] width 16 height 14
click at [480, 220] on div at bounding box center [479, 206] width 2 height 50
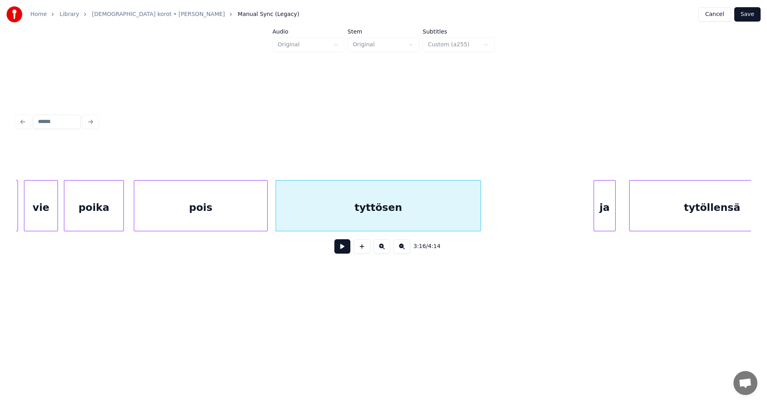
click at [600, 213] on div "ja" at bounding box center [604, 208] width 21 height 54
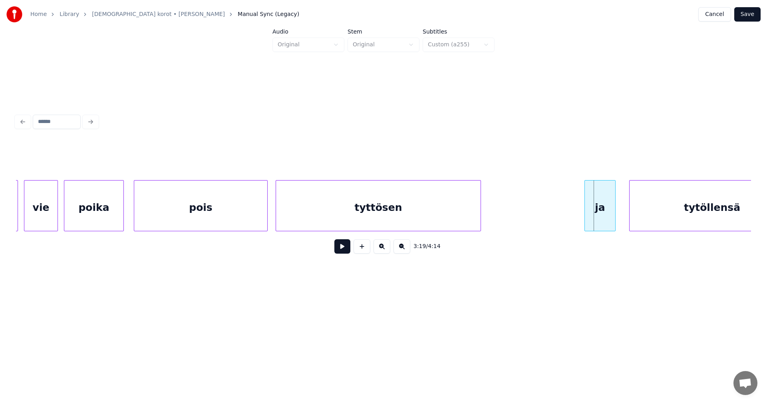
click at [585, 213] on div at bounding box center [586, 206] width 2 height 50
click at [337, 252] on button at bounding box center [343, 246] width 16 height 14
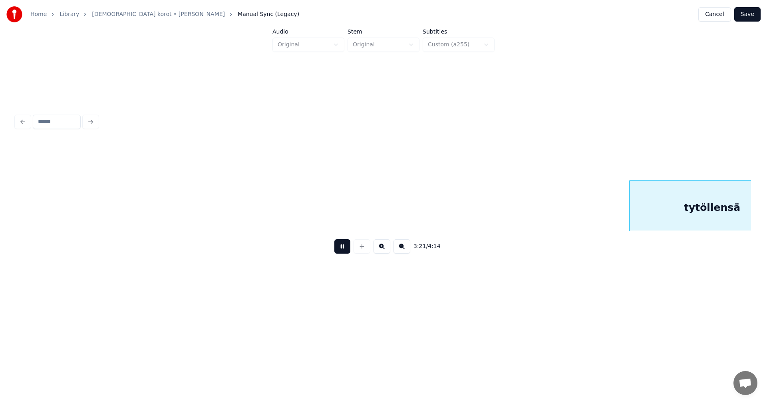
scroll to position [0, 20105]
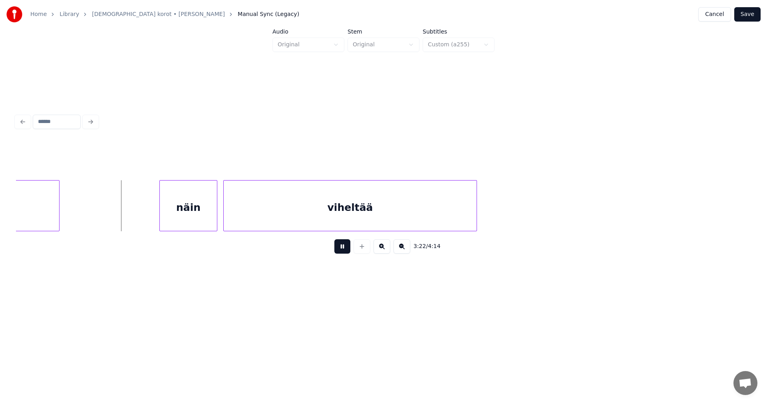
click at [343, 251] on button at bounding box center [343, 246] width 16 height 14
click at [205, 218] on div "näin" at bounding box center [185, 208] width 57 height 54
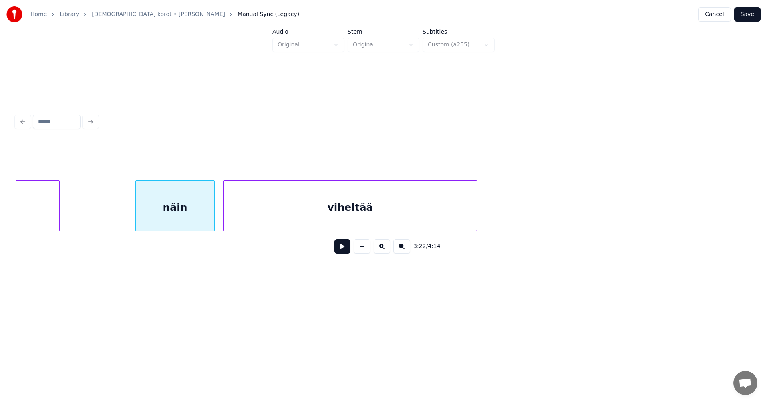
click at [136, 215] on div at bounding box center [137, 206] width 2 height 50
click at [337, 252] on button at bounding box center [343, 246] width 16 height 14
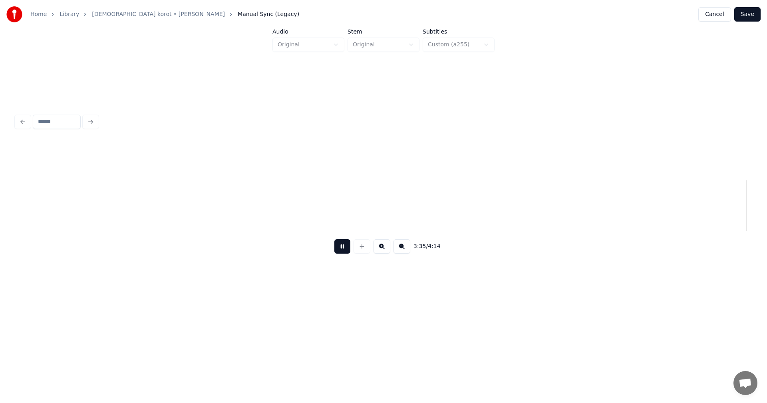
scroll to position [0, 21578]
click at [343, 252] on button at bounding box center [343, 246] width 16 height 14
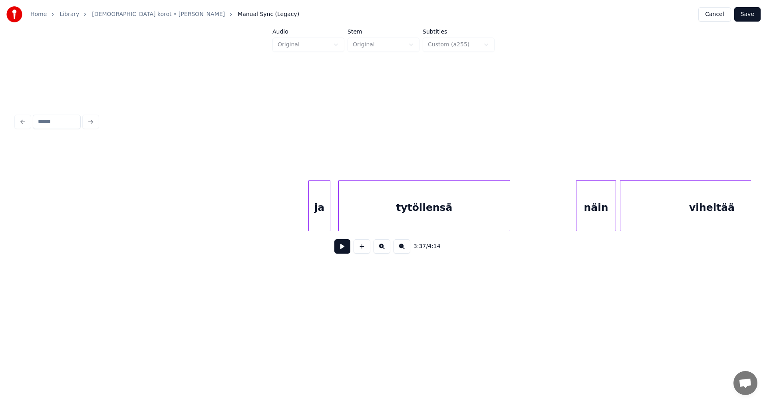
scroll to position [0, 21914]
click at [320, 219] on div "ja" at bounding box center [315, 208] width 21 height 54
click at [293, 217] on div at bounding box center [293, 206] width 2 height 50
click at [317, 224] on div "ja" at bounding box center [308, 208] width 35 height 54
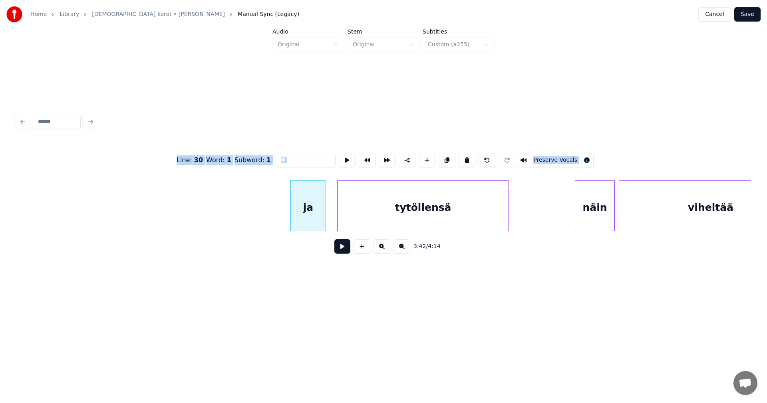
click at [344, 249] on button at bounding box center [343, 246] width 16 height 14
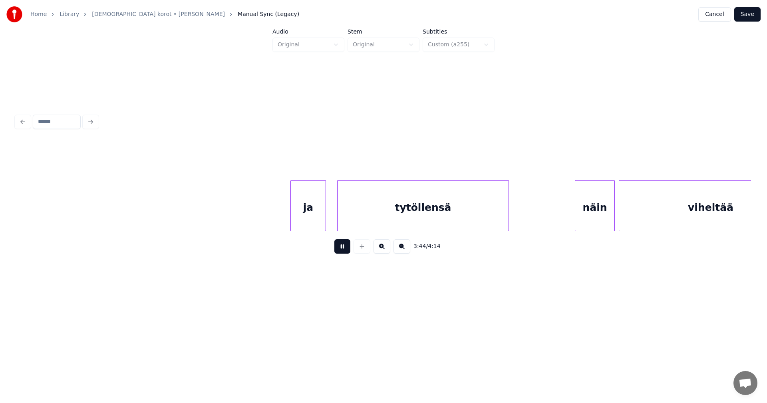
click at [341, 248] on button at bounding box center [343, 246] width 16 height 14
click at [587, 215] on div "näin" at bounding box center [591, 208] width 39 height 54
click at [568, 216] on div at bounding box center [569, 206] width 2 height 50
click at [346, 252] on button at bounding box center [343, 246] width 16 height 14
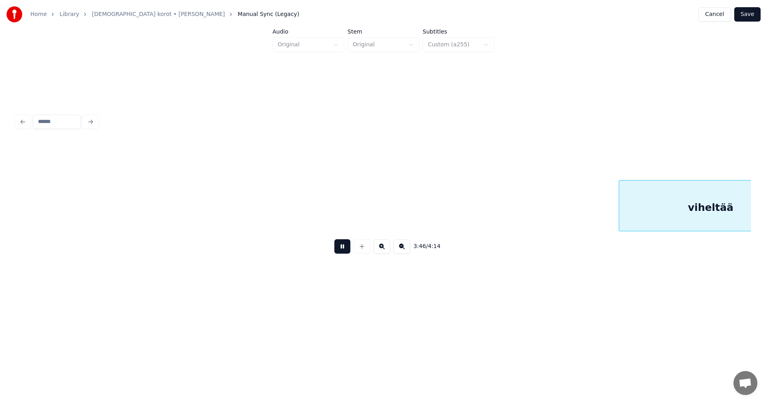
scroll to position [0, 22650]
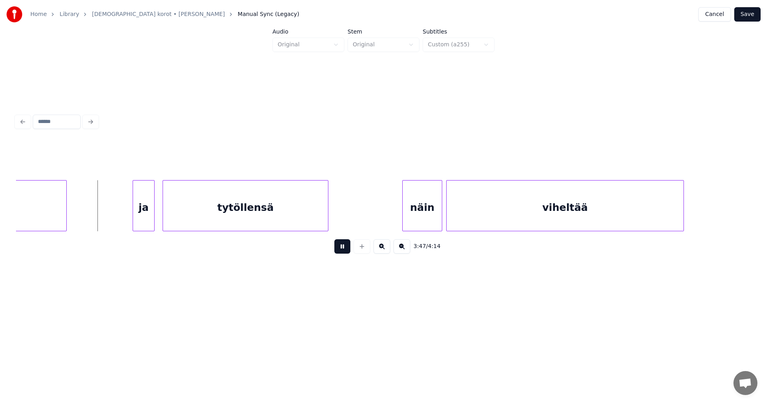
click at [346, 251] on button at bounding box center [343, 246] width 16 height 14
click at [133, 221] on div "ja" at bounding box center [138, 208] width 21 height 54
click at [117, 218] on div at bounding box center [117, 206] width 2 height 50
click at [339, 252] on button at bounding box center [343, 246] width 16 height 14
click at [340, 252] on button at bounding box center [343, 246] width 16 height 14
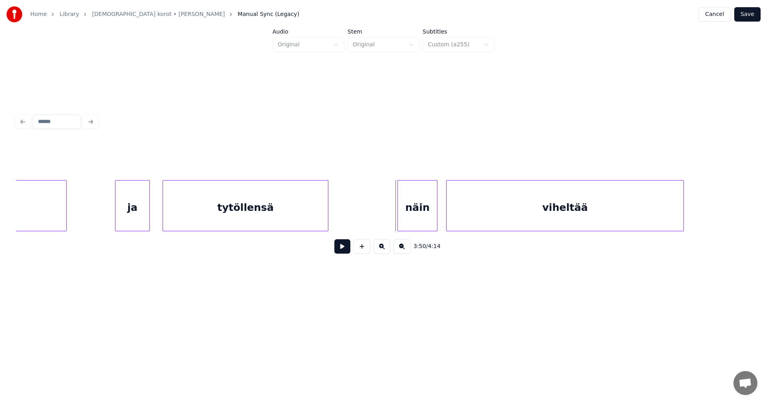
click at [423, 219] on div "näin" at bounding box center [417, 208] width 39 height 54
click at [391, 218] on div at bounding box center [391, 206] width 2 height 50
click at [344, 253] on button at bounding box center [343, 246] width 16 height 14
drag, startPoint x: 346, startPoint y: 251, endPoint x: 421, endPoint y: 251, distance: 74.4
click at [347, 251] on button at bounding box center [343, 246] width 16 height 14
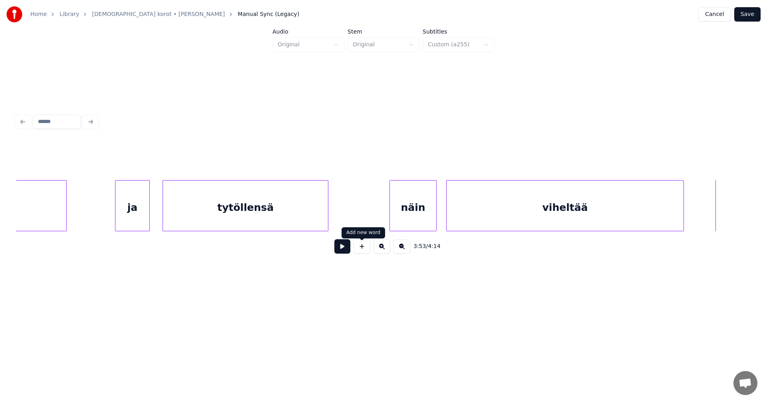
click at [347, 252] on button at bounding box center [343, 246] width 16 height 14
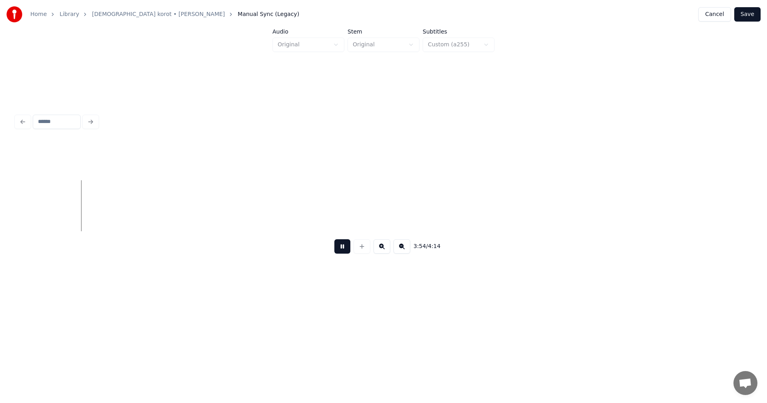
click at [347, 252] on button at bounding box center [343, 246] width 16 height 14
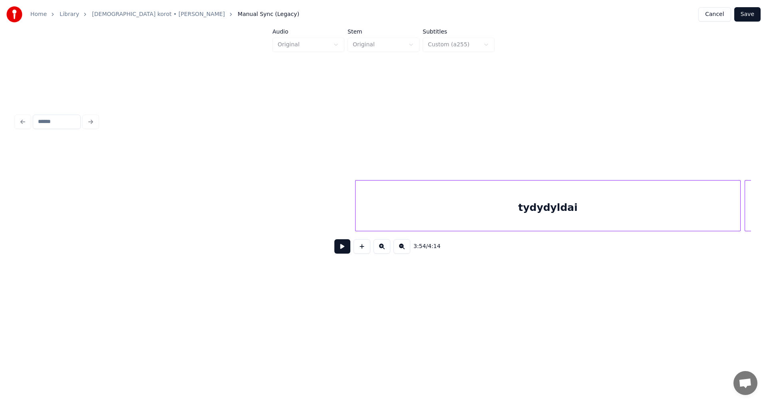
click at [607, 215] on div "tydydyldai" at bounding box center [548, 208] width 385 height 54
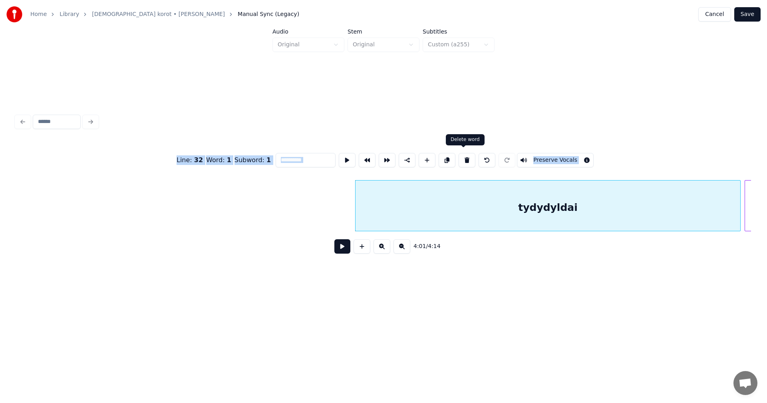
click at [465, 159] on button at bounding box center [467, 160] width 17 height 14
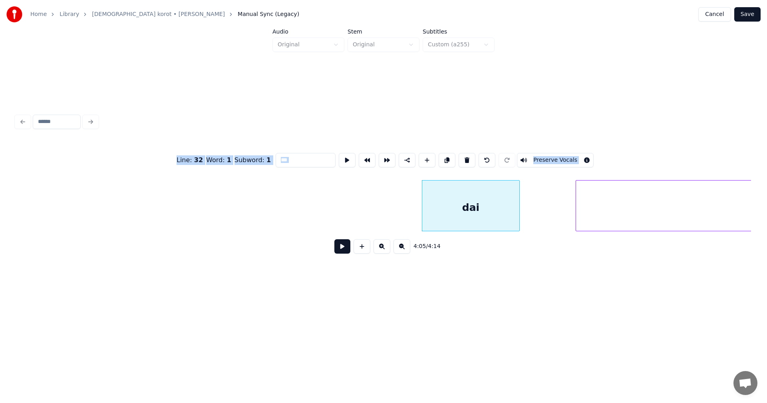
scroll to position [0, 24274]
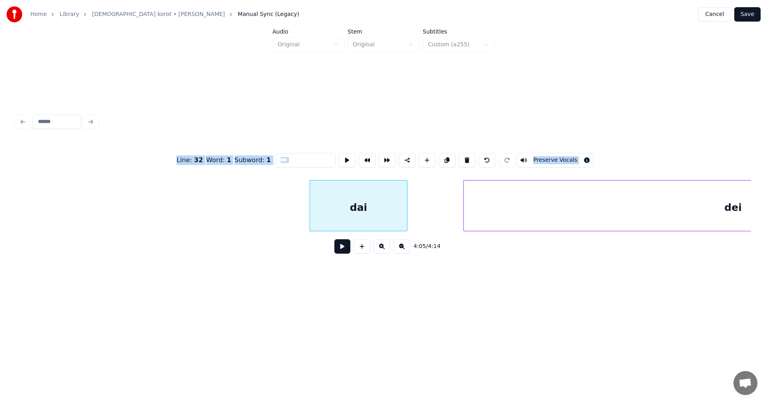
click at [383, 201] on div "dai" at bounding box center [358, 208] width 97 height 54
click at [371, 211] on div "dai" at bounding box center [358, 208] width 97 height 54
click at [465, 157] on button at bounding box center [467, 160] width 17 height 14
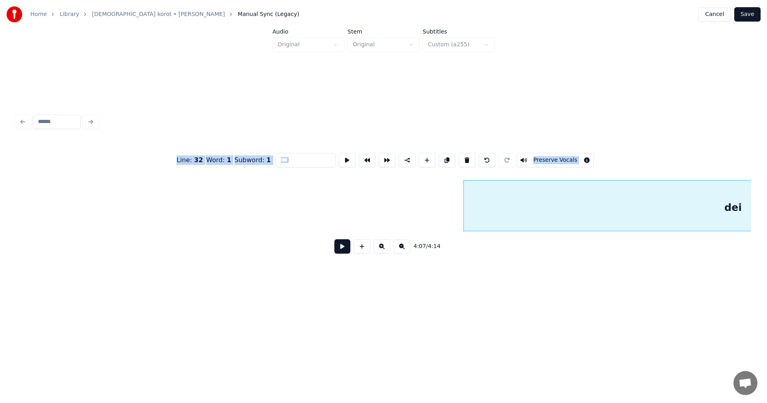
click at [530, 207] on div "dei" at bounding box center [733, 208] width 539 height 54
click at [464, 159] on button at bounding box center [467, 160] width 17 height 14
type input "********"
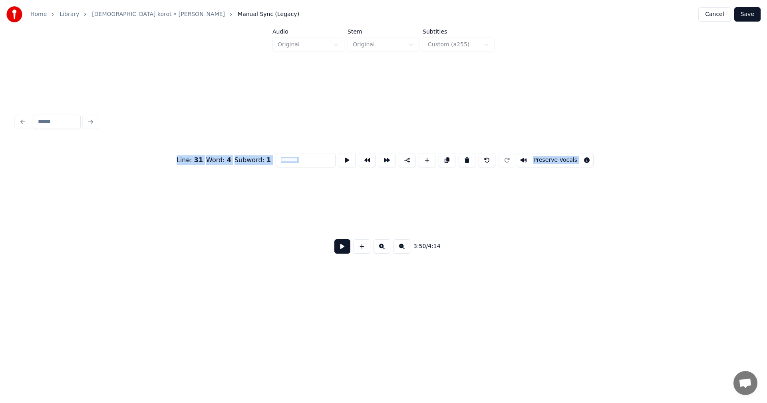
scroll to position [0, 24316]
click at [749, 15] on button "Save" at bounding box center [748, 14] width 26 height 14
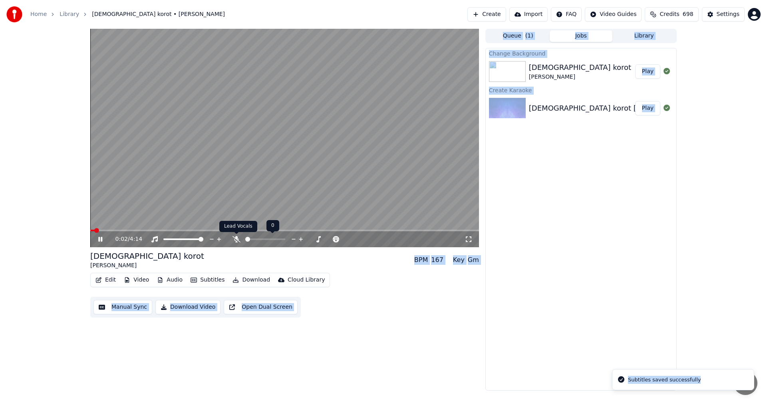
click at [235, 242] on icon at bounding box center [237, 239] width 8 height 6
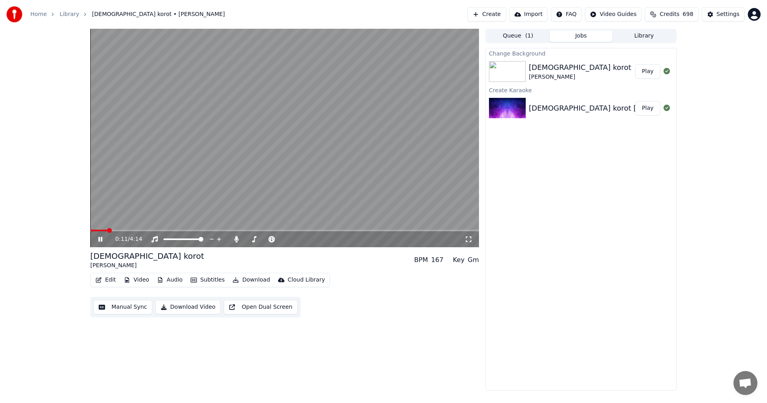
click at [90, 230] on div "0:11 / 4:14 [DEMOGRAPHIC_DATA] korot [PERSON_NAME] BPM 167 Key Gm Edit Video Au…" at bounding box center [384, 210] width 600 height 362
click at [91, 230] on span at bounding box center [99, 231] width 18 height 2
click at [193, 229] on video at bounding box center [284, 138] width 389 height 219
click at [193, 230] on span at bounding box center [149, 231] width 118 height 2
click at [103, 240] on icon at bounding box center [100, 240] width 5 height 6
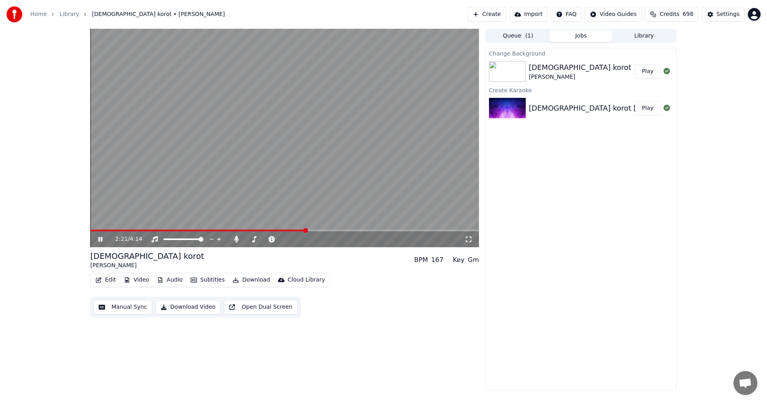
click at [306, 230] on span at bounding box center [284, 231] width 389 height 2
click at [323, 231] on span at bounding box center [284, 231] width 389 height 2
click at [422, 231] on span at bounding box center [284, 231] width 389 height 2
click at [433, 231] on span at bounding box center [284, 231] width 389 height 2
click at [102, 240] on icon at bounding box center [100, 239] width 4 height 5
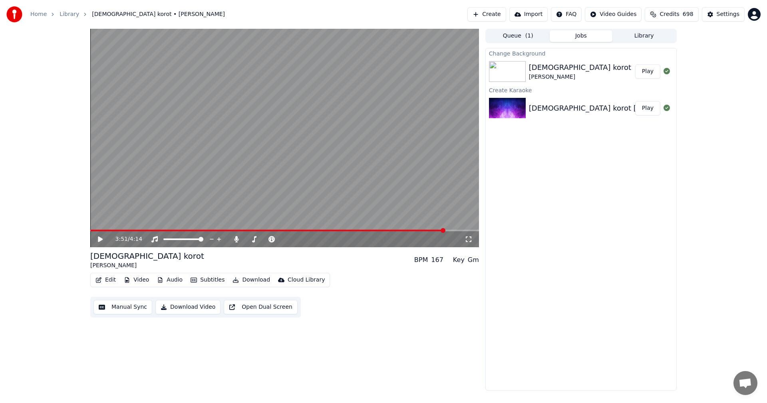
click at [113, 280] on button "Edit" at bounding box center [105, 280] width 27 height 11
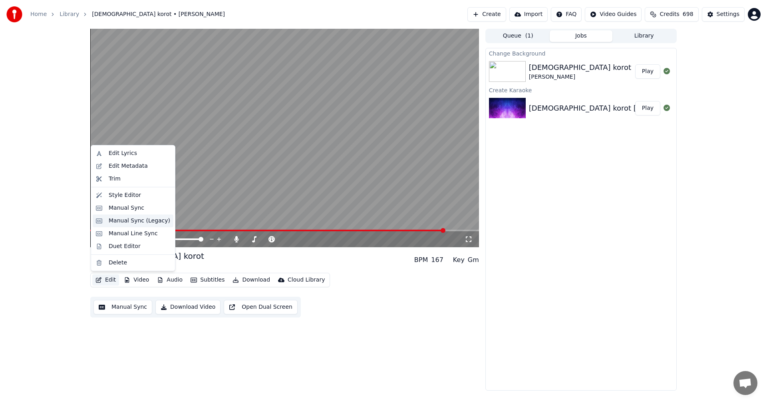
click at [147, 223] on div "Manual Sync (Legacy)" at bounding box center [140, 221] width 62 height 8
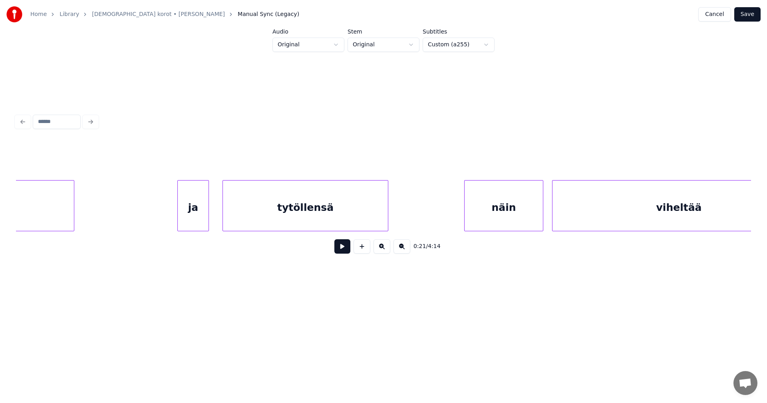
scroll to position [0, 19734]
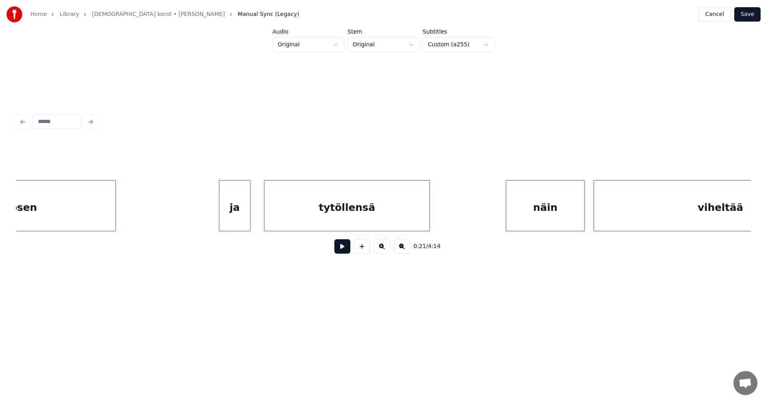
click at [396, 219] on div "tytöllensä" at bounding box center [347, 208] width 165 height 54
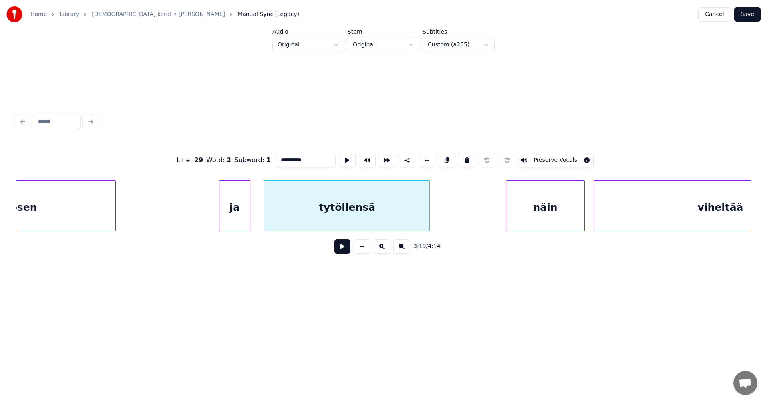
click at [309, 159] on input "**********" at bounding box center [306, 160] width 60 height 14
drag, startPoint x: 599, startPoint y: 235, endPoint x: 614, endPoint y: 234, distance: 15.2
click at [614, 234] on div "**********" at bounding box center [384, 201] width 736 height 122
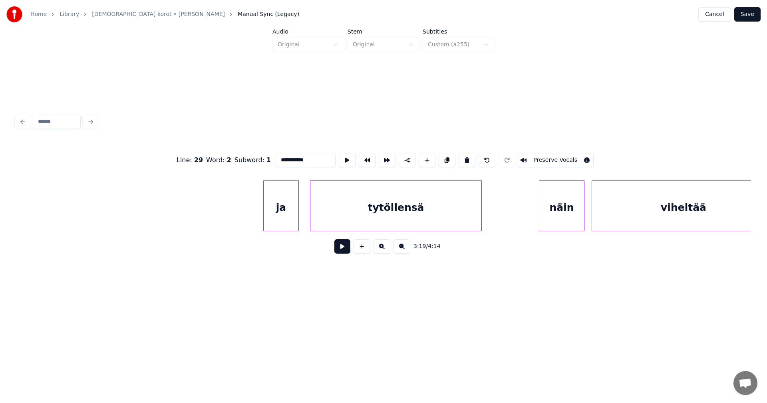
scroll to position [0, 22110]
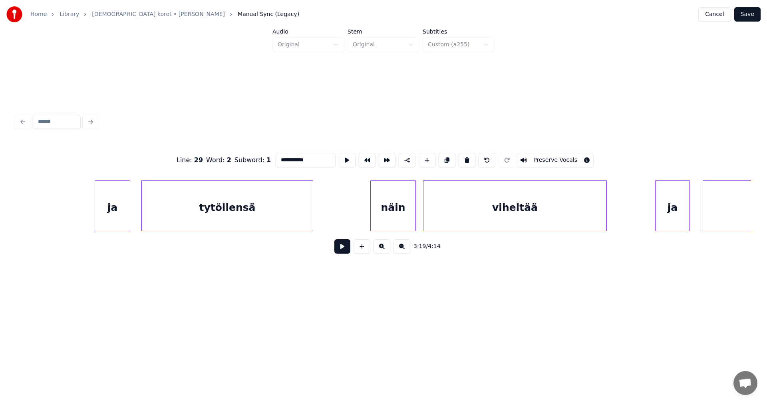
click at [306, 217] on div "tytöllensä" at bounding box center [227, 208] width 171 height 54
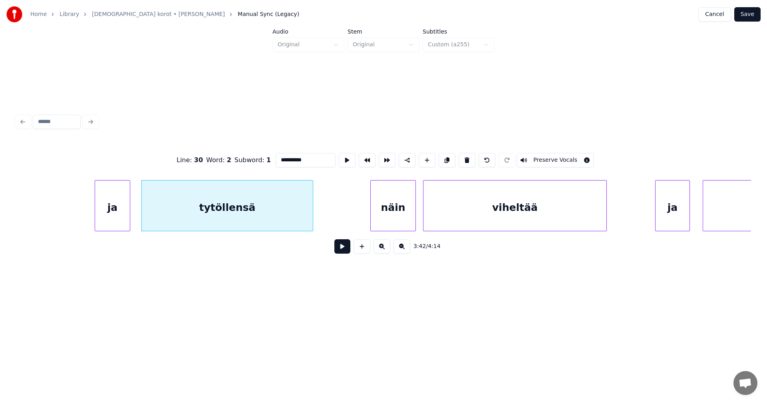
click at [311, 162] on input "**********" at bounding box center [306, 160] width 60 height 14
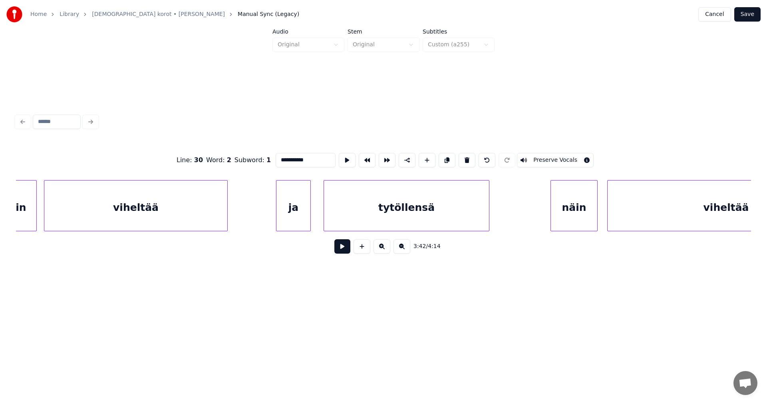
scroll to position [0, 22503]
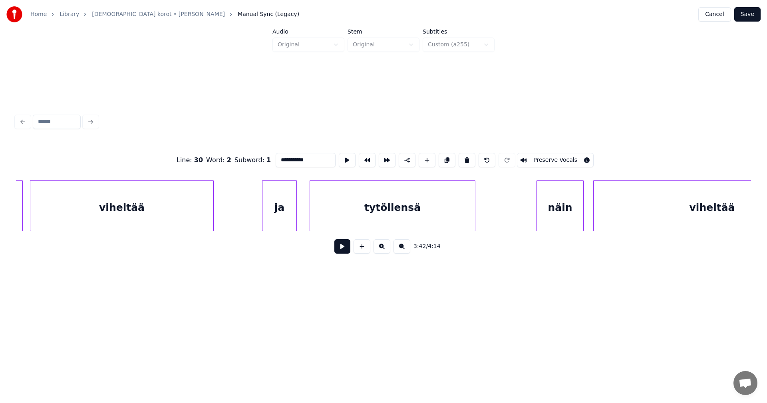
click at [458, 212] on div "tytöllensä" at bounding box center [392, 208] width 165 height 54
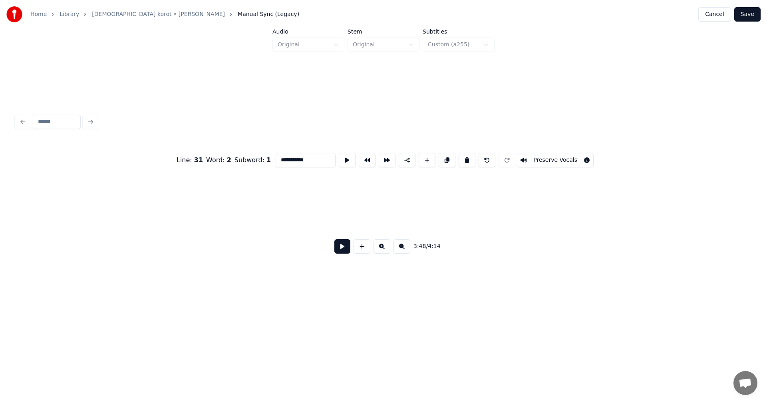
scroll to position [0, 24654]
type input "**********"
click at [749, 16] on button "Save" at bounding box center [748, 14] width 26 height 14
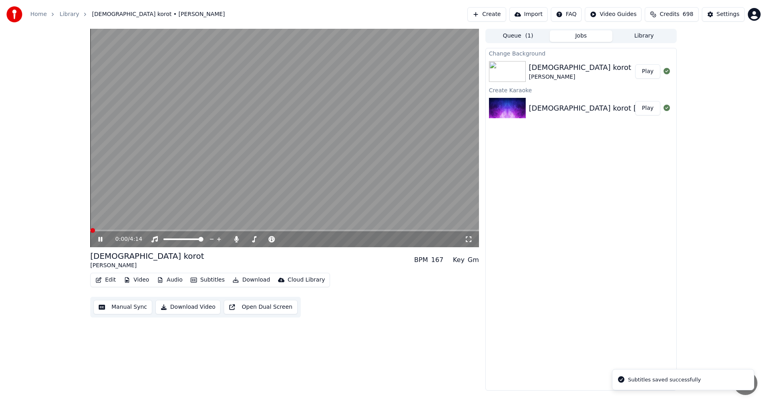
click at [374, 230] on span at bounding box center [284, 231] width 389 height 2
click at [391, 231] on span at bounding box center [284, 231] width 389 height 2
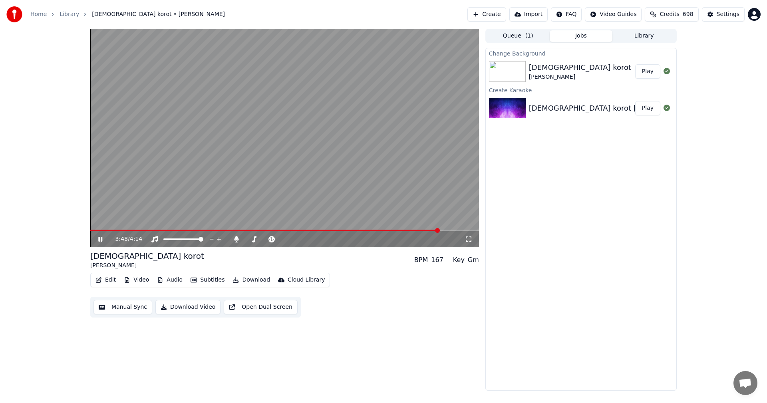
click at [100, 240] on icon at bounding box center [106, 239] width 19 height 6
click at [110, 283] on button "Edit" at bounding box center [105, 280] width 27 height 11
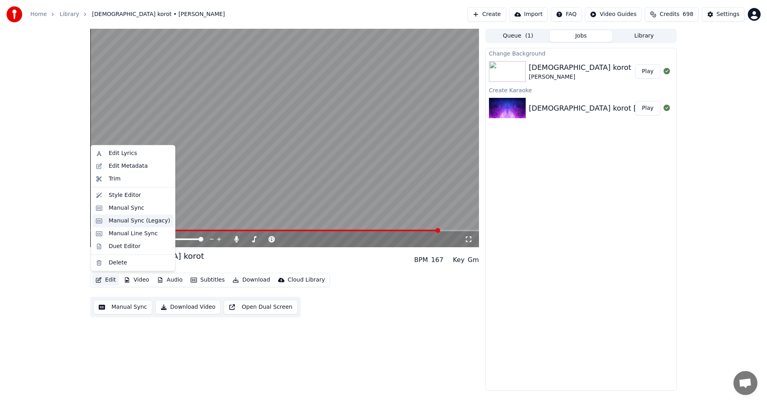
click at [145, 220] on div "Manual Sync (Legacy)" at bounding box center [140, 221] width 62 height 8
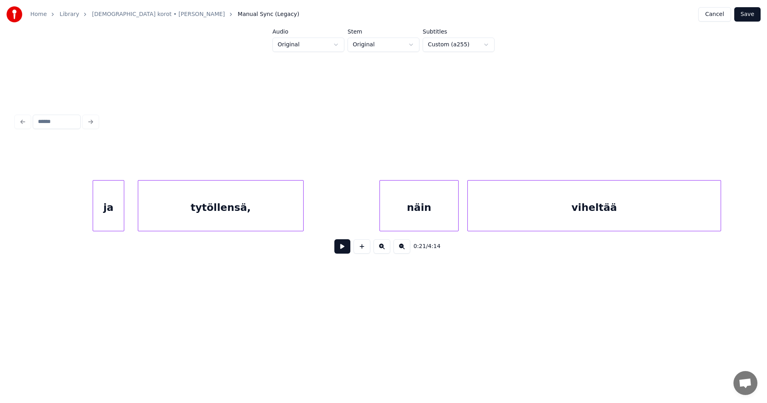
scroll to position [0, 19846]
click at [303, 207] on div "tytöllensä," at bounding box center [235, 208] width 165 height 54
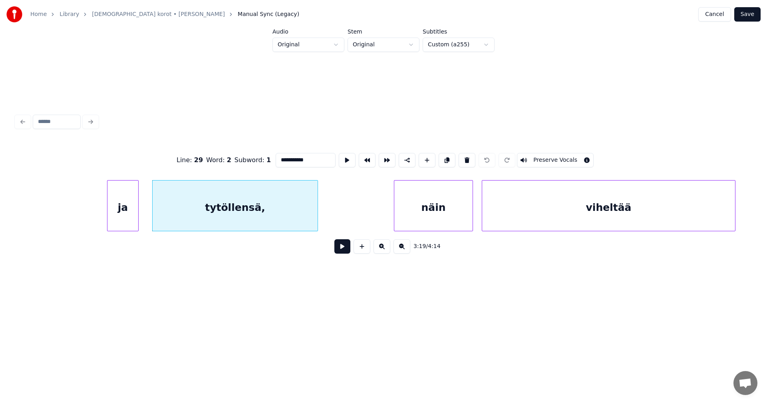
drag, startPoint x: 309, startPoint y: 160, endPoint x: 317, endPoint y: 161, distance: 7.3
click at [310, 160] on input "**********" at bounding box center [306, 160] width 60 height 14
click at [453, 212] on div "näin" at bounding box center [434, 208] width 78 height 54
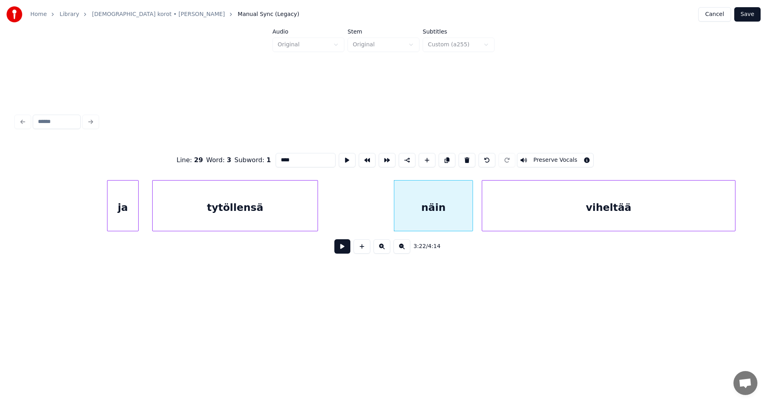
click at [310, 211] on div "tytöllensä" at bounding box center [235, 208] width 165 height 54
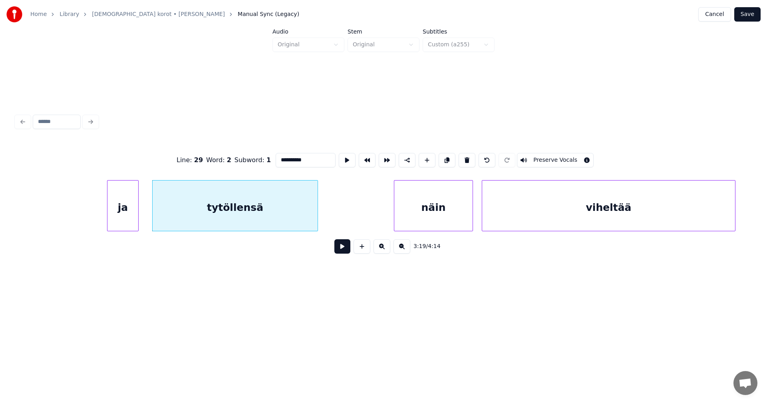
click at [435, 210] on div "näin" at bounding box center [434, 208] width 78 height 54
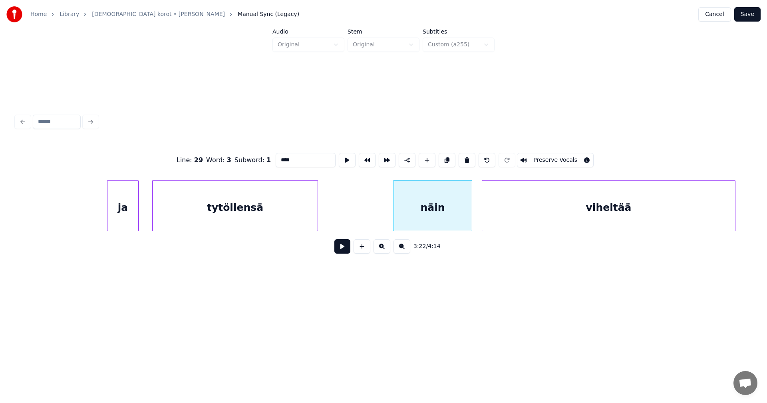
click at [405, 216] on div "näin" at bounding box center [433, 208] width 78 height 54
click at [406, 161] on button at bounding box center [407, 160] width 17 height 14
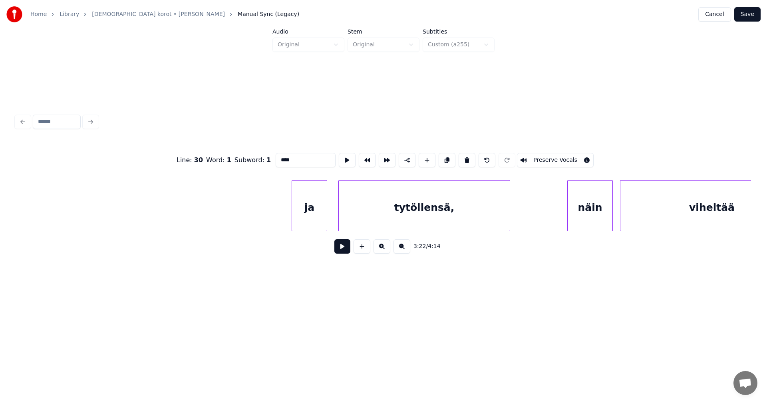
scroll to position [0, 22152]
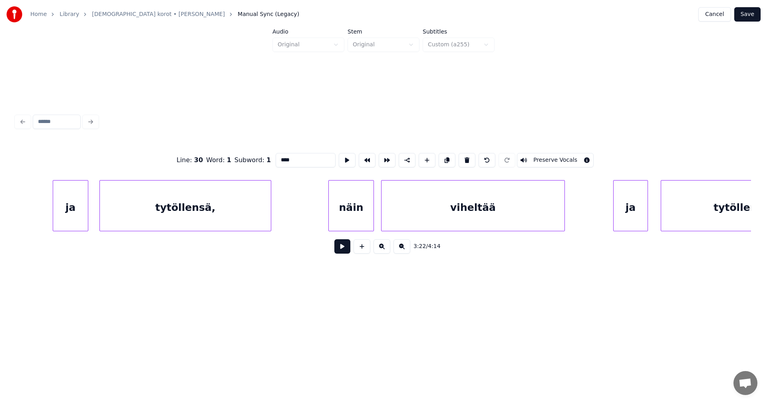
click at [254, 207] on div "tytöllensä," at bounding box center [185, 208] width 171 height 54
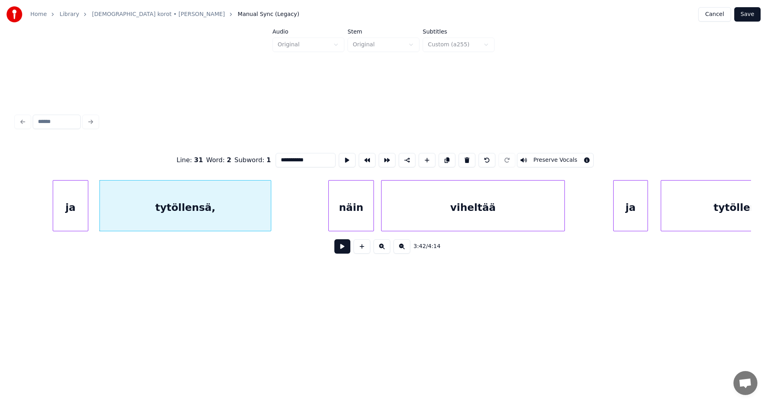
click at [317, 159] on input "**********" at bounding box center [306, 160] width 60 height 14
click at [359, 211] on div "näin" at bounding box center [351, 208] width 45 height 54
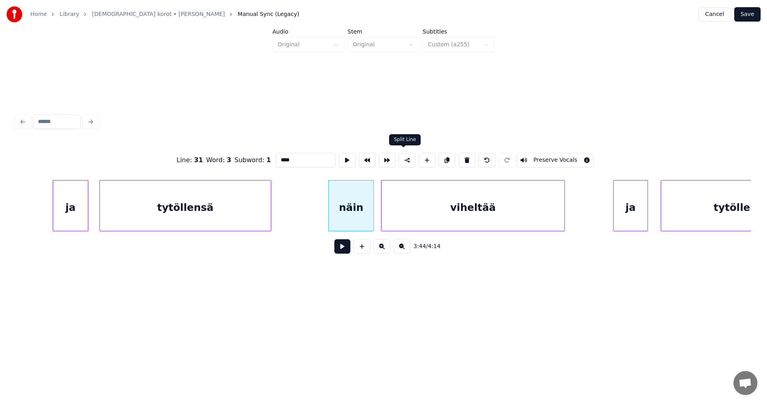
click at [407, 161] on button at bounding box center [407, 160] width 17 height 14
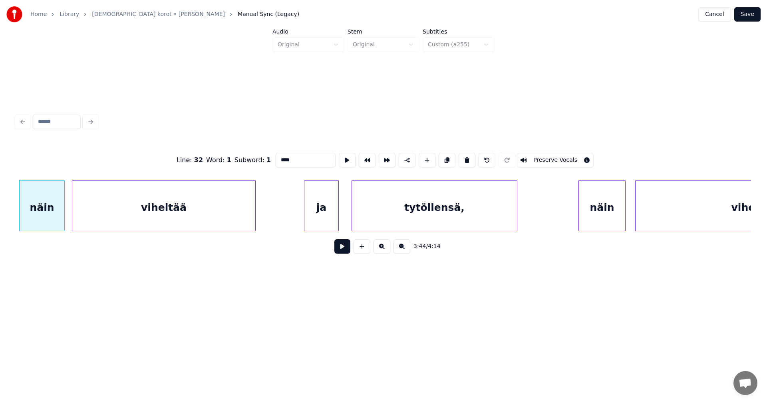
scroll to position [0, 22489]
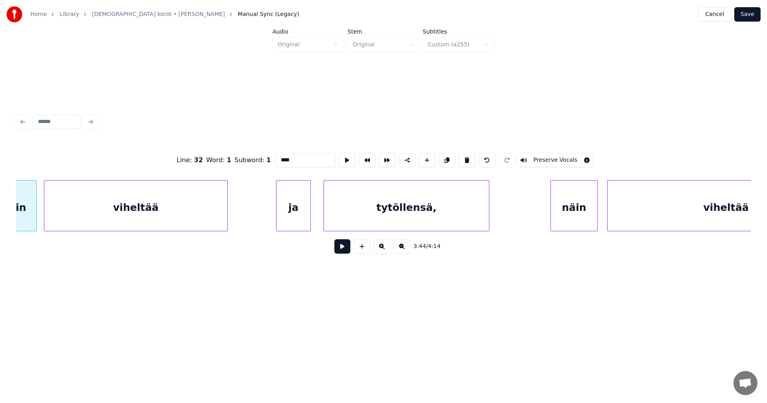
click at [477, 215] on div "tytöllensä," at bounding box center [406, 208] width 165 height 54
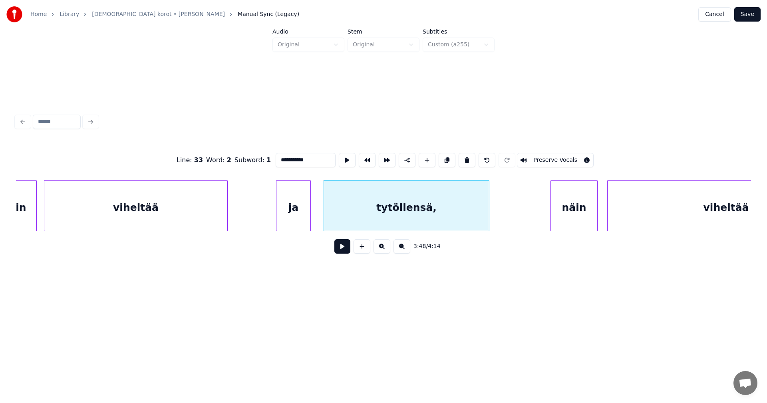
click at [304, 159] on input "**********" at bounding box center [306, 160] width 60 height 14
click at [580, 215] on div "näin" at bounding box center [574, 208] width 46 height 54
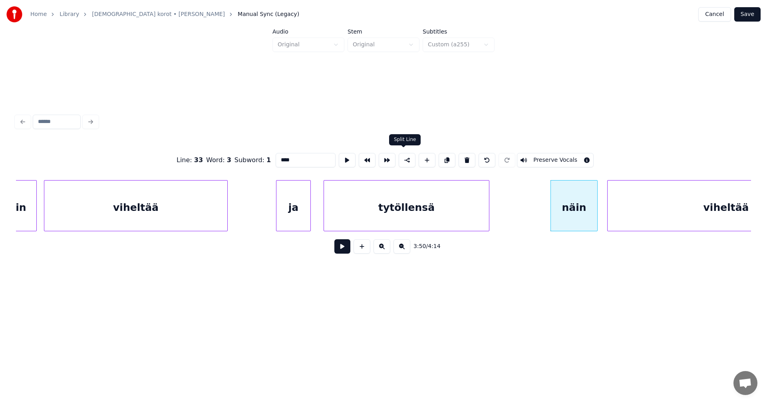
type input "****"
click at [407, 159] on button at bounding box center [407, 160] width 17 height 14
click at [752, 17] on button "Save" at bounding box center [748, 14] width 26 height 14
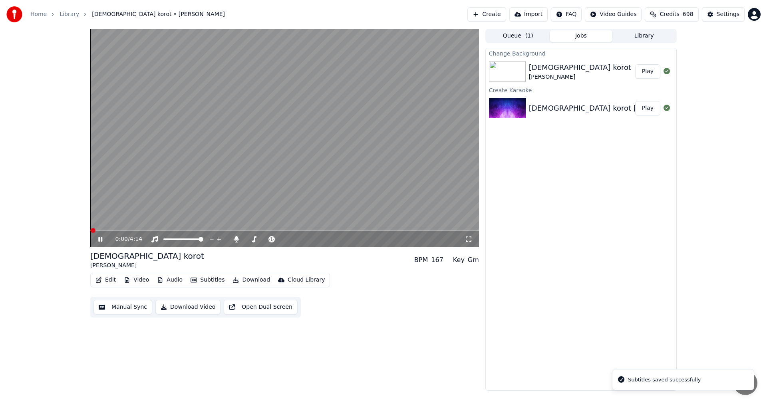
click at [387, 231] on span at bounding box center [284, 231] width 389 height 2
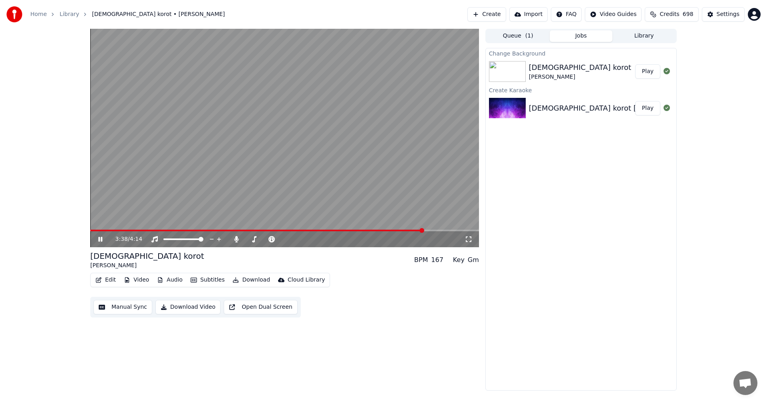
click at [424, 230] on span at bounding box center [284, 231] width 389 height 2
click at [237, 241] on icon at bounding box center [236, 239] width 4 height 6
click at [98, 238] on icon at bounding box center [106, 239] width 19 height 6
click at [244, 282] on button "Download" at bounding box center [251, 280] width 44 height 11
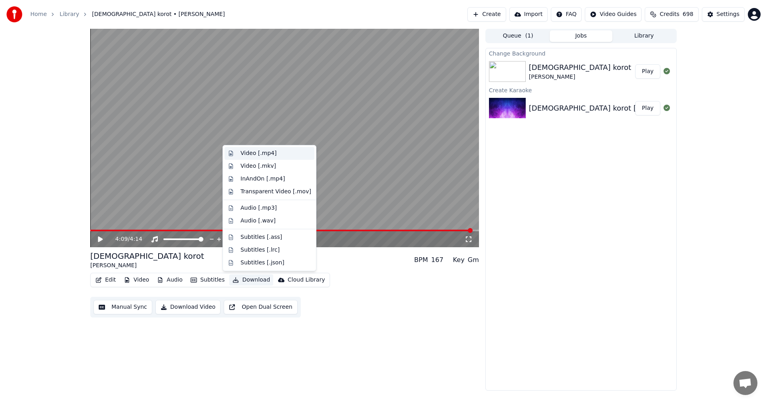
click at [263, 155] on div "Video [.mp4]" at bounding box center [259, 154] width 36 height 8
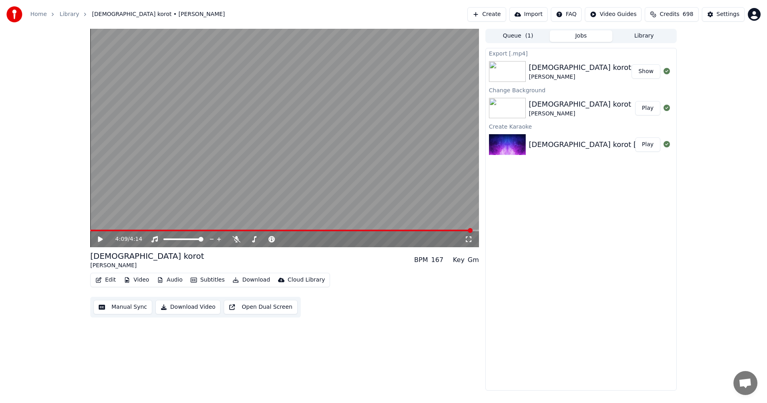
click at [653, 74] on button "Show" at bounding box center [646, 71] width 29 height 14
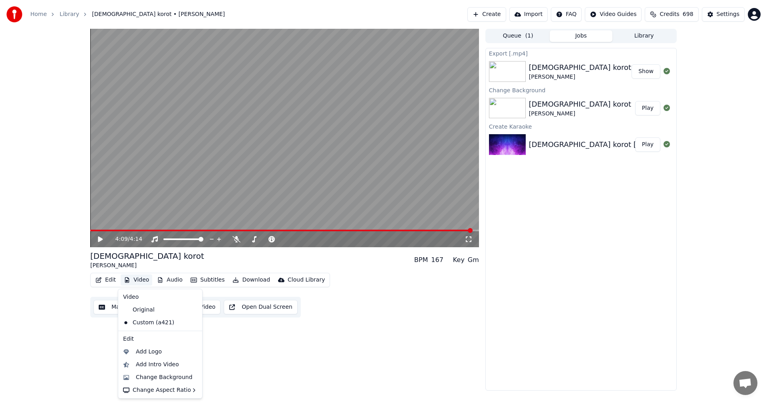
click at [138, 280] on button "Video" at bounding box center [137, 280] width 32 height 11
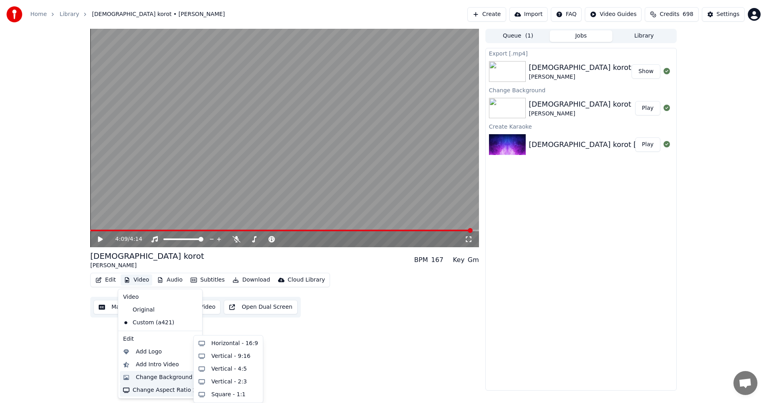
click at [161, 379] on div "Change Background" at bounding box center [164, 378] width 57 height 8
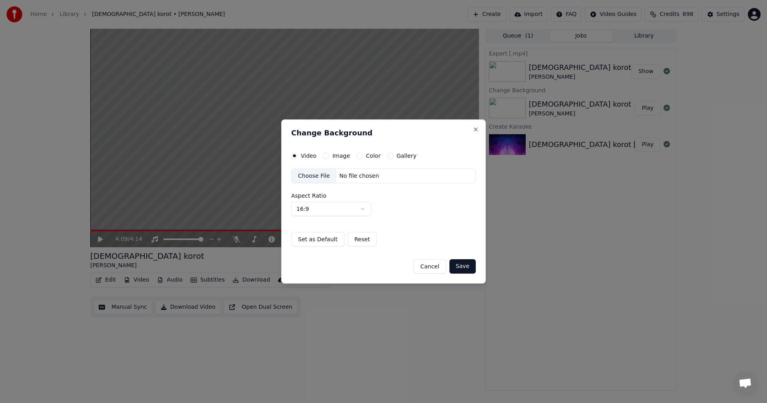
click at [326, 153] on button "Image" at bounding box center [326, 156] width 6 height 6
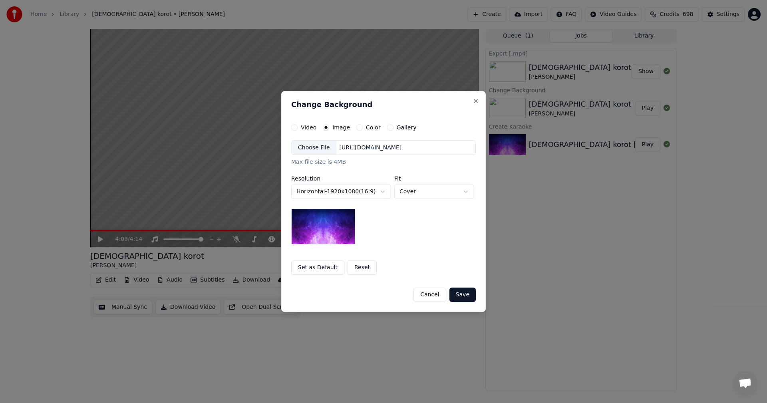
click at [321, 147] on div "Choose File" at bounding box center [314, 148] width 45 height 14
click at [468, 294] on button "Save" at bounding box center [463, 295] width 26 height 14
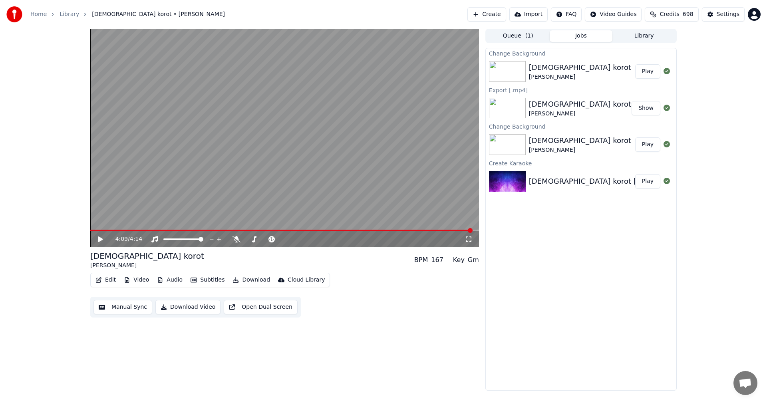
click at [647, 75] on button "Play" at bounding box center [648, 71] width 25 height 14
click at [471, 241] on icon at bounding box center [469, 240] width 6 height 6
click at [101, 238] on icon at bounding box center [100, 239] width 4 height 5
click at [251, 281] on button "Download" at bounding box center [251, 280] width 44 height 11
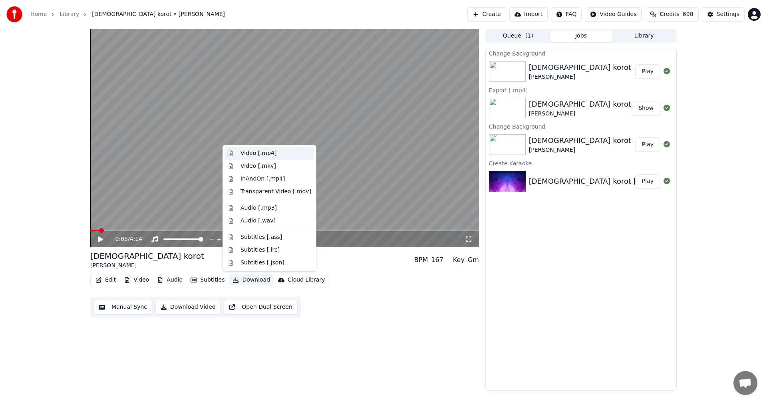
click at [275, 152] on div "Video [.mp4]" at bounding box center [276, 154] width 71 height 8
